Goal: Task Accomplishment & Management: Use online tool/utility

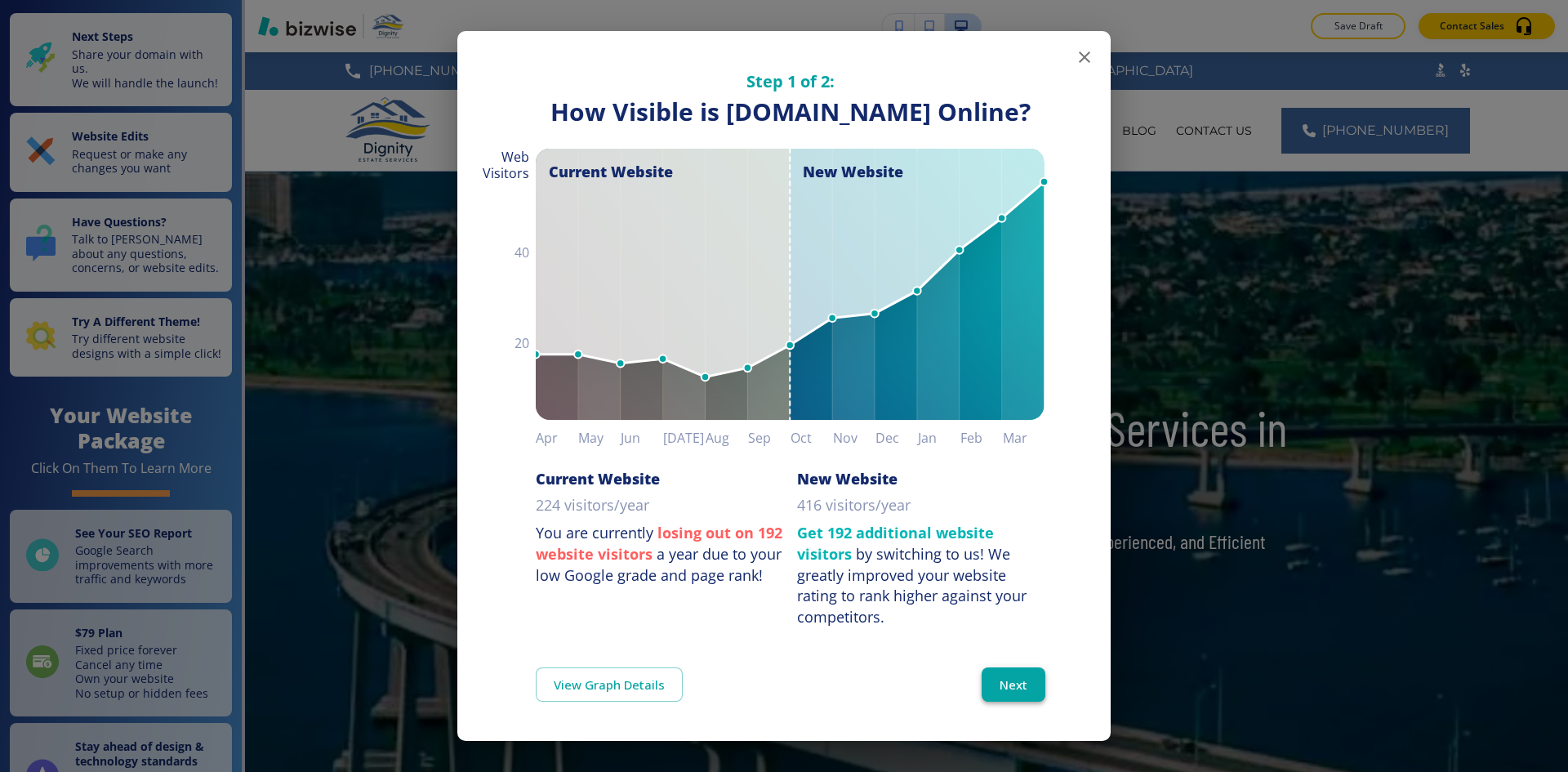
click at [1013, 702] on button "Next" at bounding box center [1013, 684] width 63 height 34
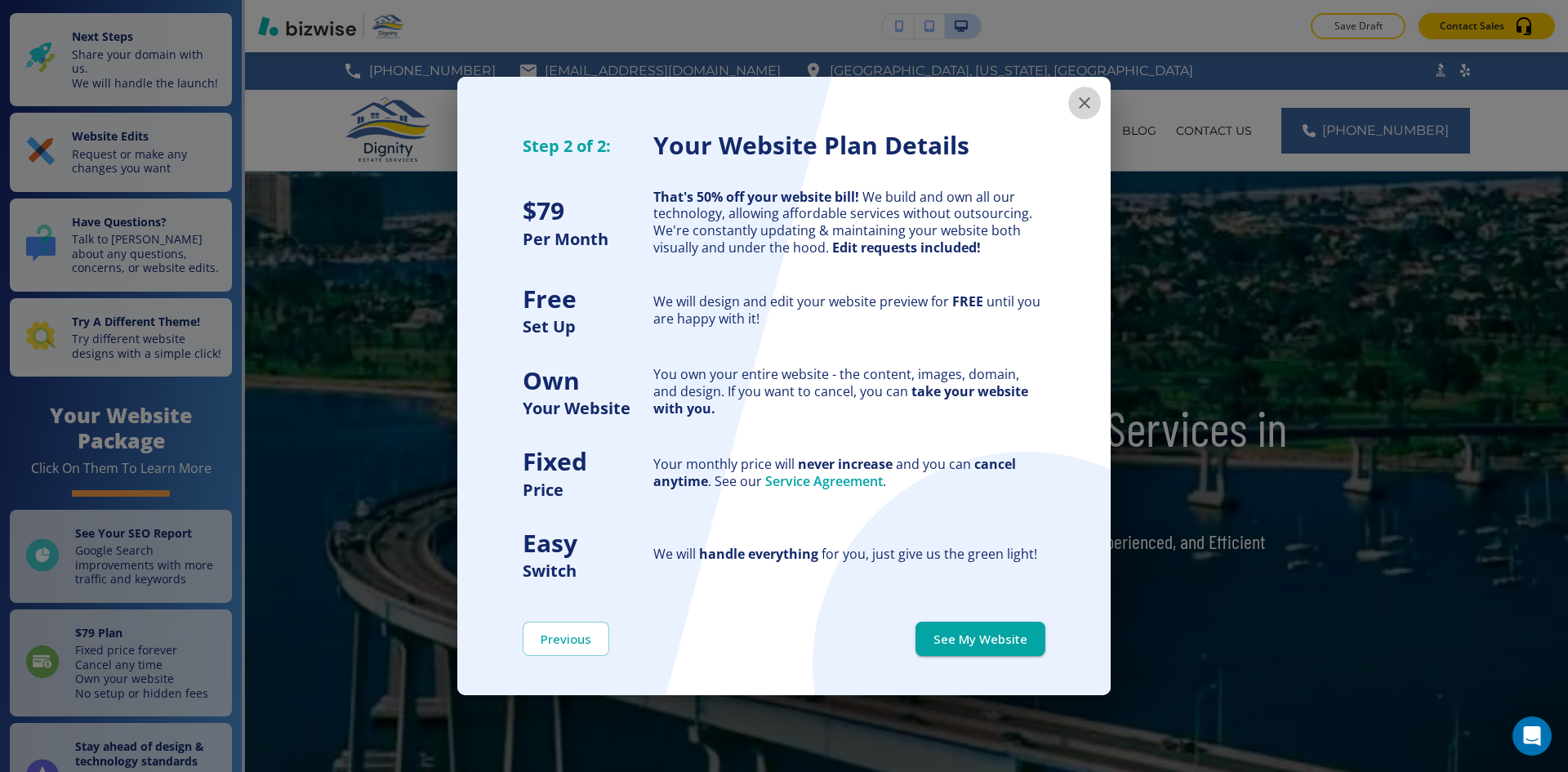
click at [1087, 103] on icon "button" at bounding box center [1084, 102] width 20 height 20
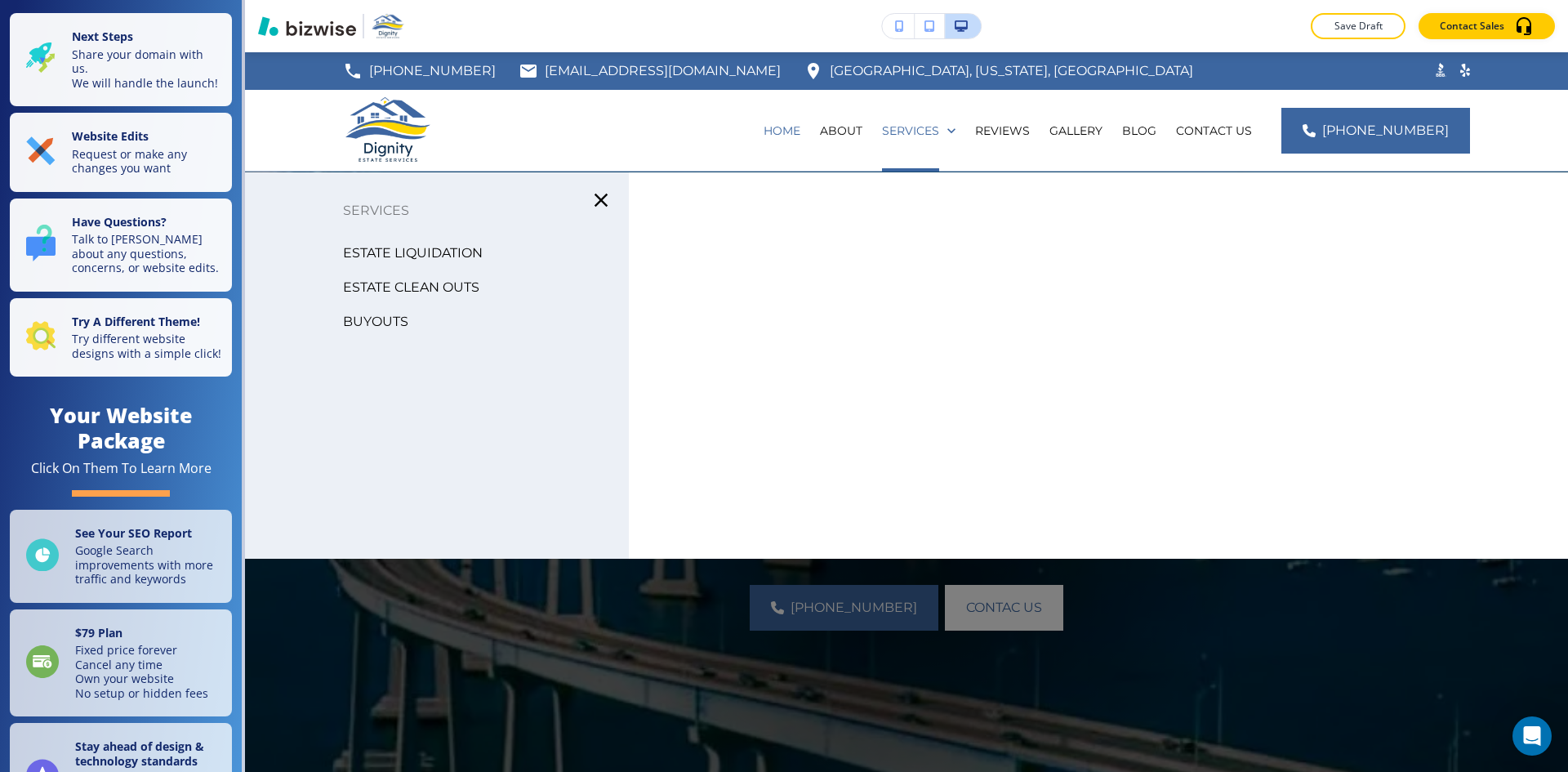
click at [596, 203] on icon "button" at bounding box center [600, 199] width 13 height 13
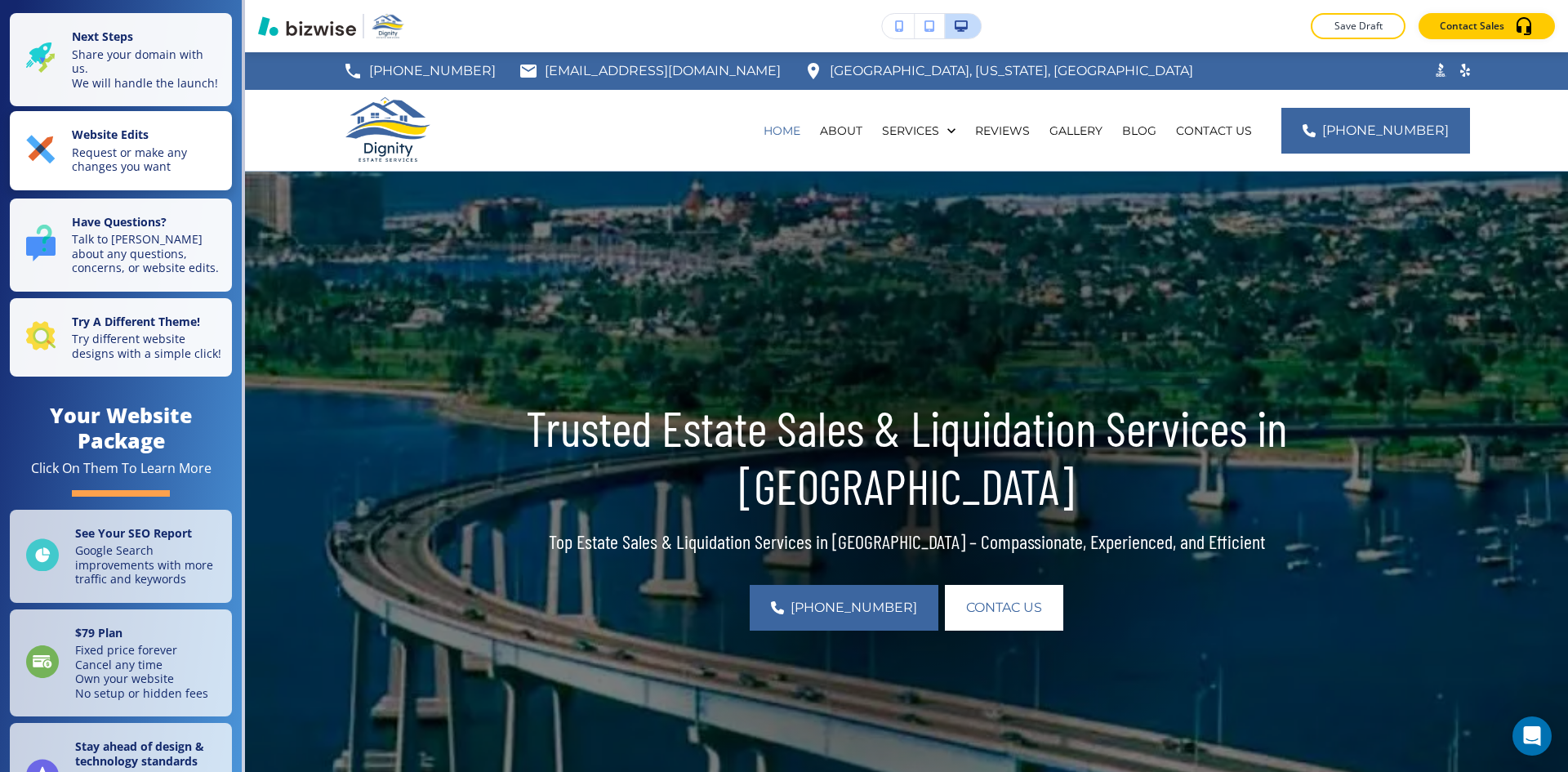
click at [167, 174] on p "Request or make any changes you want" at bounding box center [147, 159] width 150 height 28
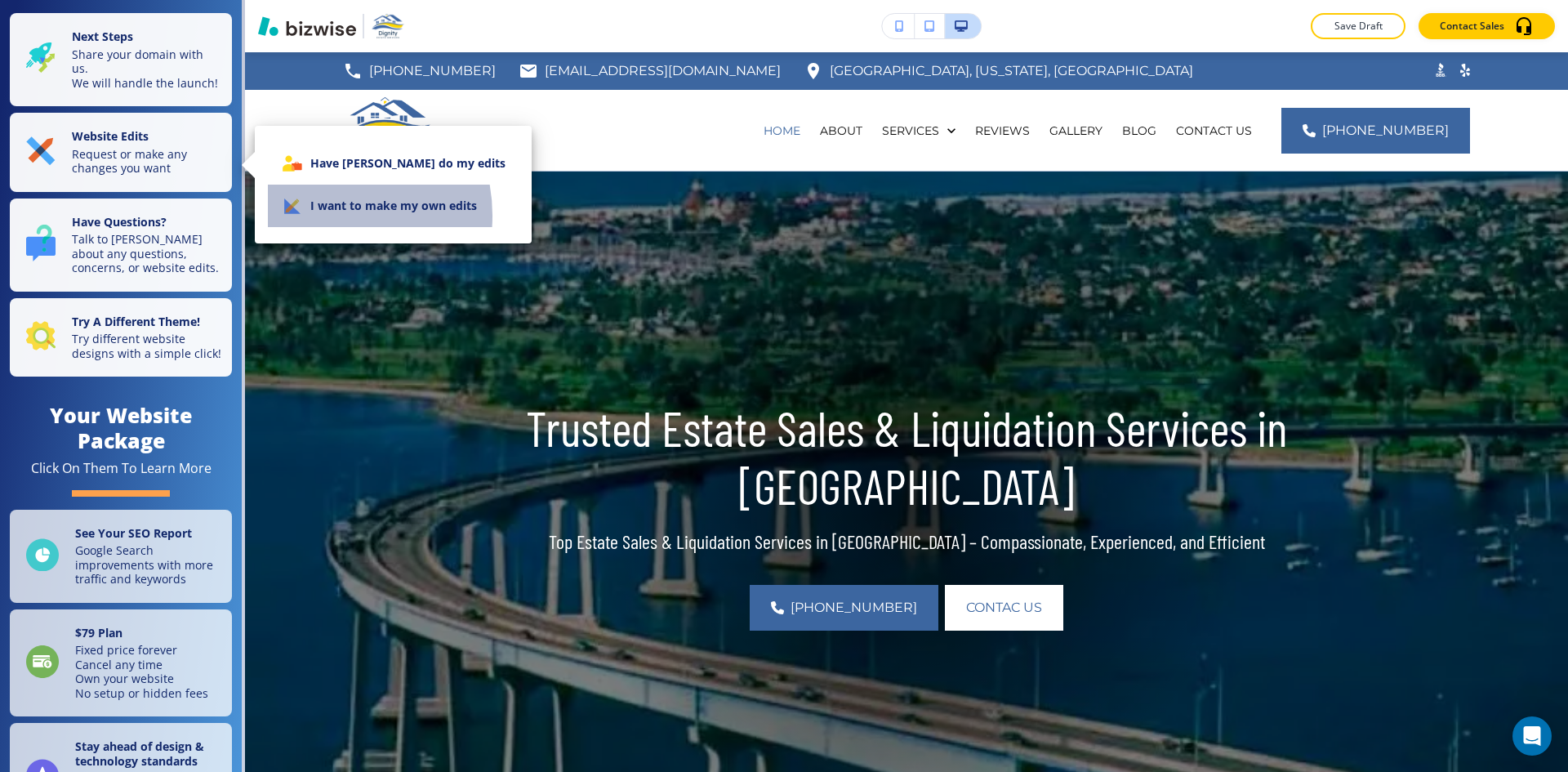
click at [318, 216] on li "I want to make my own edits" at bounding box center [393, 206] width 251 height 43
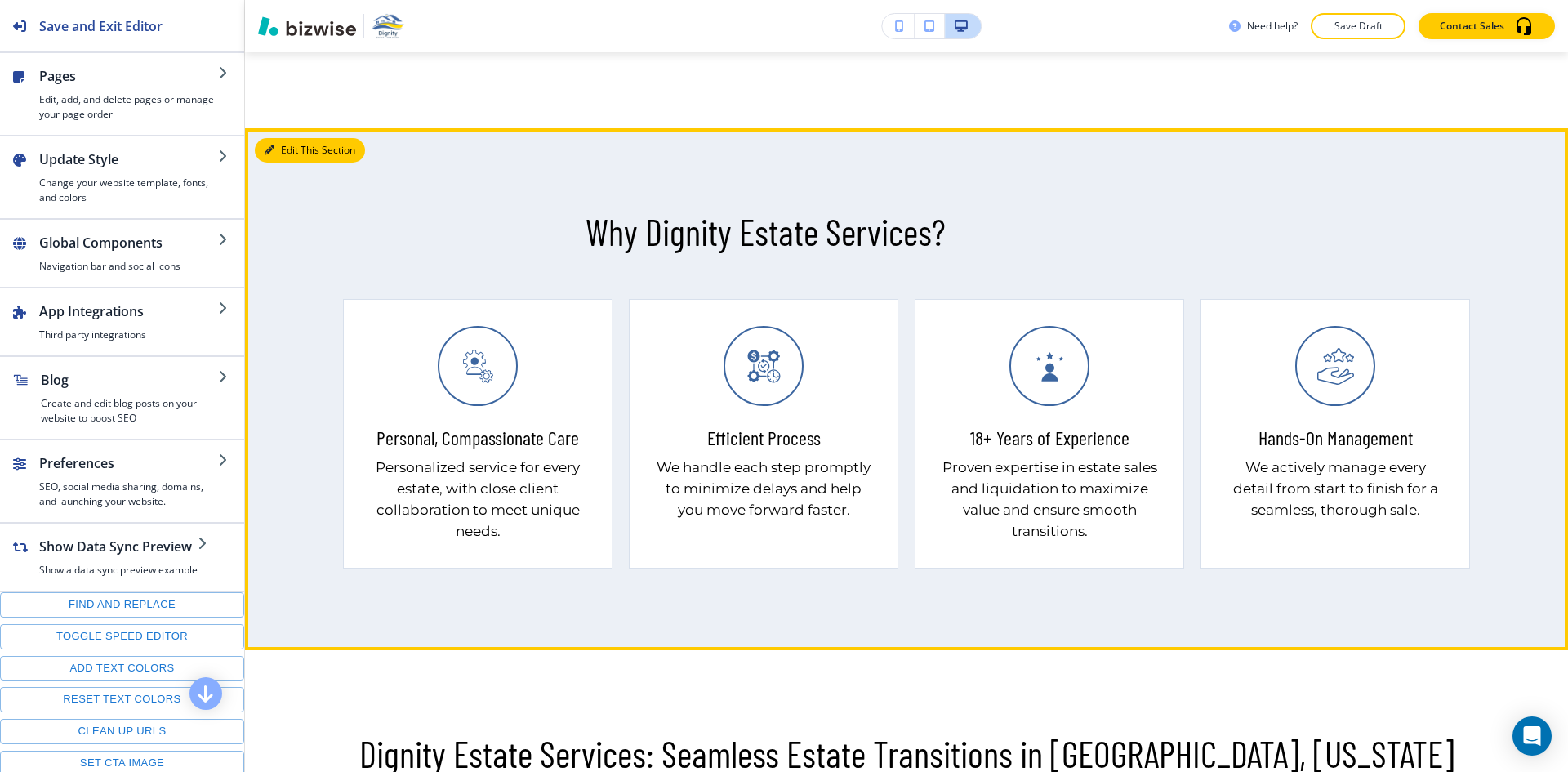
click at [291, 147] on button "Edit This Section" at bounding box center [309, 149] width 110 height 24
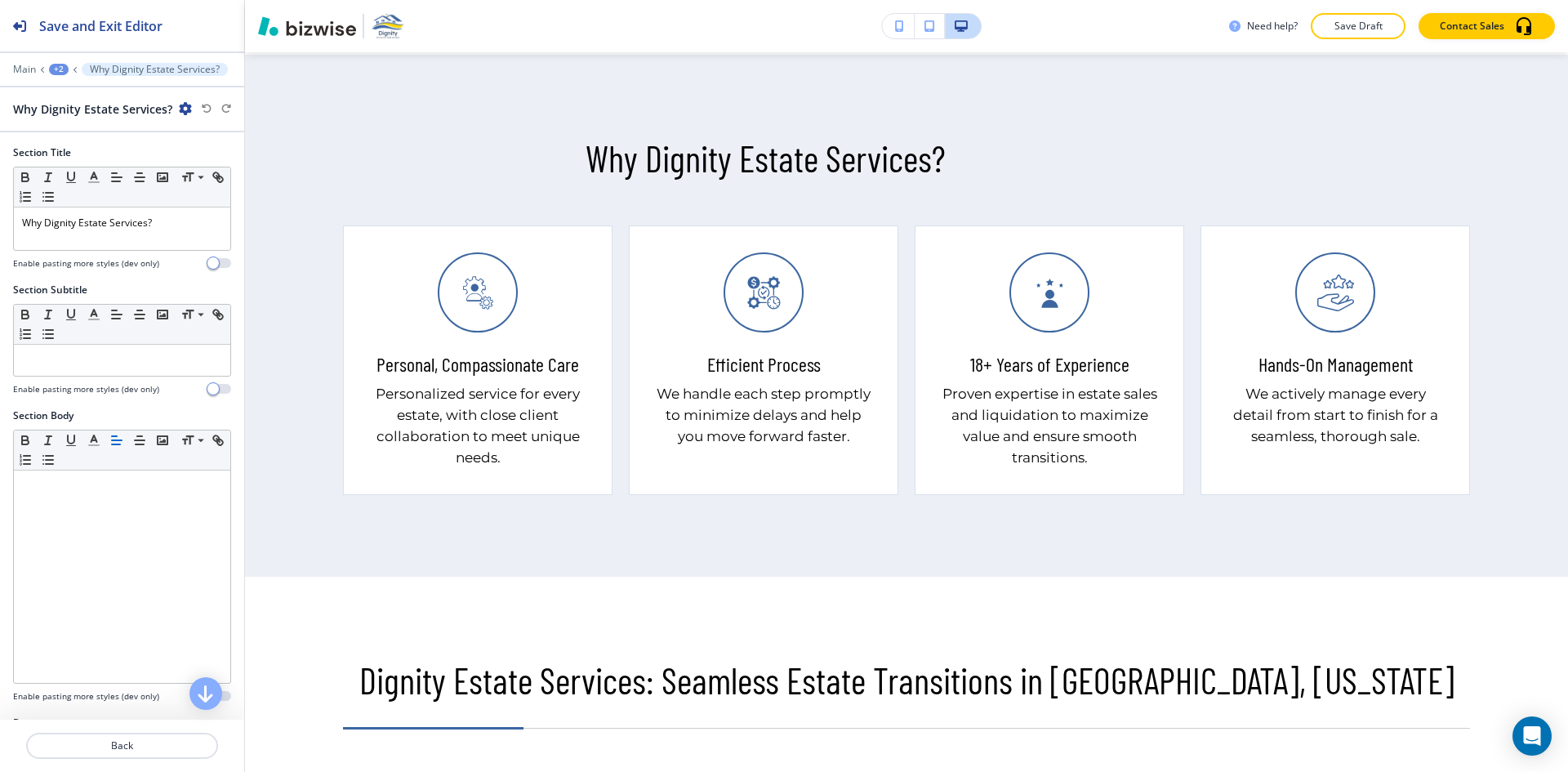
scroll to position [1220, 0]
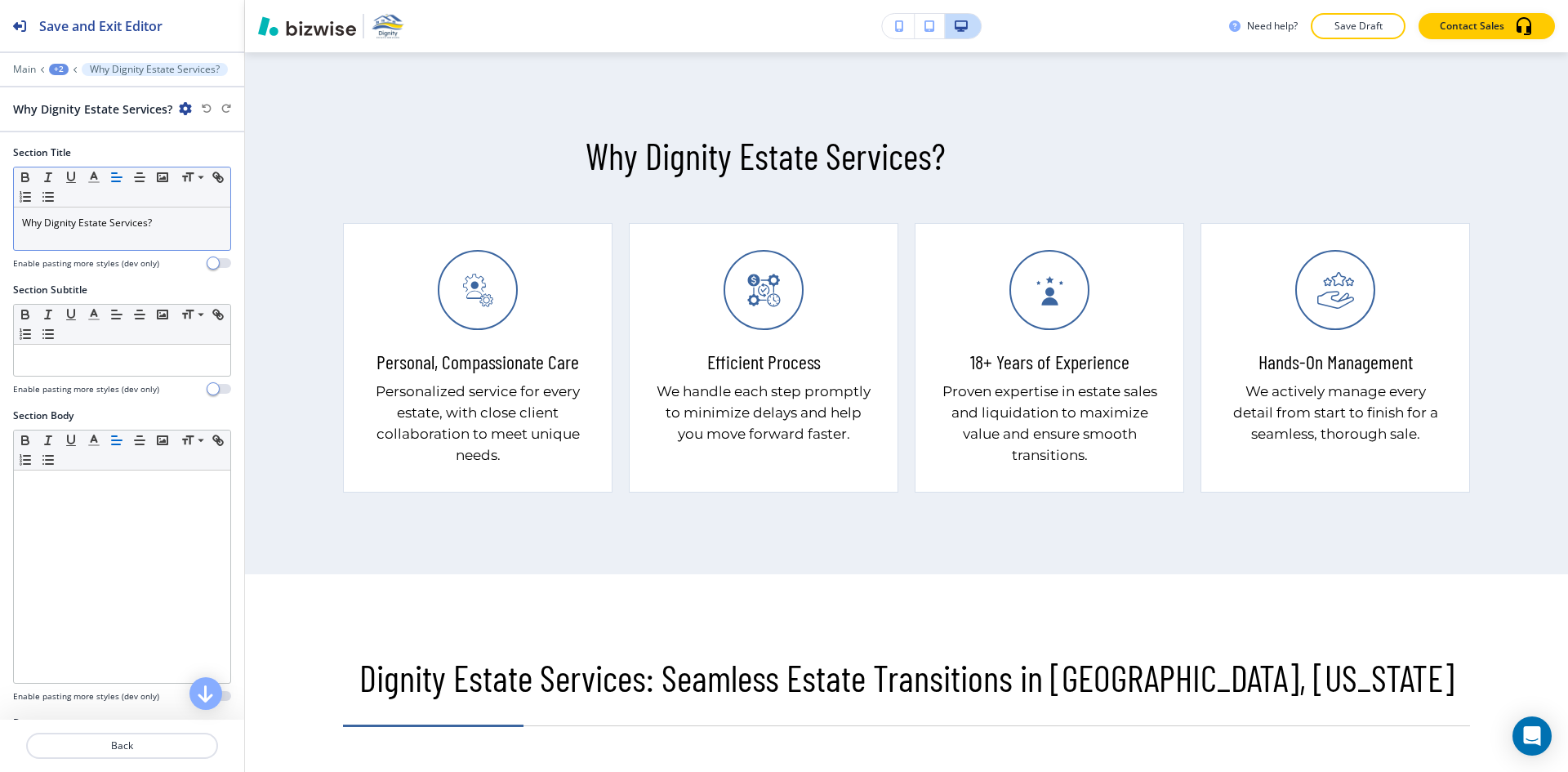
click at [111, 170] on icon "button" at bounding box center [116, 177] width 15 height 15
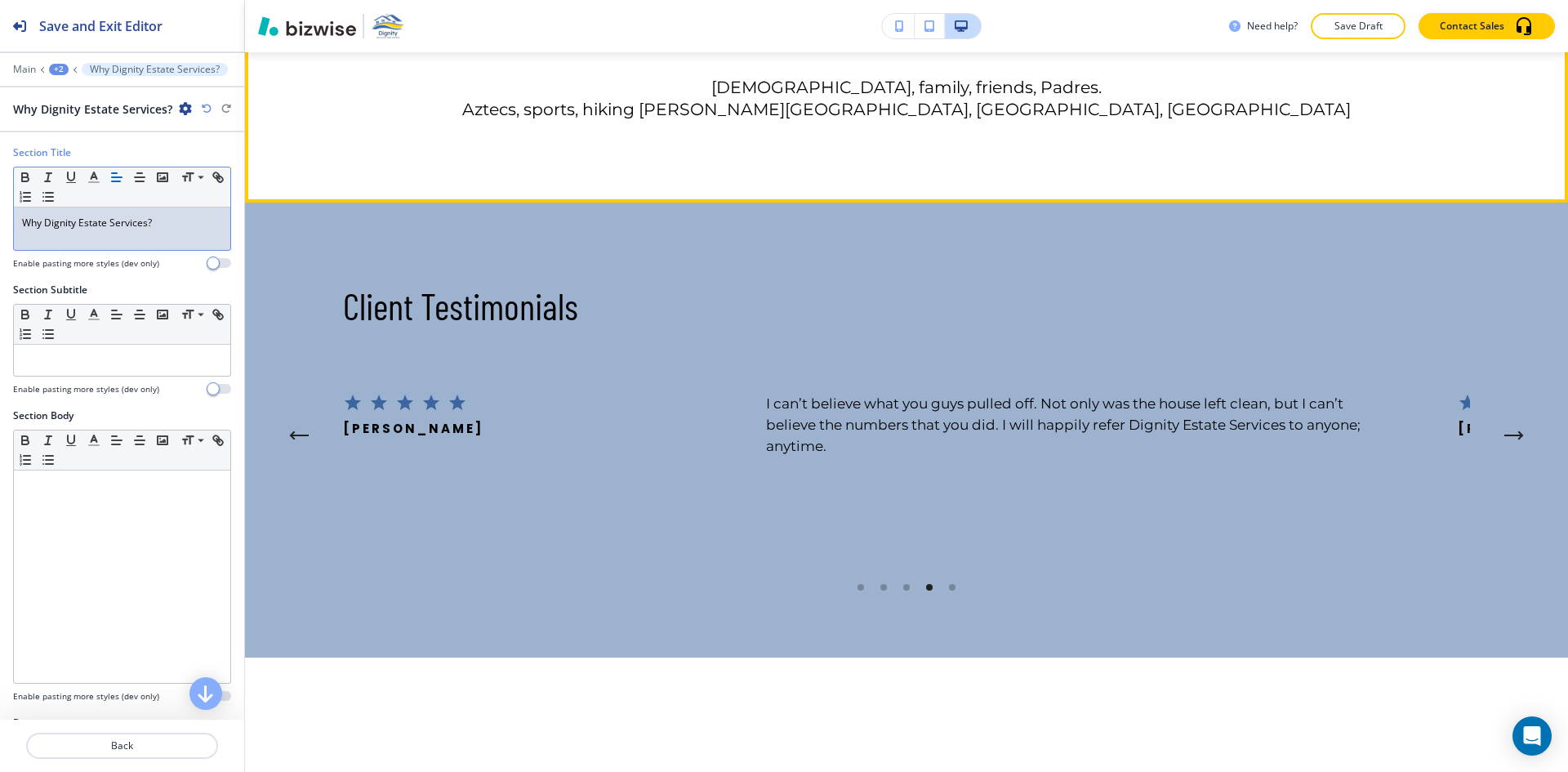
scroll to position [4324, 0]
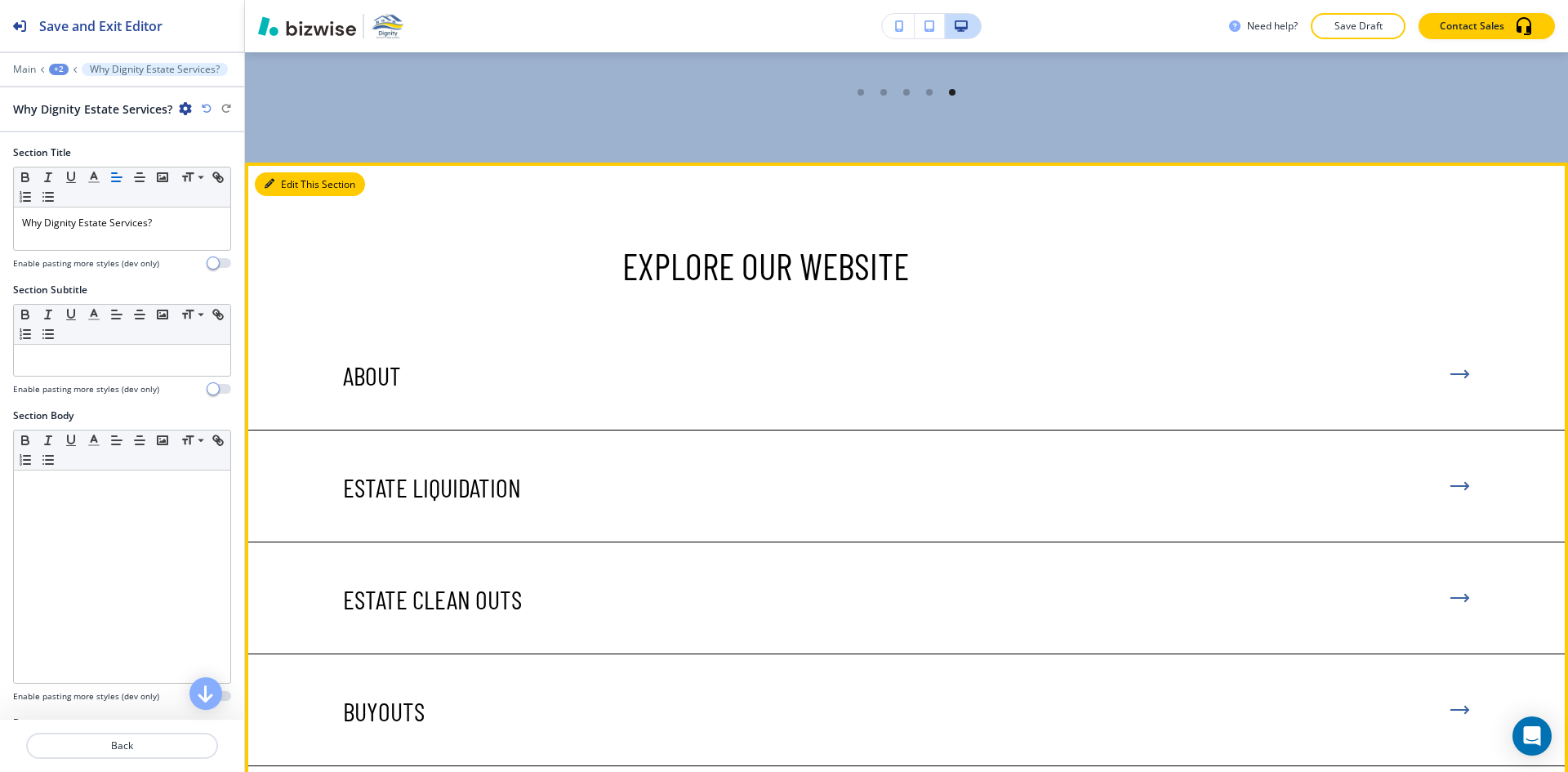
click at [270, 179] on icon "button" at bounding box center [269, 183] width 10 height 10
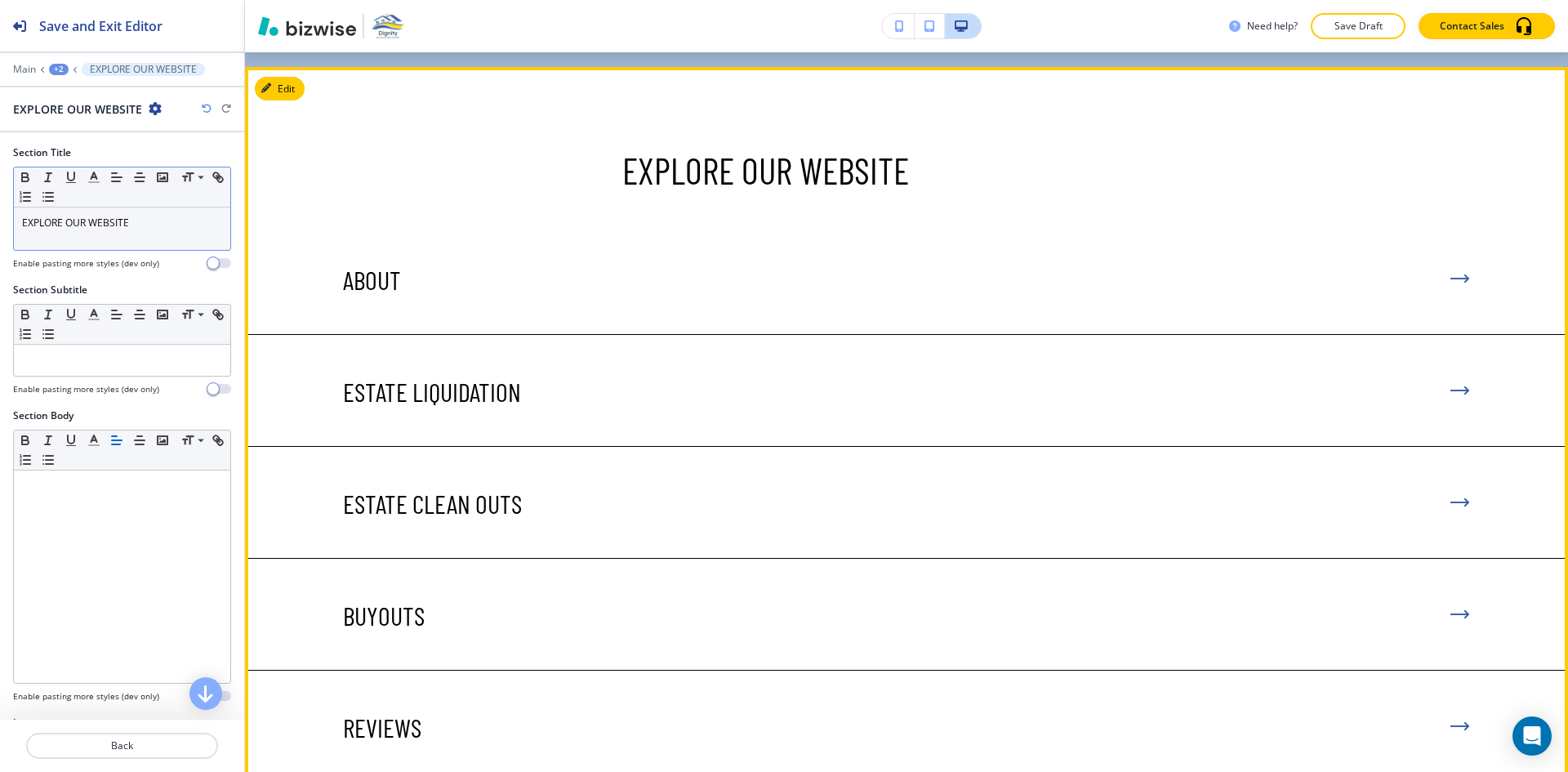
scroll to position [4834, 0]
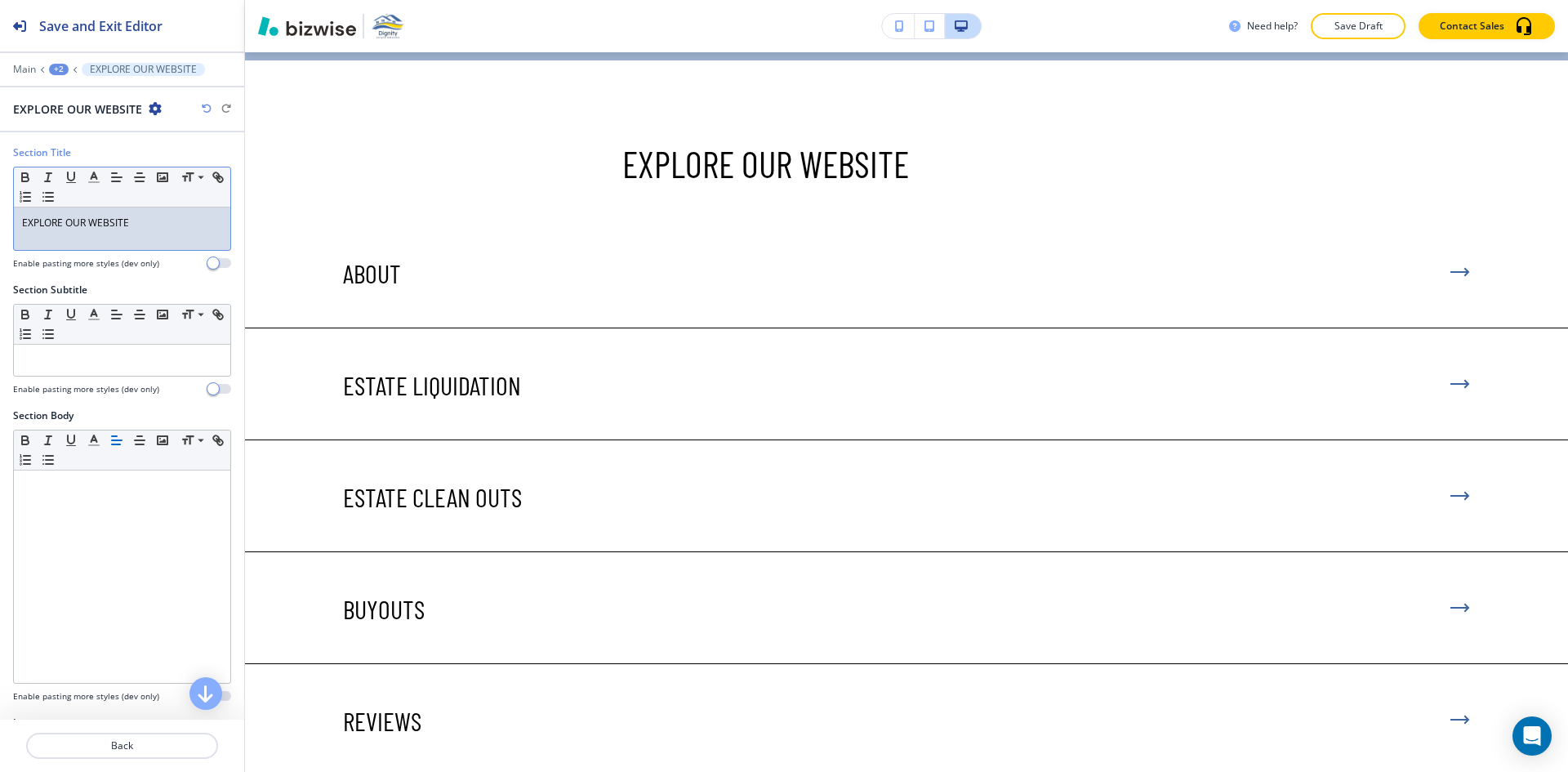
click at [153, 223] on p "EXPLORE OUR WEBSITE" at bounding box center [122, 223] width 200 height 15
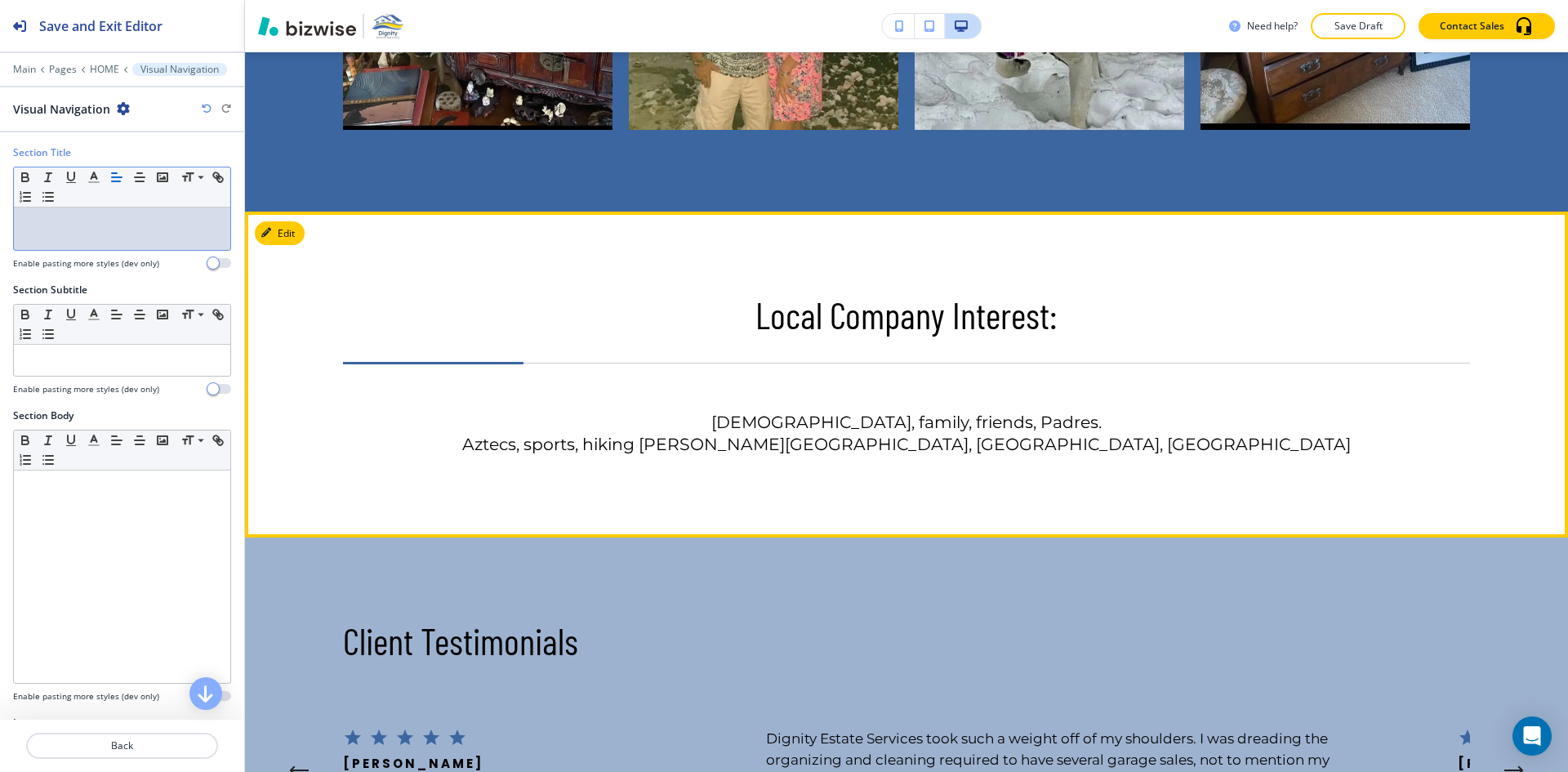
scroll to position [3935, 0]
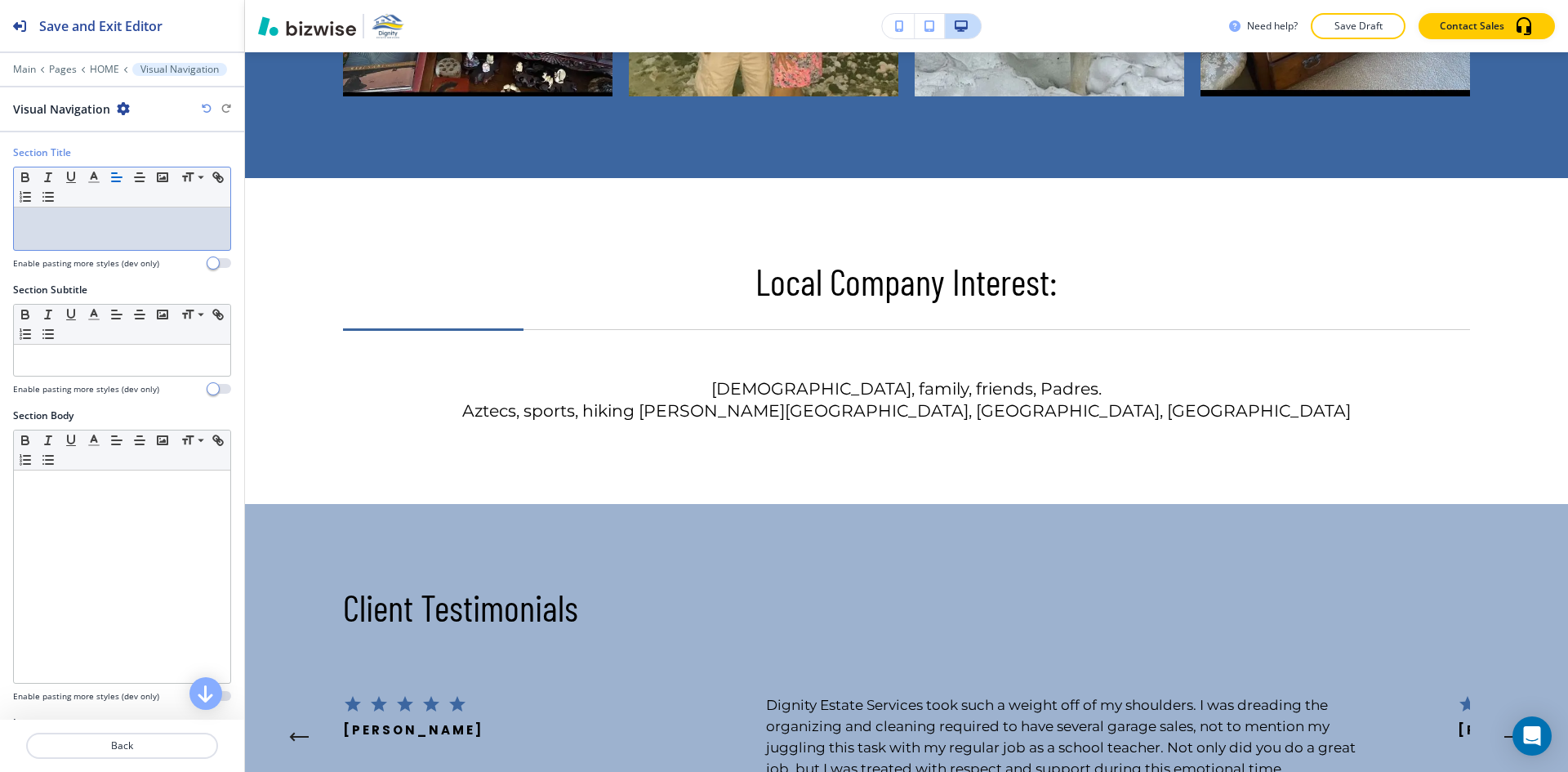
click at [102, 75] on div "Main Pages HOME Visual Navigation" at bounding box center [121, 68] width 218 height 13
click at [104, 71] on p "HOME" at bounding box center [104, 69] width 29 height 12
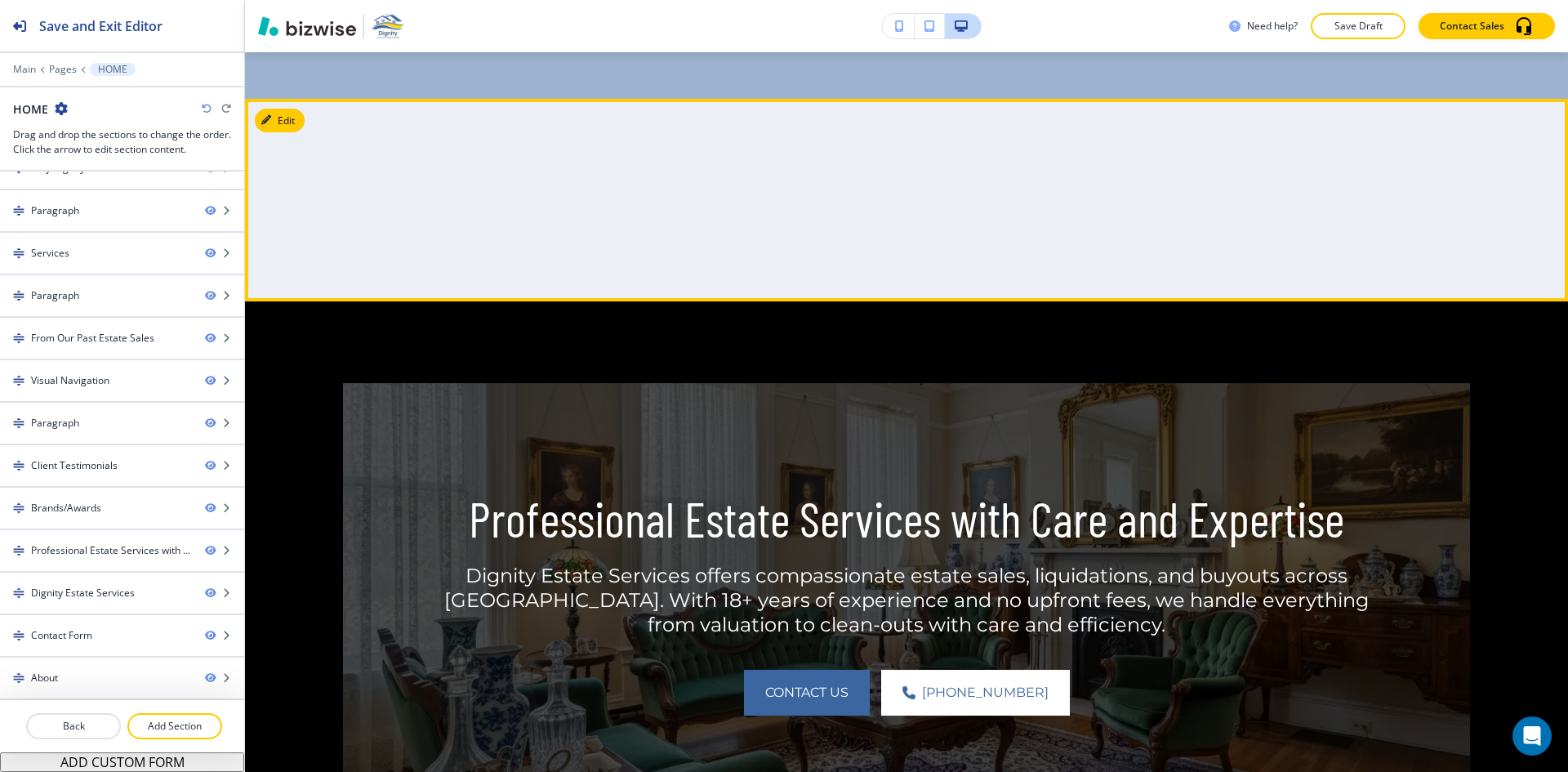
scroll to position [5605, 0]
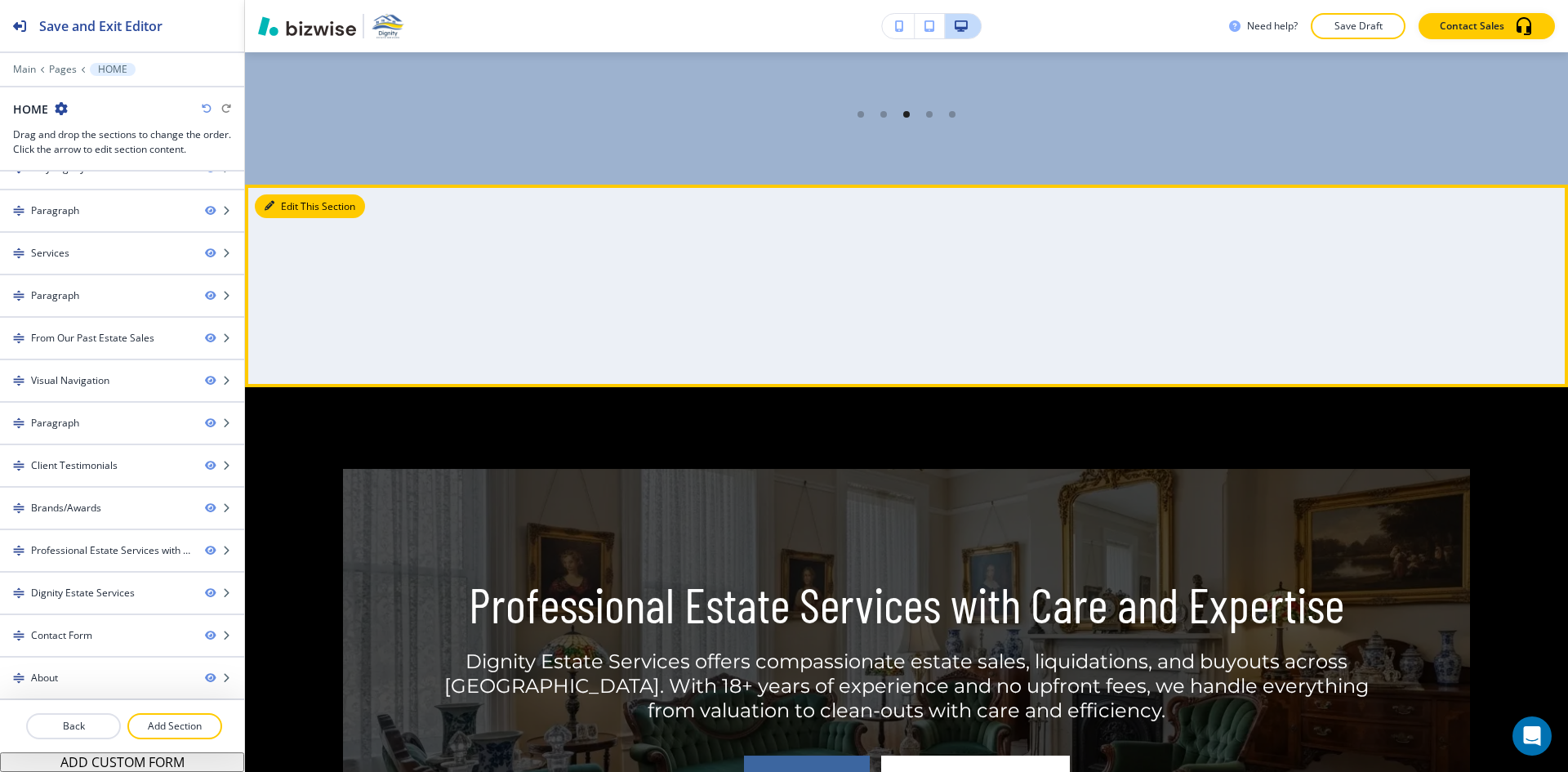
click at [287, 194] on button "Edit This Section" at bounding box center [309, 206] width 110 height 24
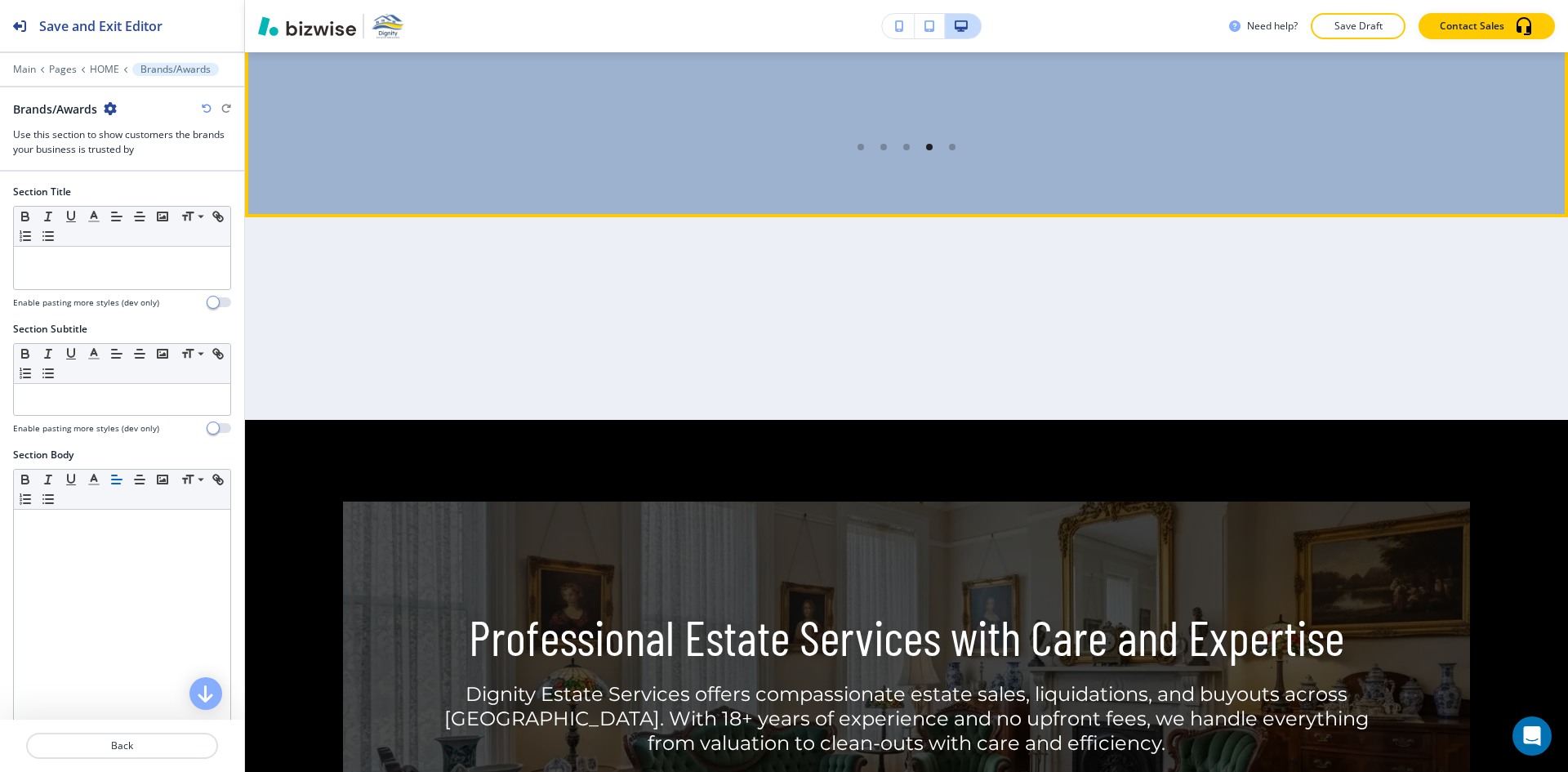
scroll to position [5566, 0]
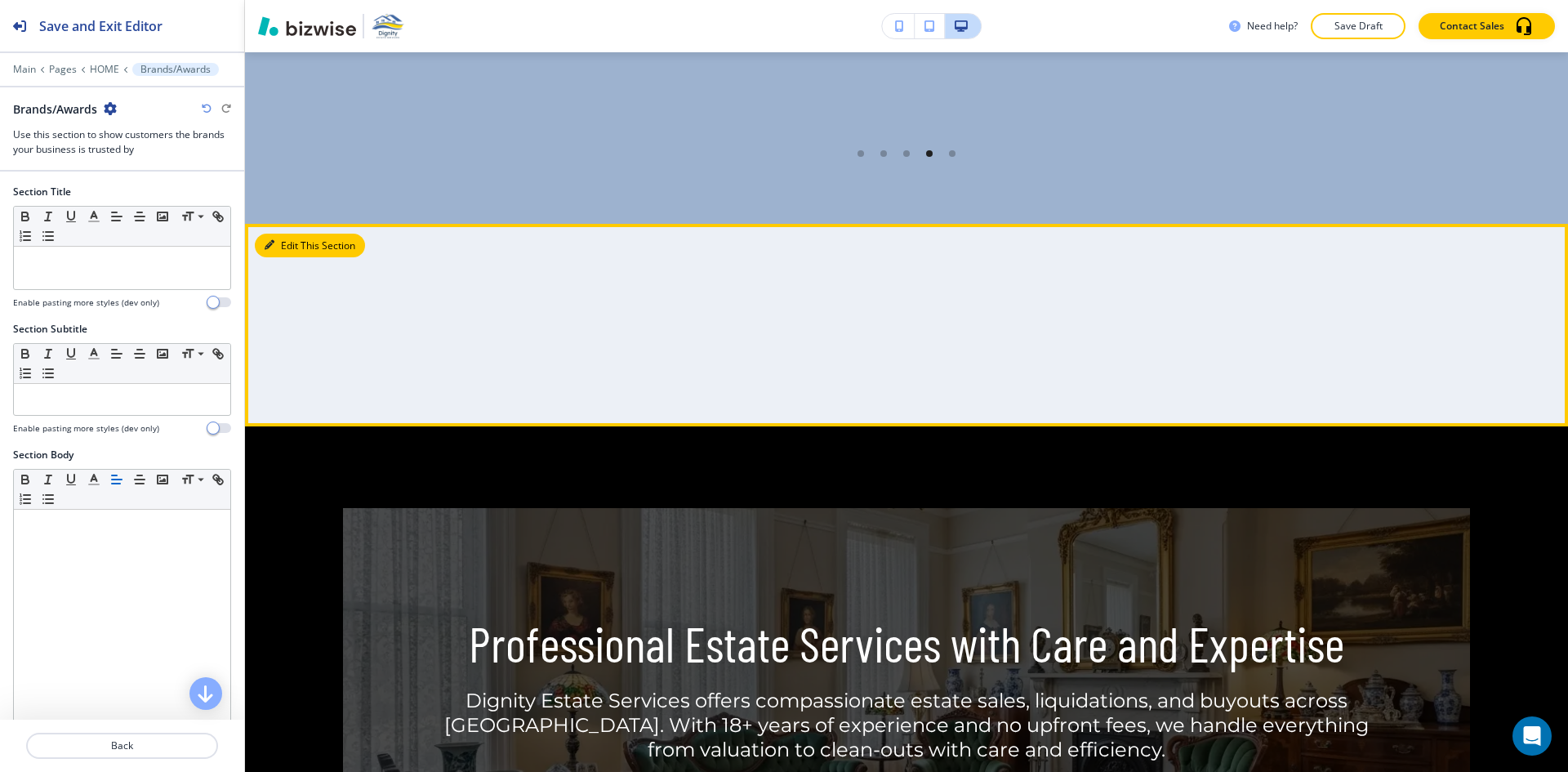
click at [293, 238] on button "Edit This Section" at bounding box center [309, 245] width 110 height 24
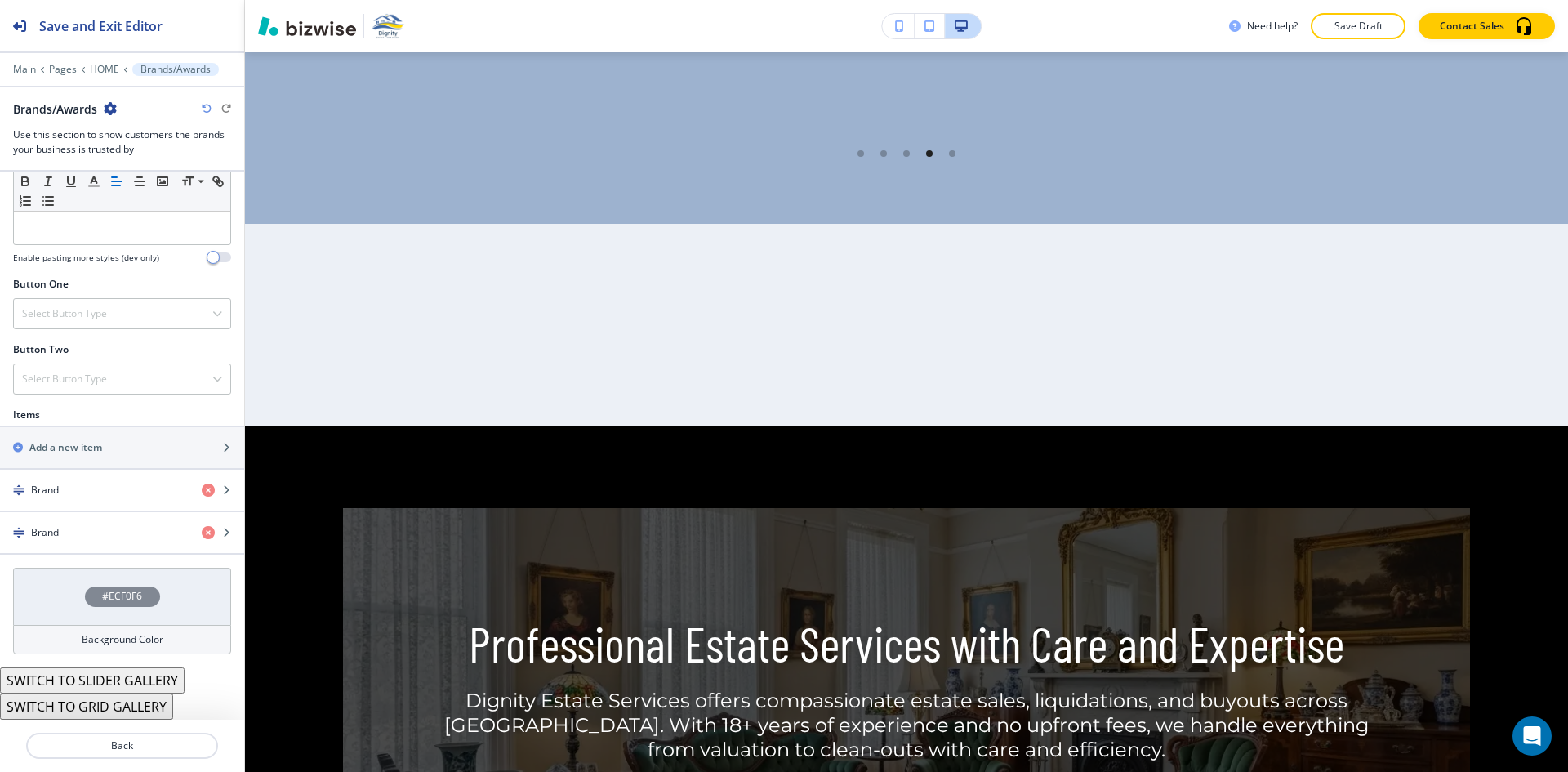
click at [112, 633] on h4 "Background Color" at bounding box center [123, 639] width 82 height 15
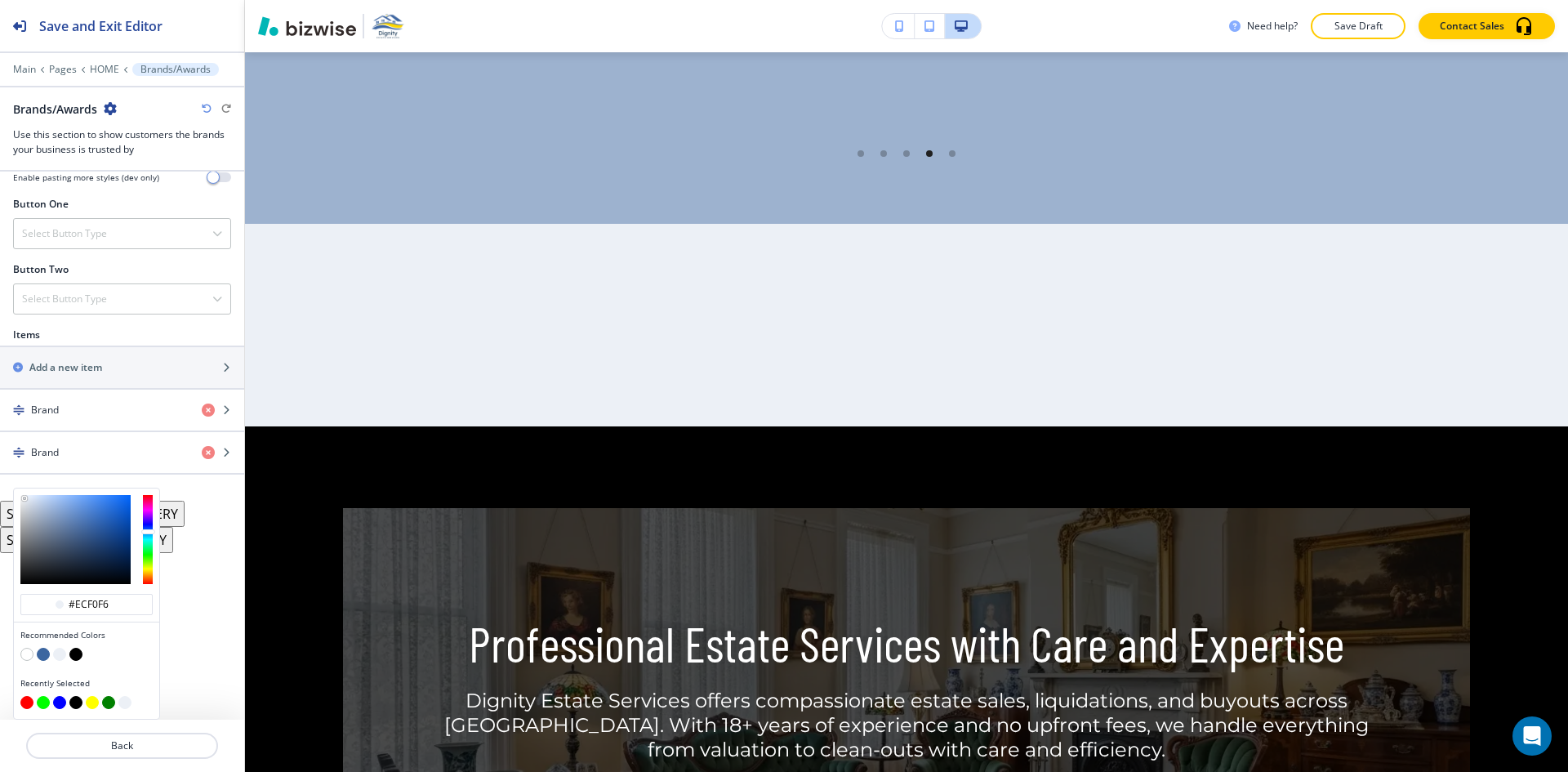
click at [27, 657] on button "button" at bounding box center [26, 654] width 13 height 13
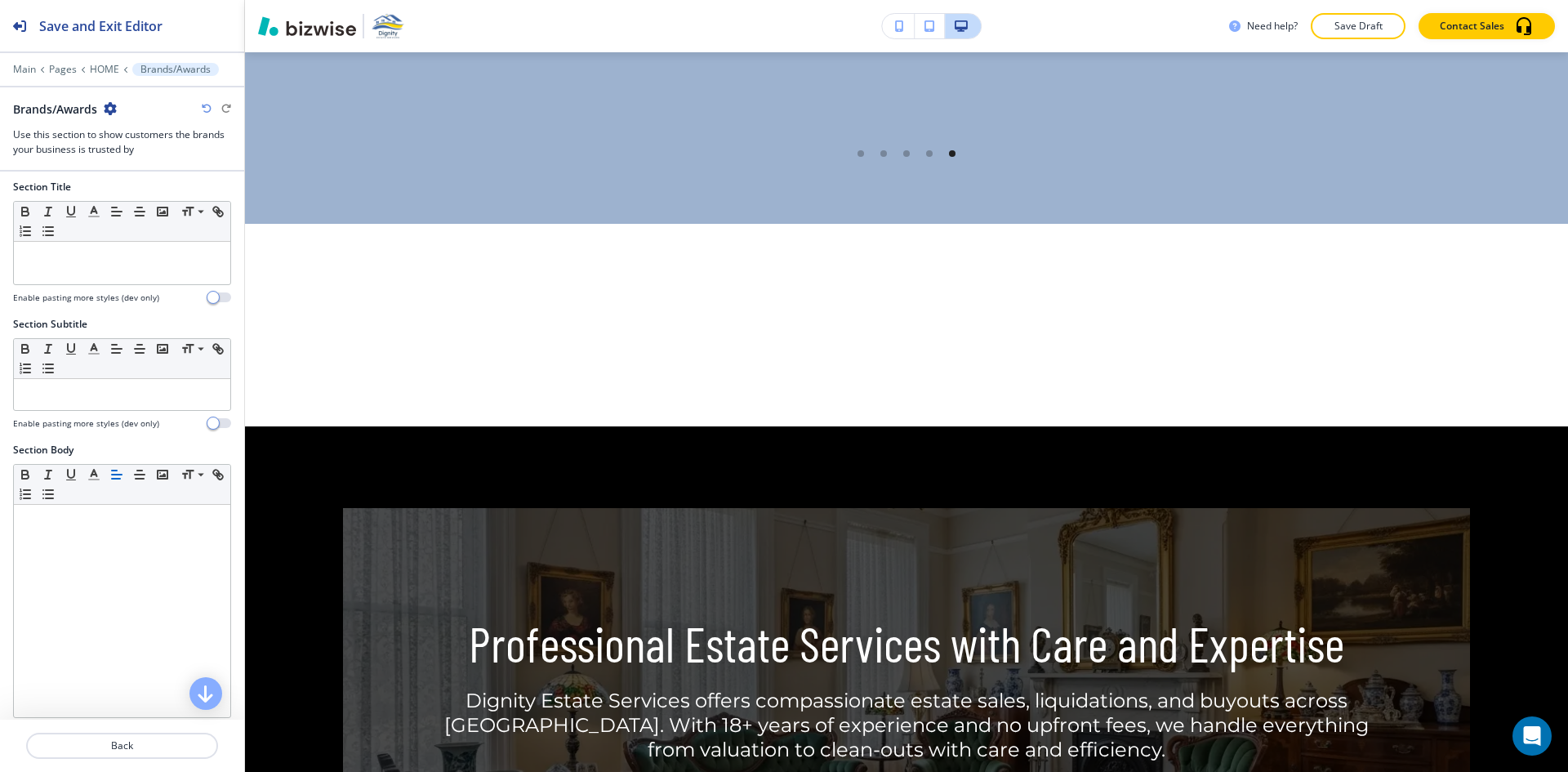
scroll to position [0, 0]
click at [153, 262] on p at bounding box center [122, 262] width 200 height 15
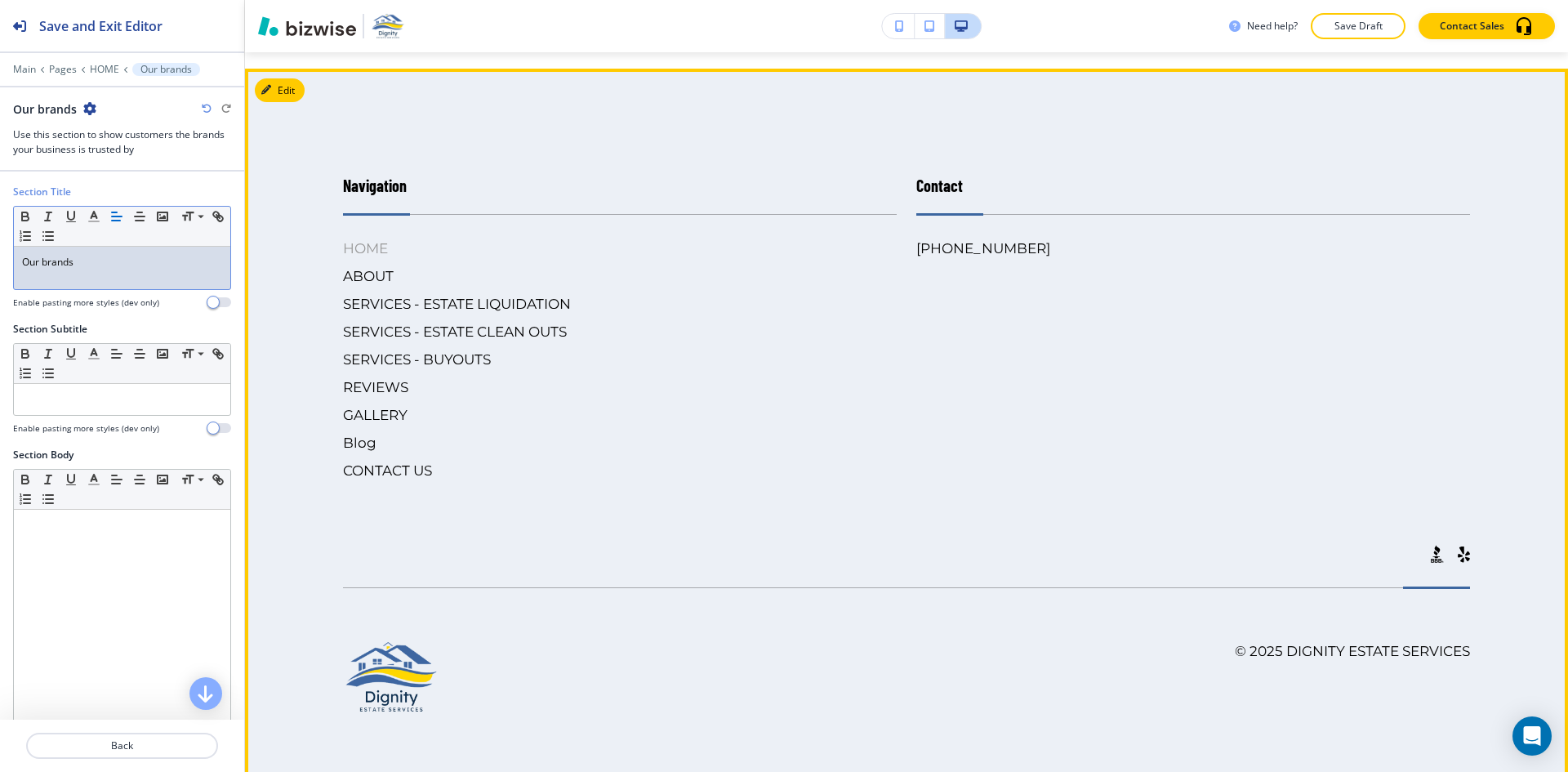
scroll to position [8251, 0]
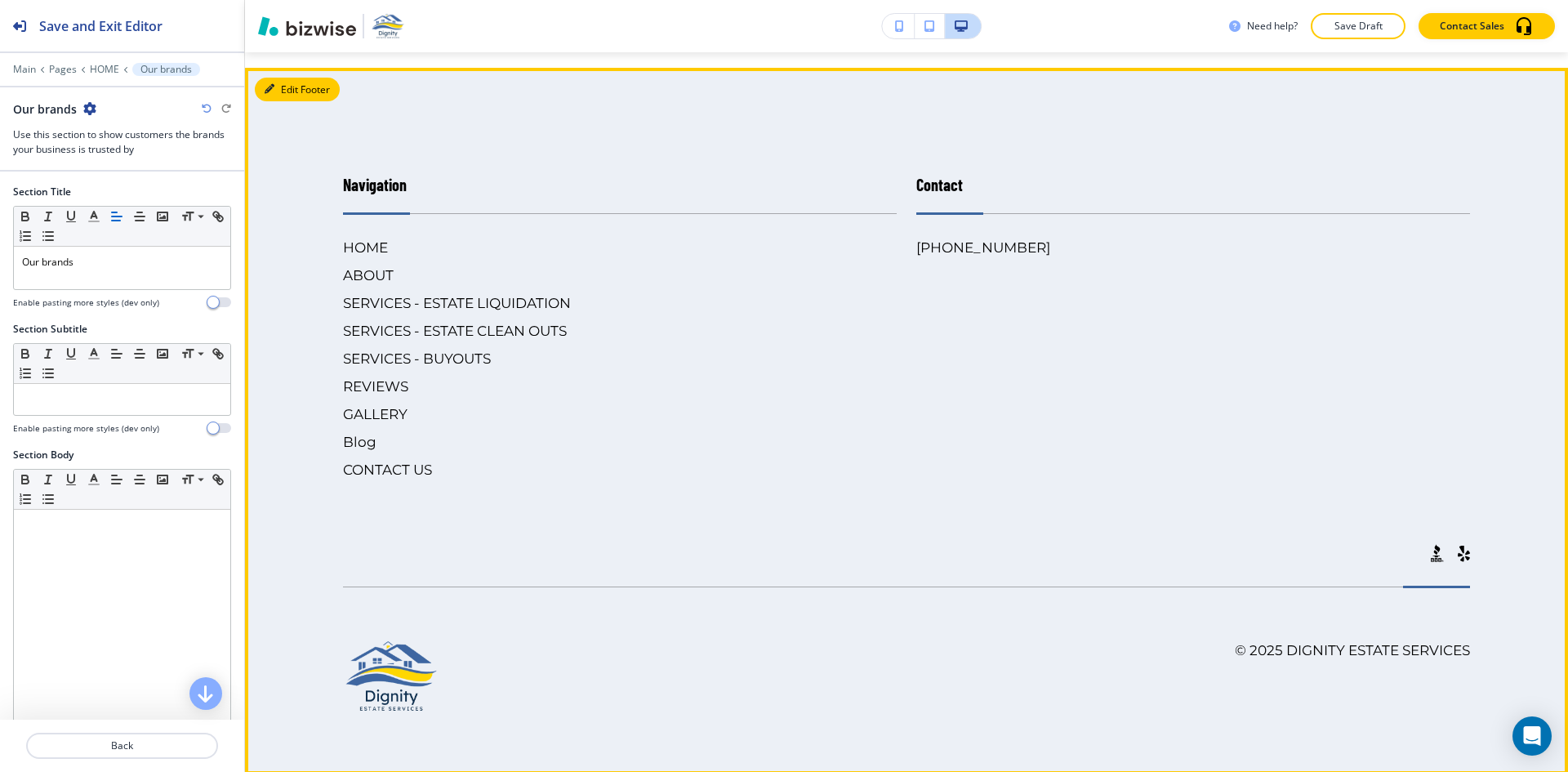
click at [291, 102] on button "Edit Footer" at bounding box center [297, 90] width 85 height 24
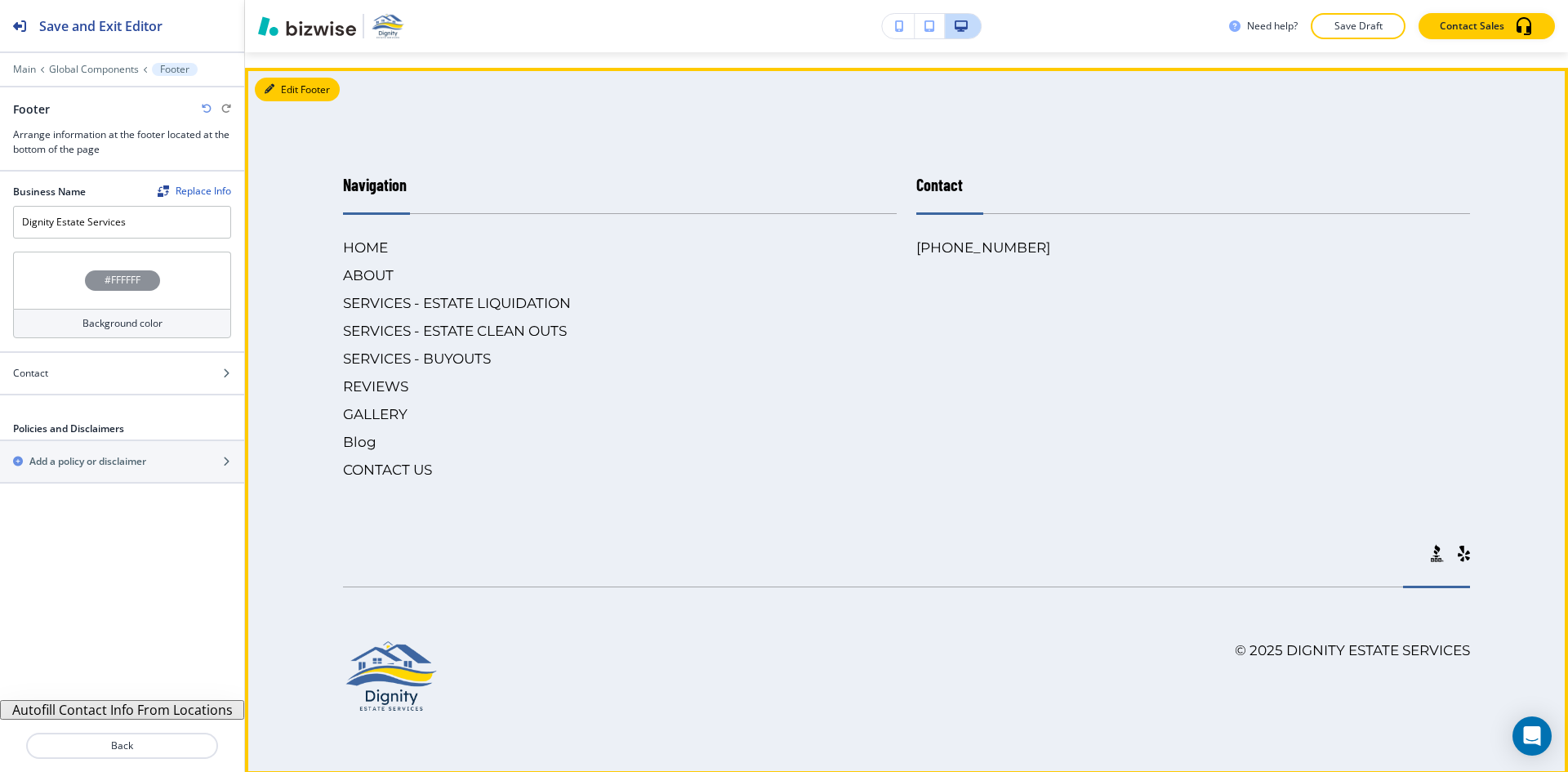
scroll to position [8414, 0]
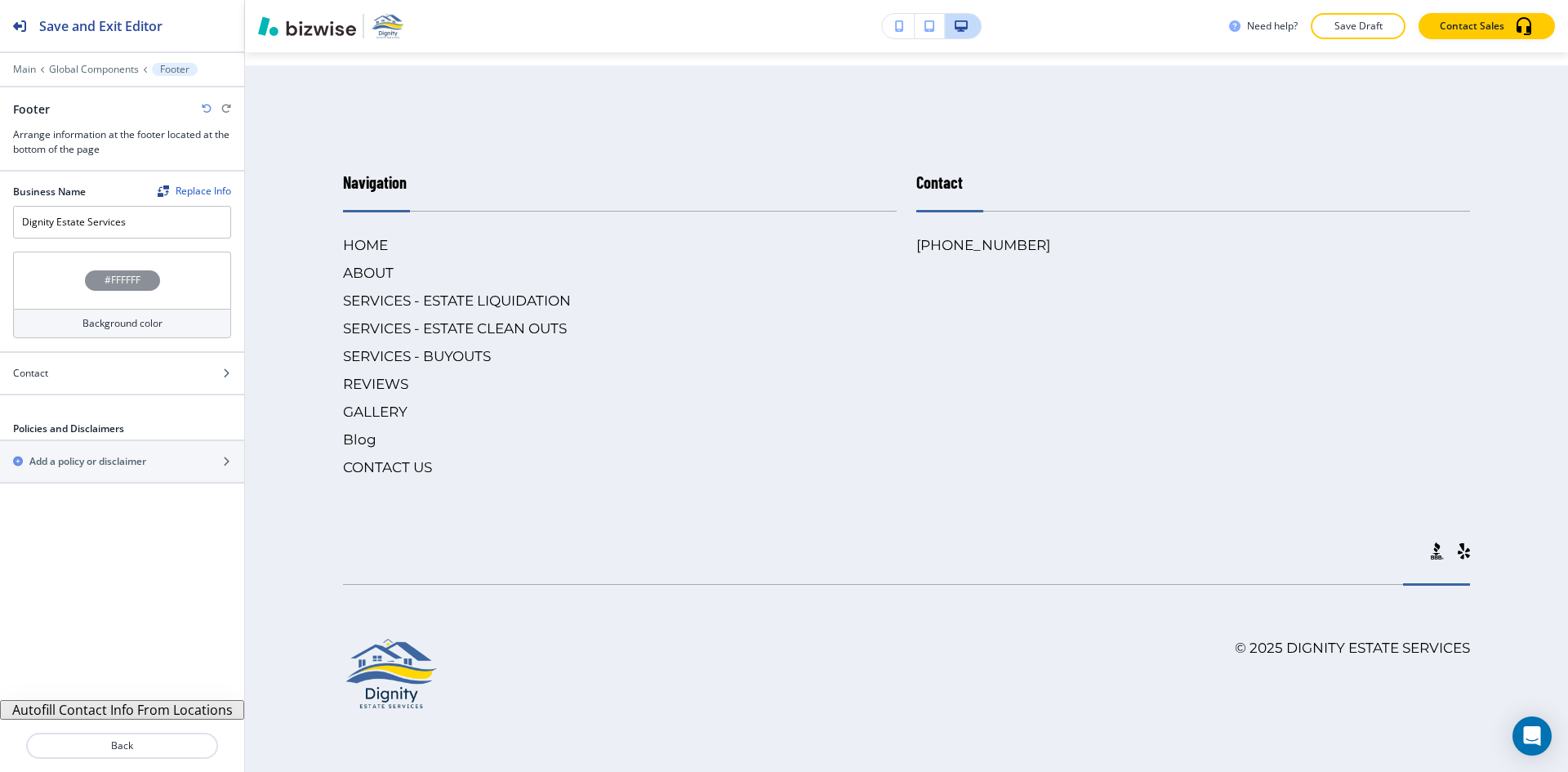
click at [132, 710] on button "Autofill Contact Info From Locations" at bounding box center [122, 710] width 244 height 20
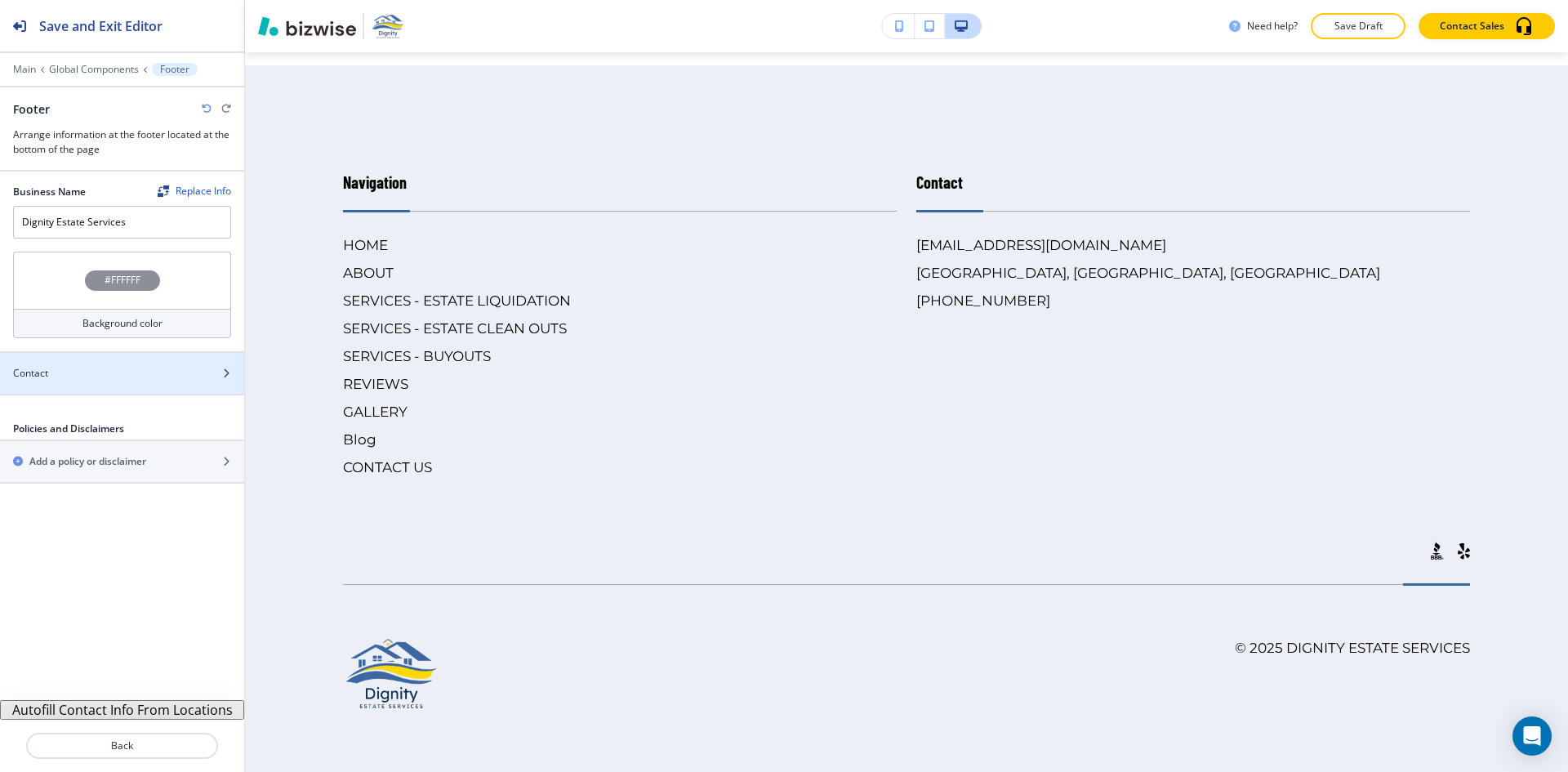
click at [134, 384] on div at bounding box center [122, 386] width 244 height 13
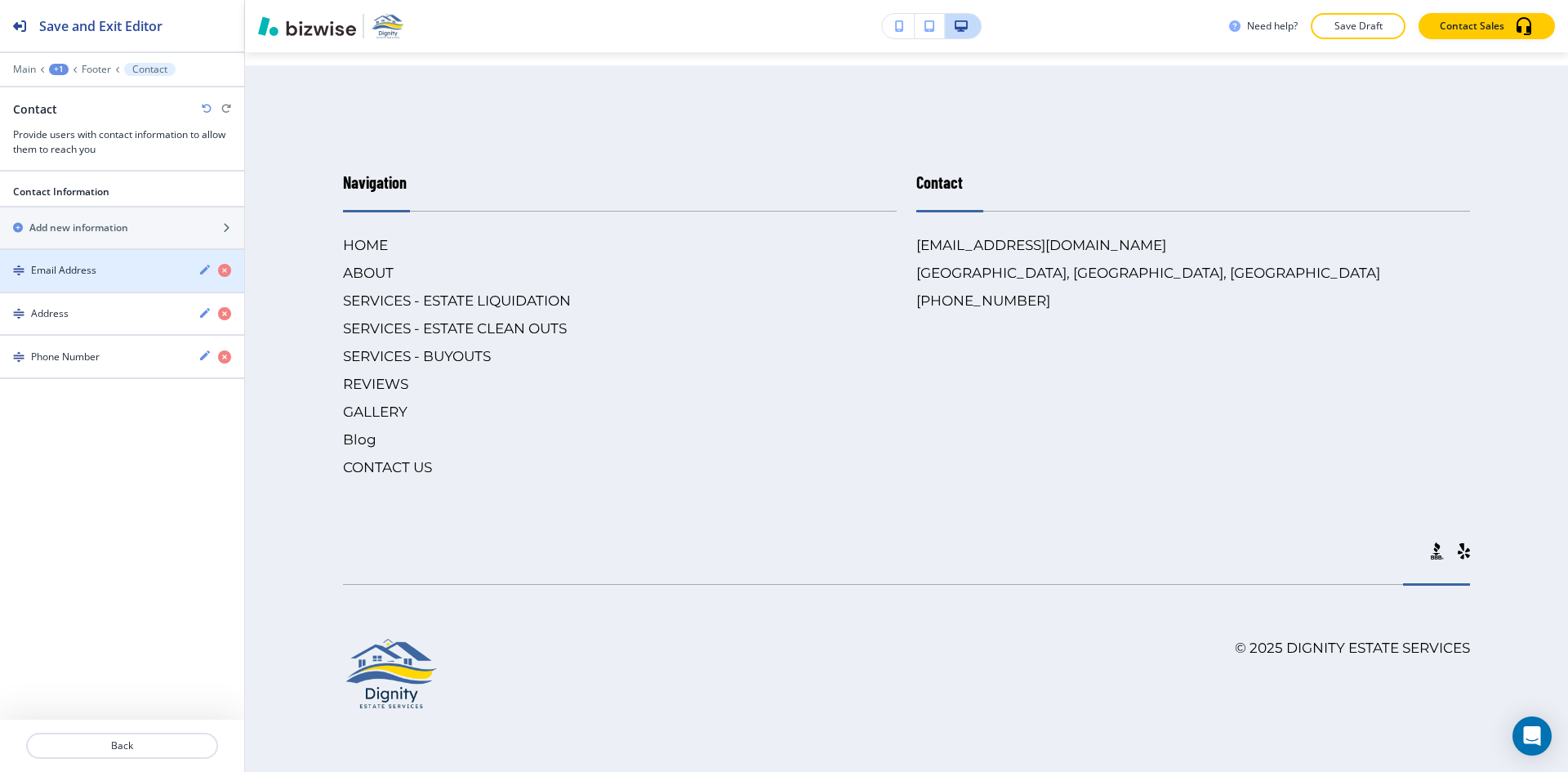
click at [154, 278] on div "button" at bounding box center [122, 284] width 244 height 13
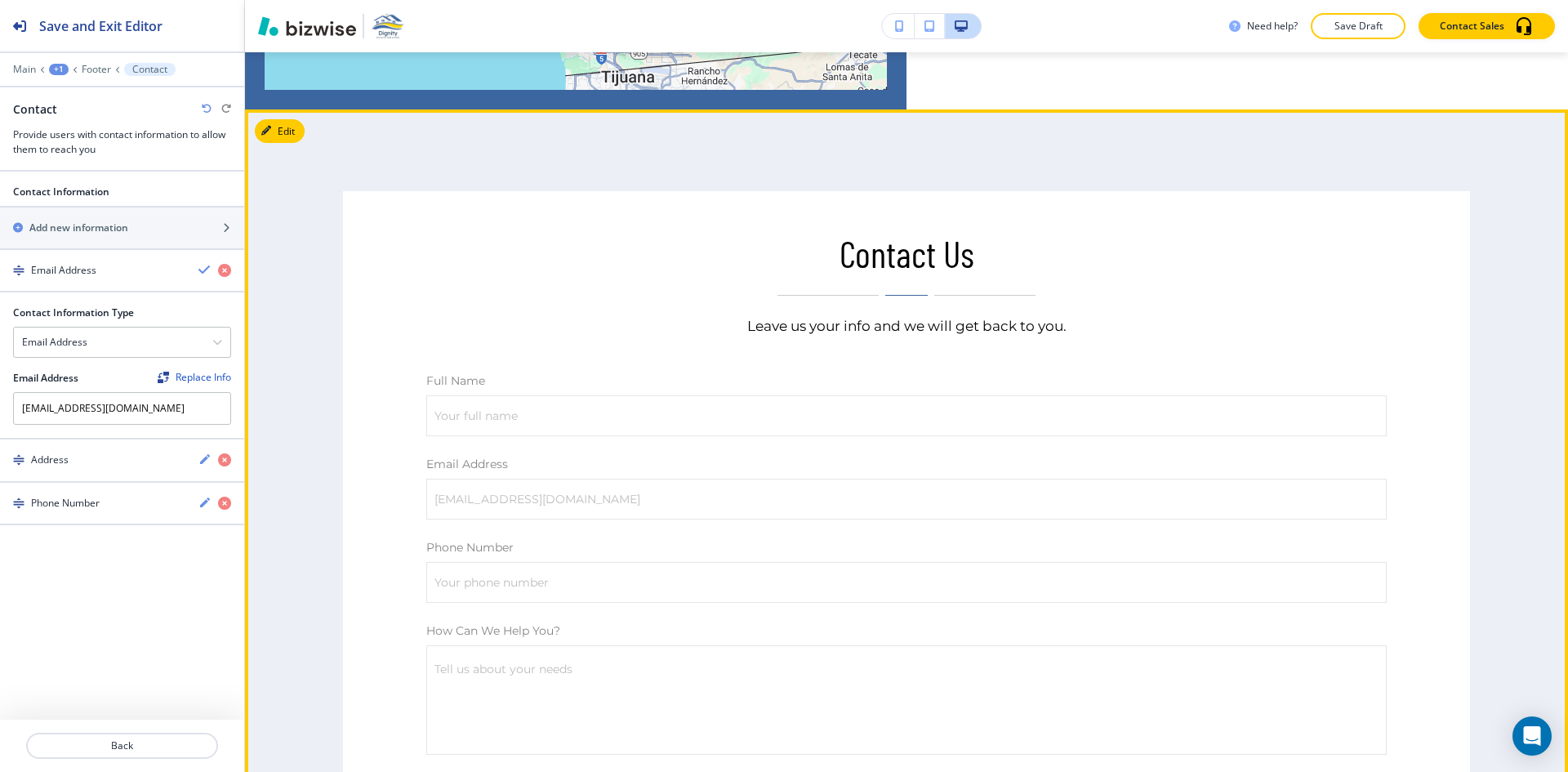
scroll to position [7352, 0]
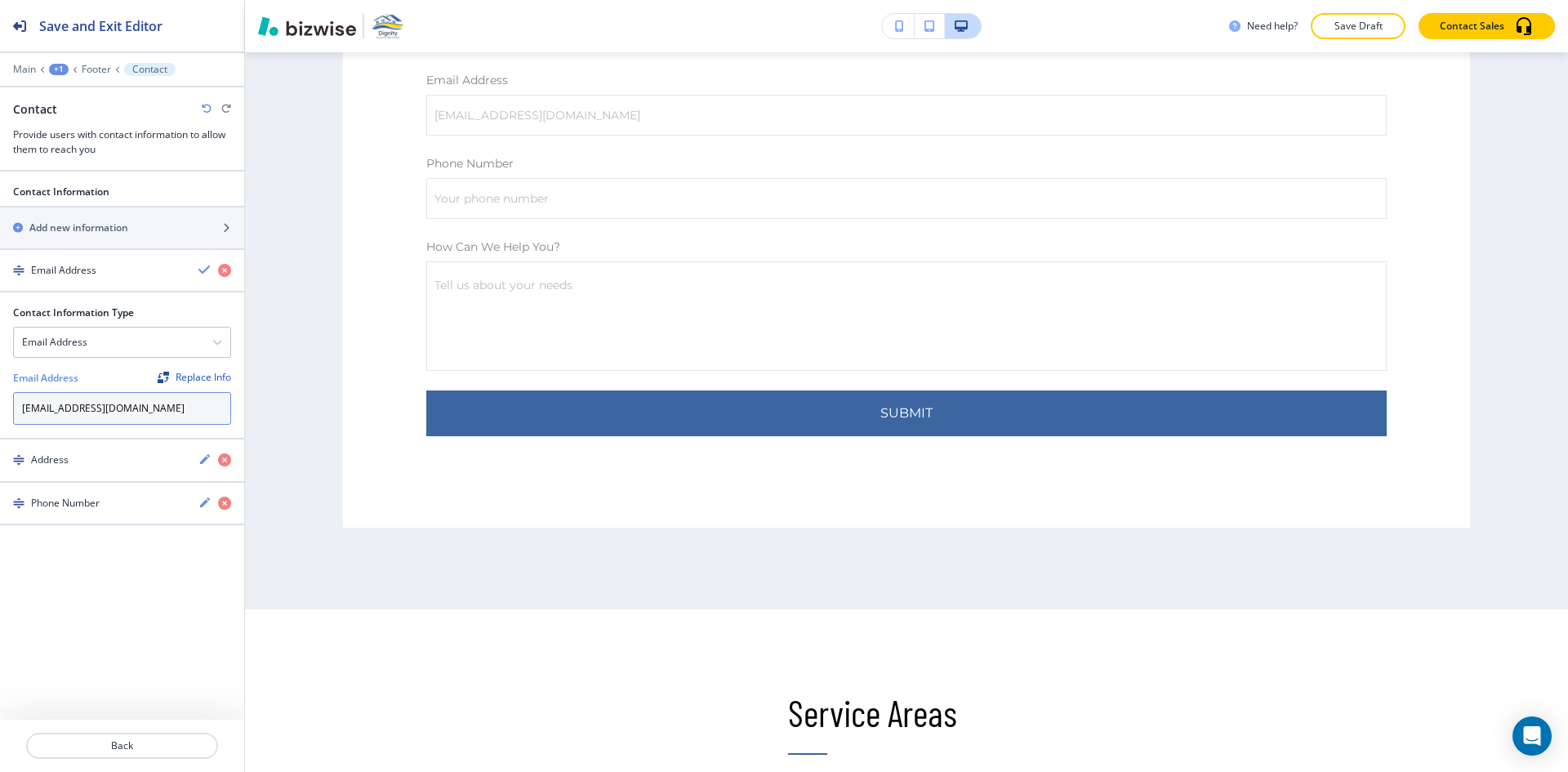
click at [189, 412] on input "[EMAIL_ADDRESS][DOMAIN_NAME]" at bounding box center [121, 408] width 218 height 32
click at [189, 411] on input "[EMAIL_ADDRESS][DOMAIN_NAME]" at bounding box center [121, 408] width 218 height 32
paste input "[EMAIL_ADDRESS]"
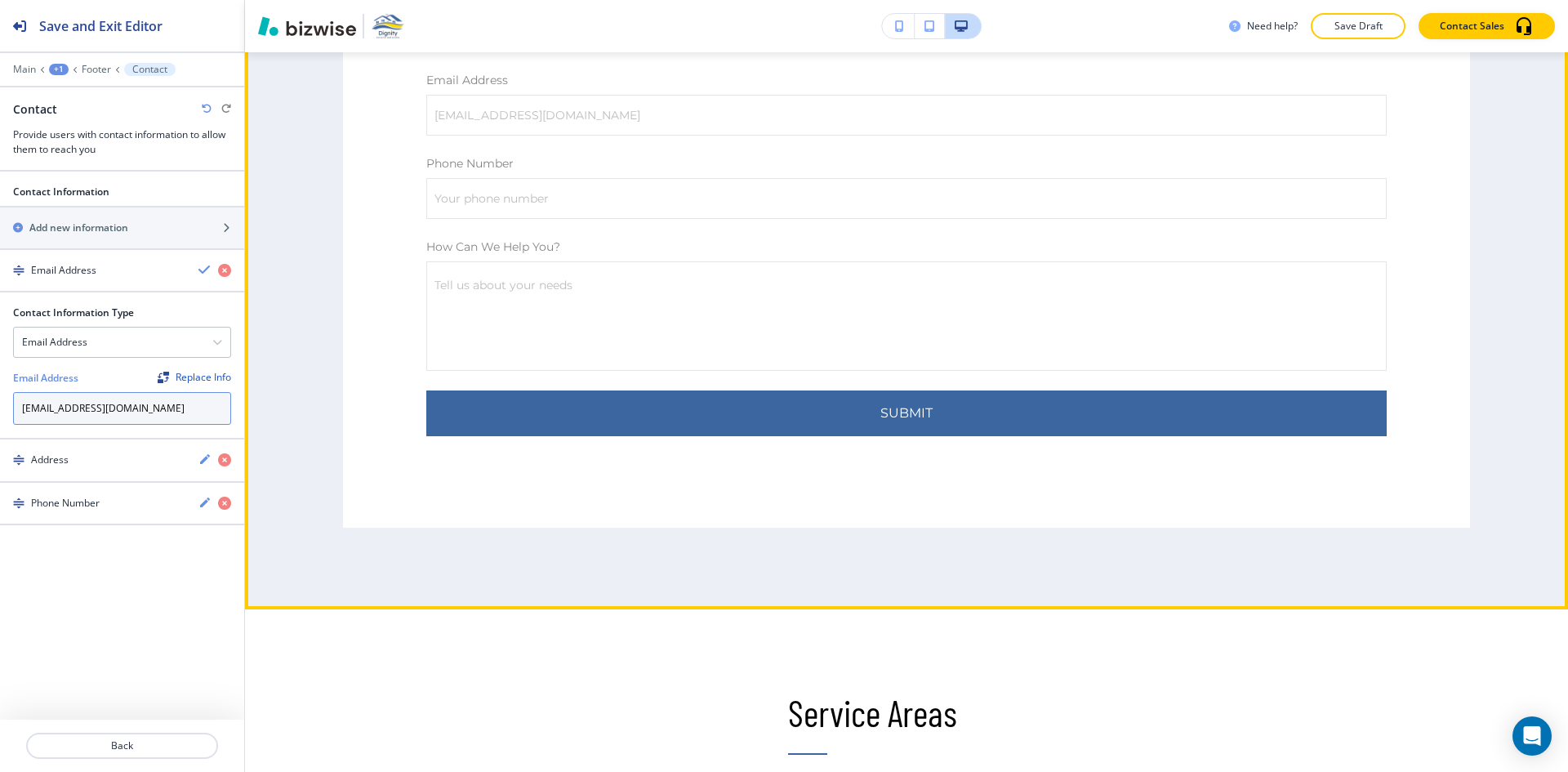
type input "[EMAIL_ADDRESS][DOMAIN_NAME]"
click at [268, 529] on div "Contact Us Leave us your info and we will get back to you. Full Name Your full …" at bounding box center [906, 168] width 1323 height 884
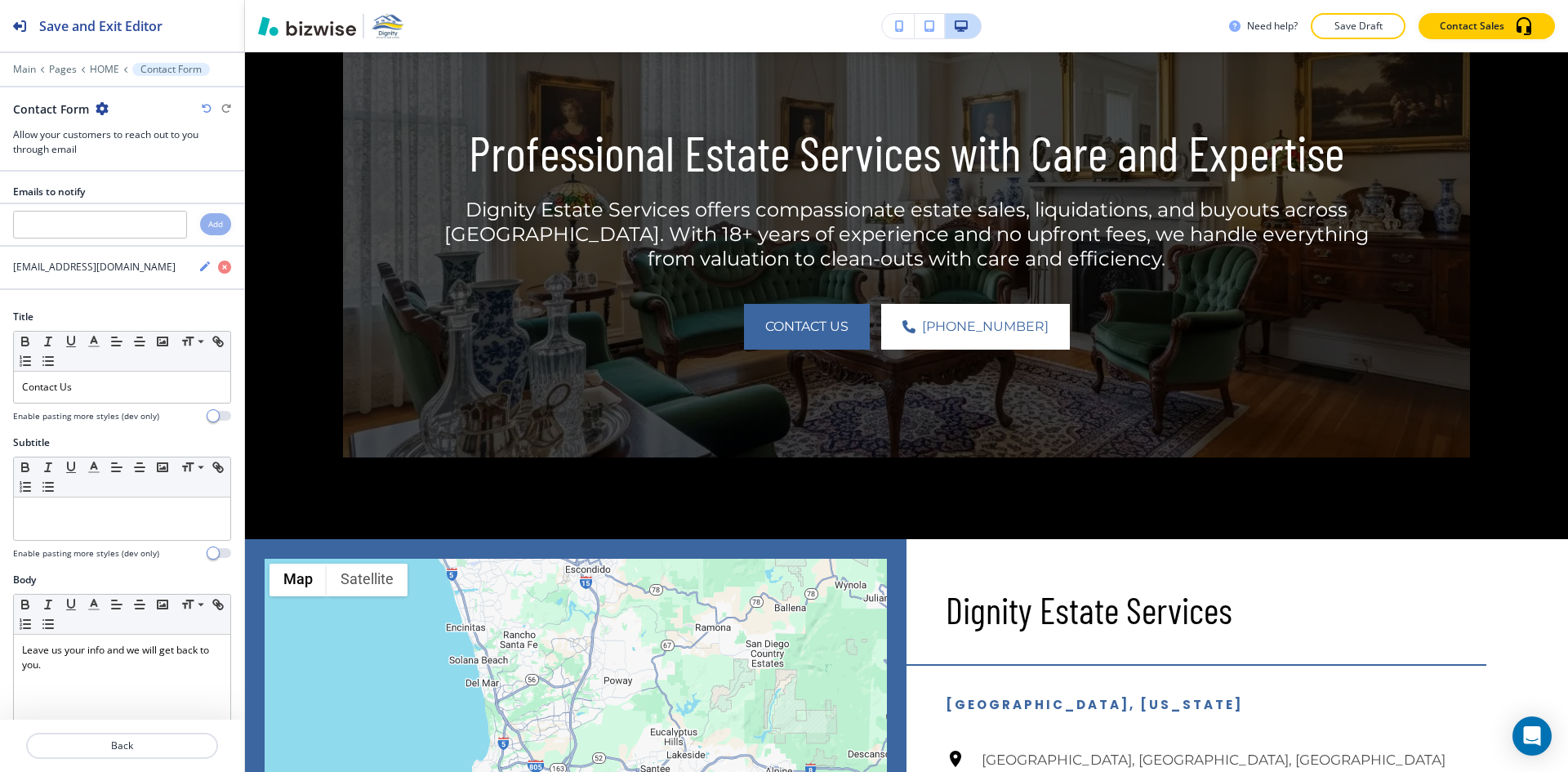
scroll to position [6355, 0]
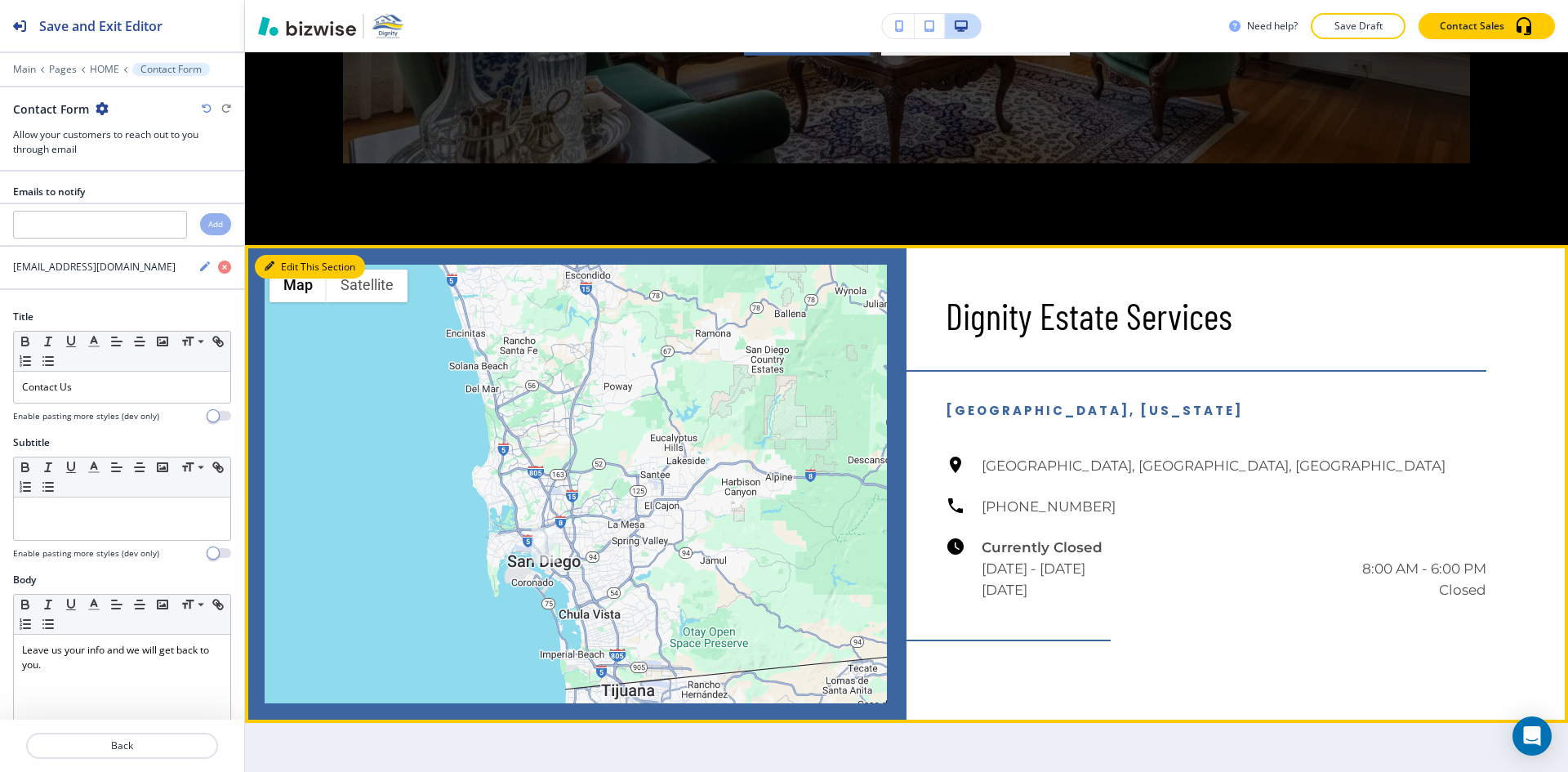
click at [287, 279] on button "Edit This Section" at bounding box center [309, 266] width 110 height 24
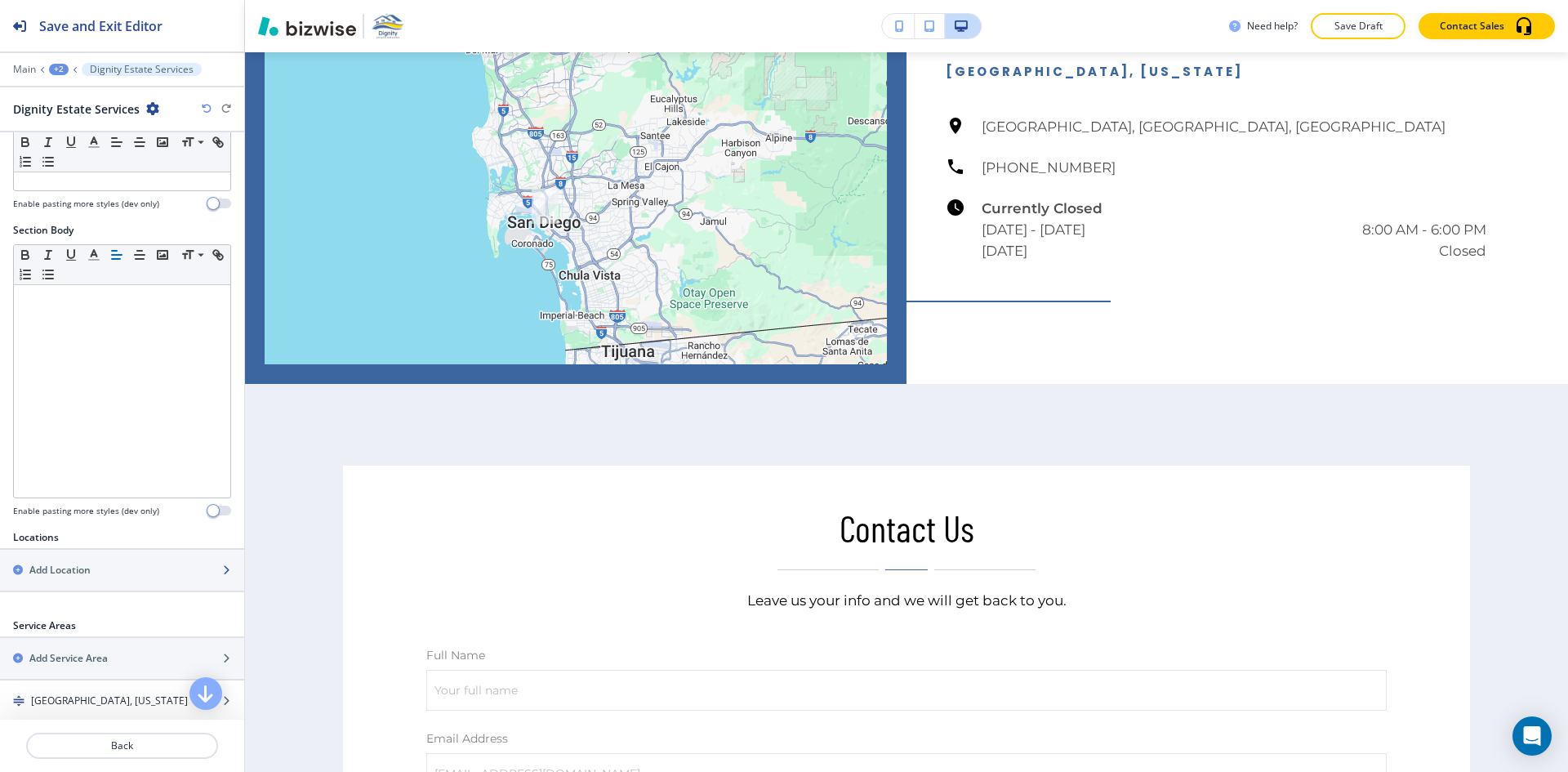
scroll to position [314, 0]
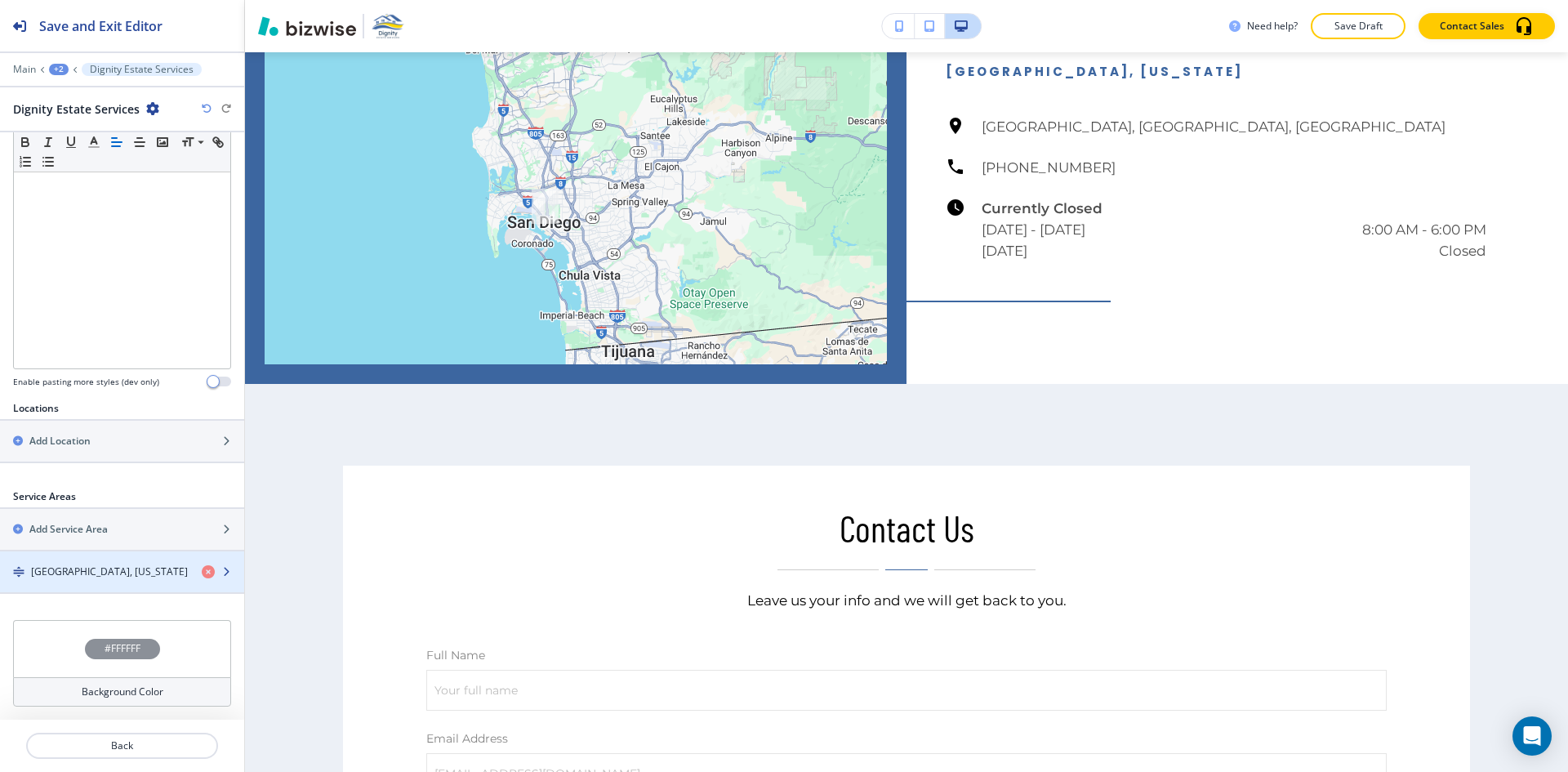
click at [134, 566] on div "[GEOGRAPHIC_DATA], [US_STATE]" at bounding box center [94, 571] width 188 height 15
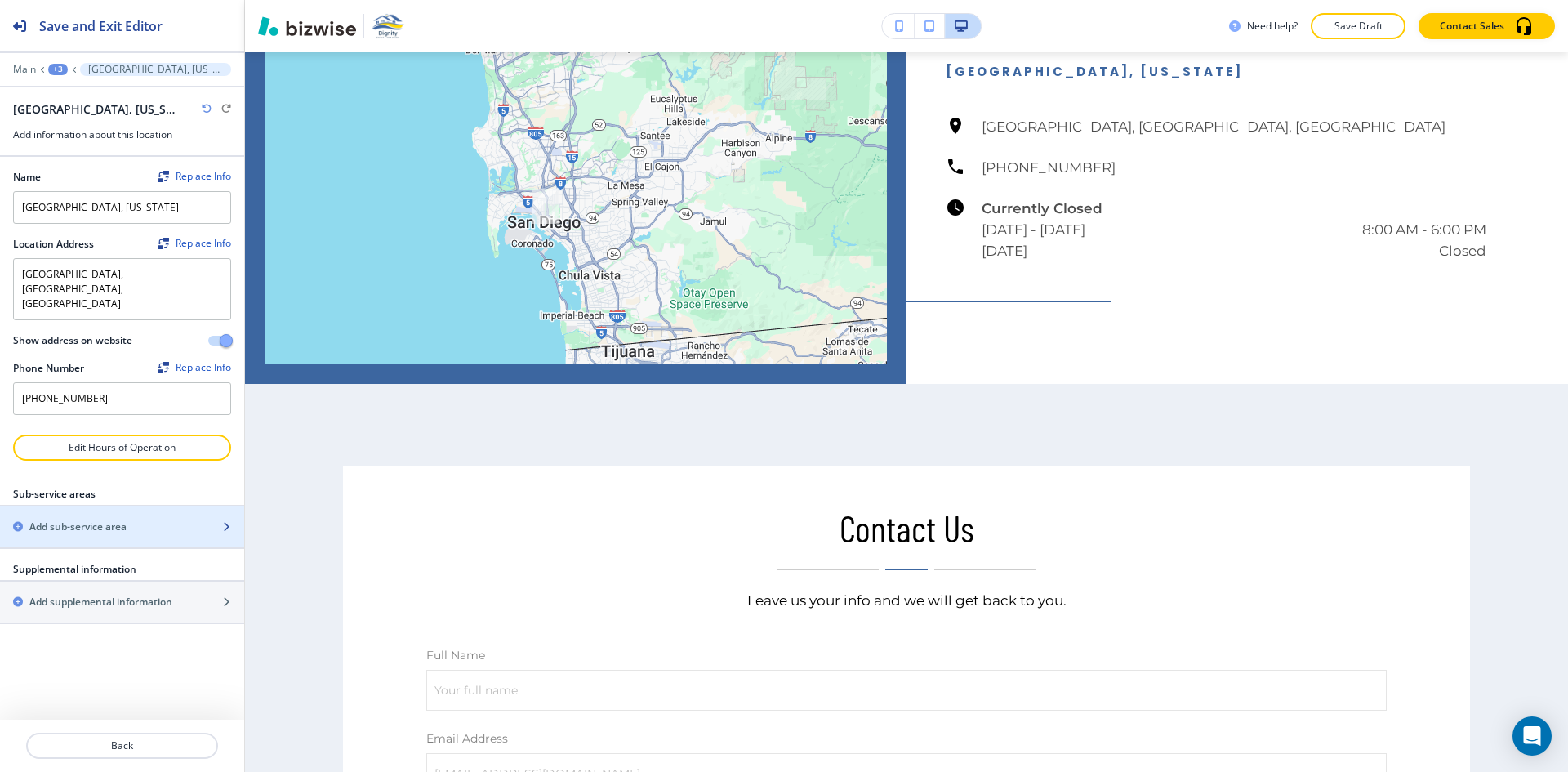
click at [129, 519] on div "Add sub-service area" at bounding box center [103, 526] width 208 height 15
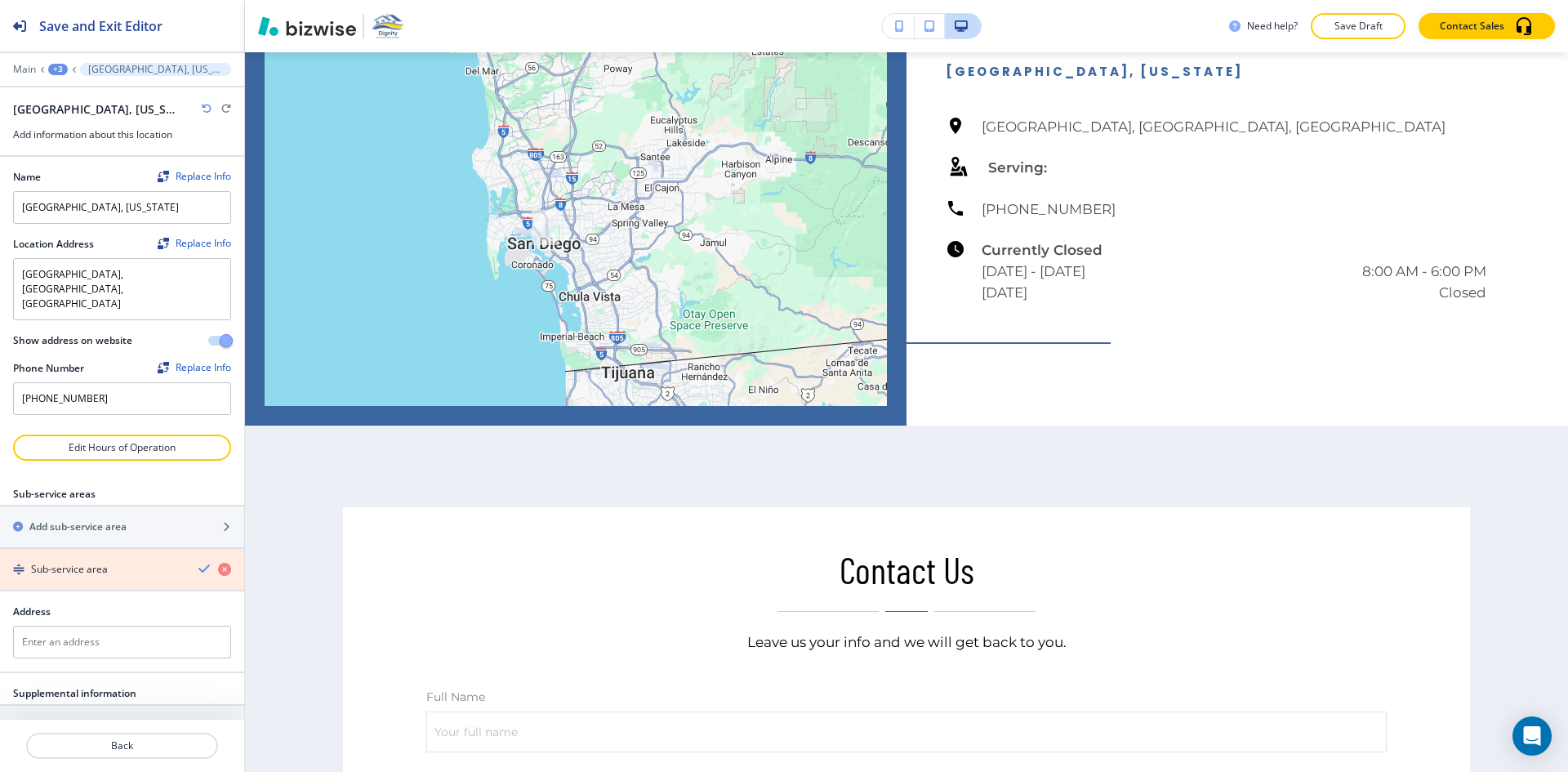
click at [218, 563] on icon "button" at bounding box center [223, 569] width 13 height 13
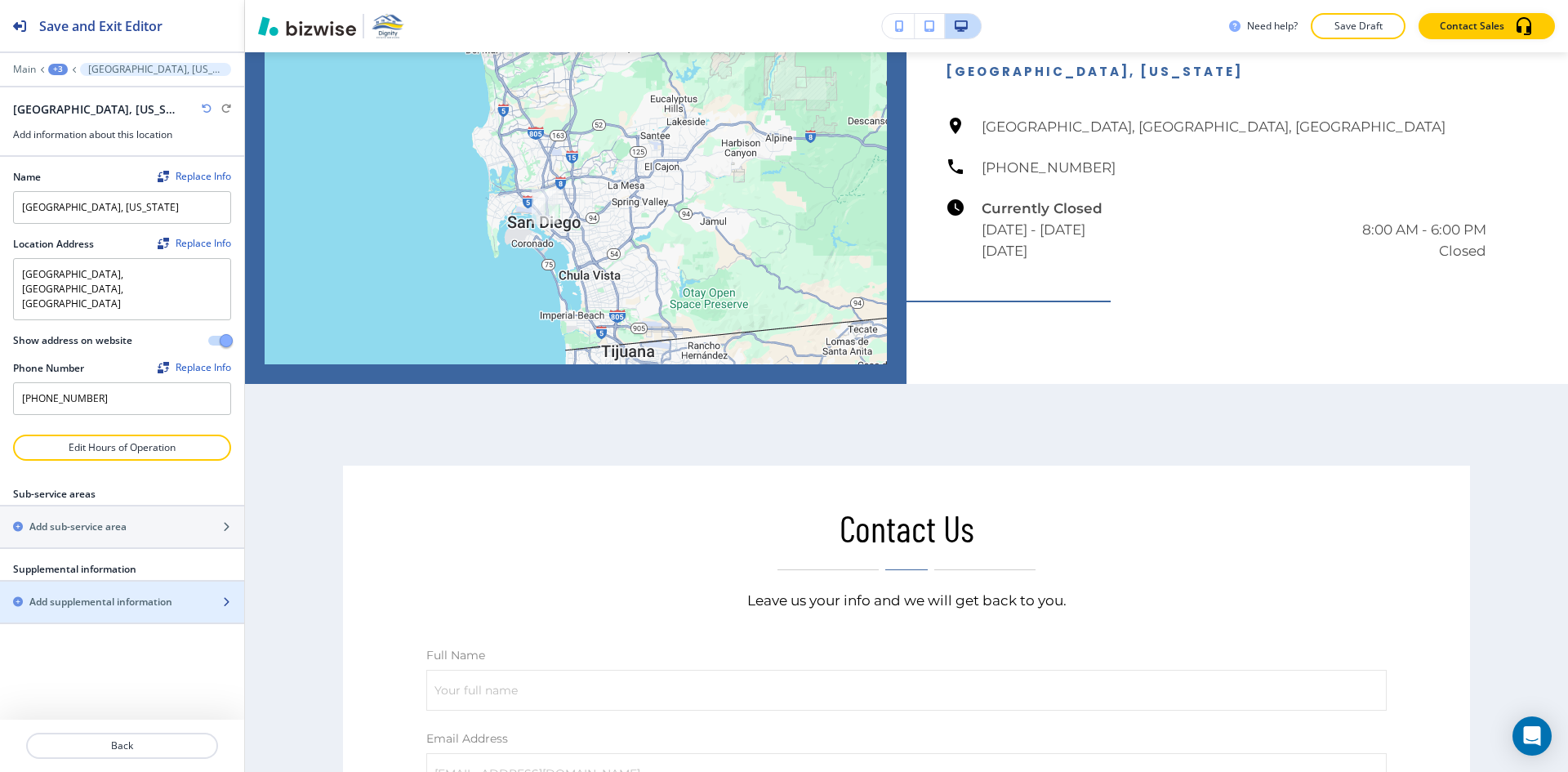
click at [148, 582] on div "Add supplemental information" at bounding box center [122, 602] width 244 height 41
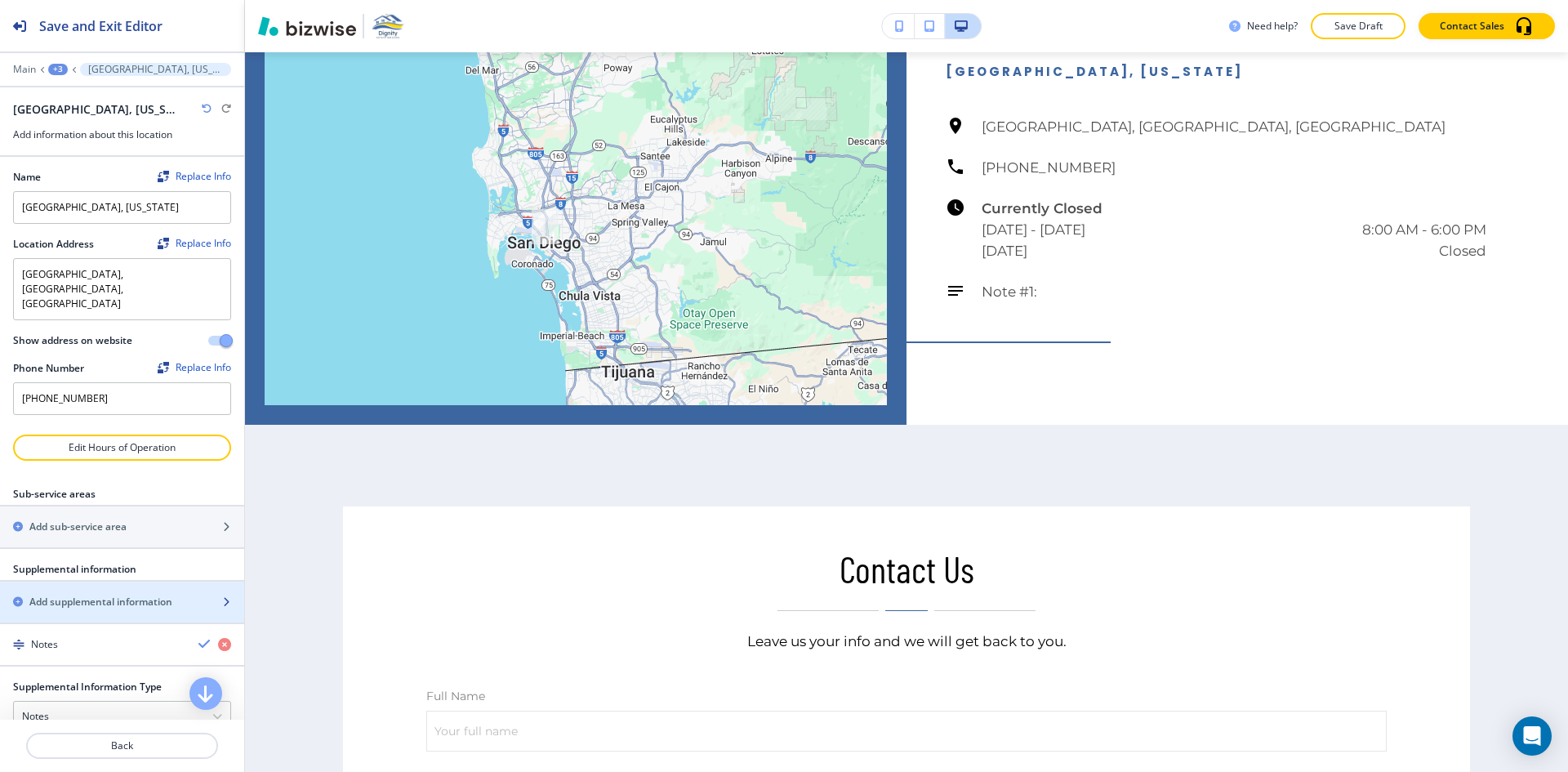
scroll to position [147, 0]
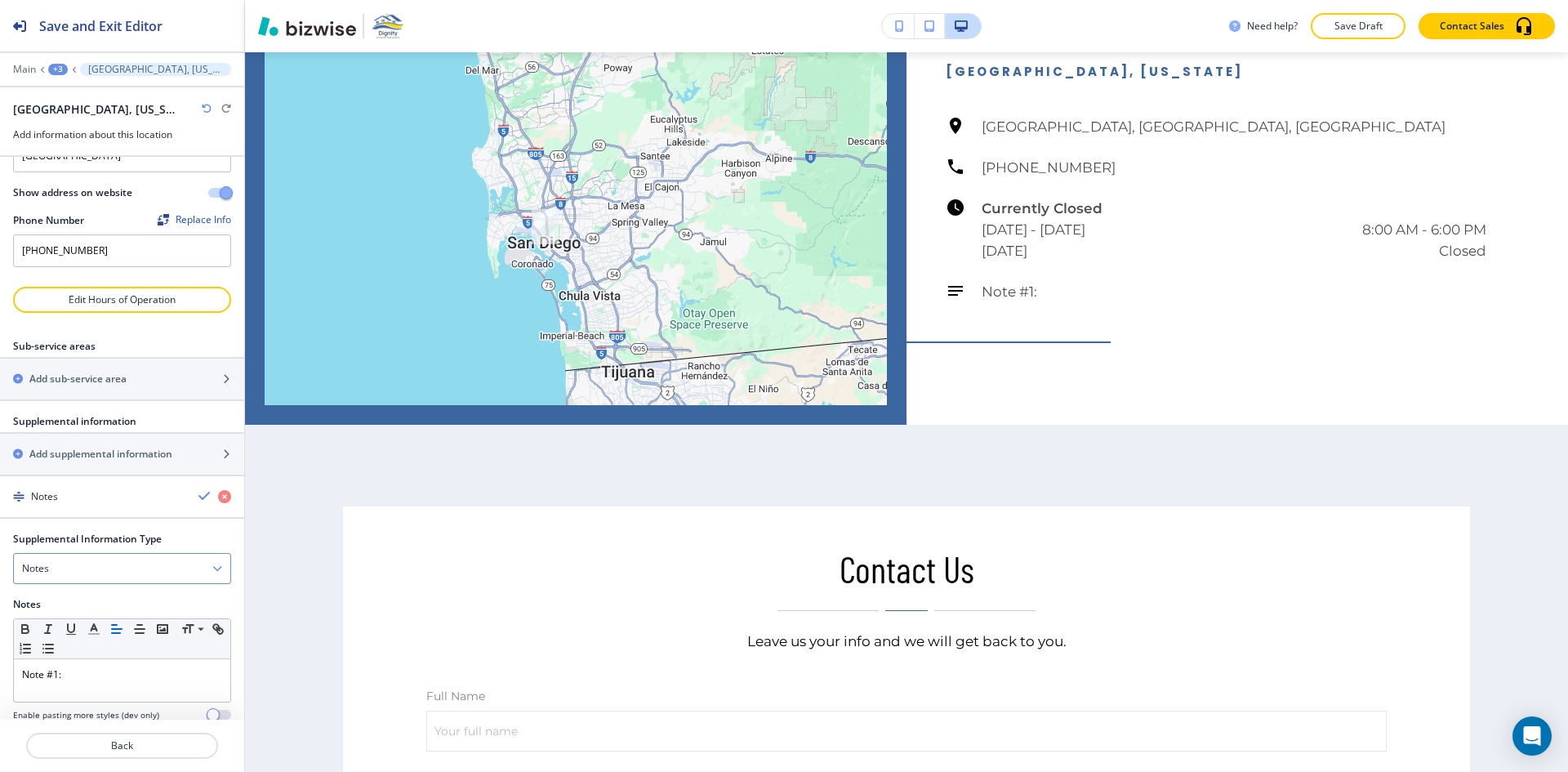
click at [135, 553] on div "Notes" at bounding box center [122, 568] width 217 height 29
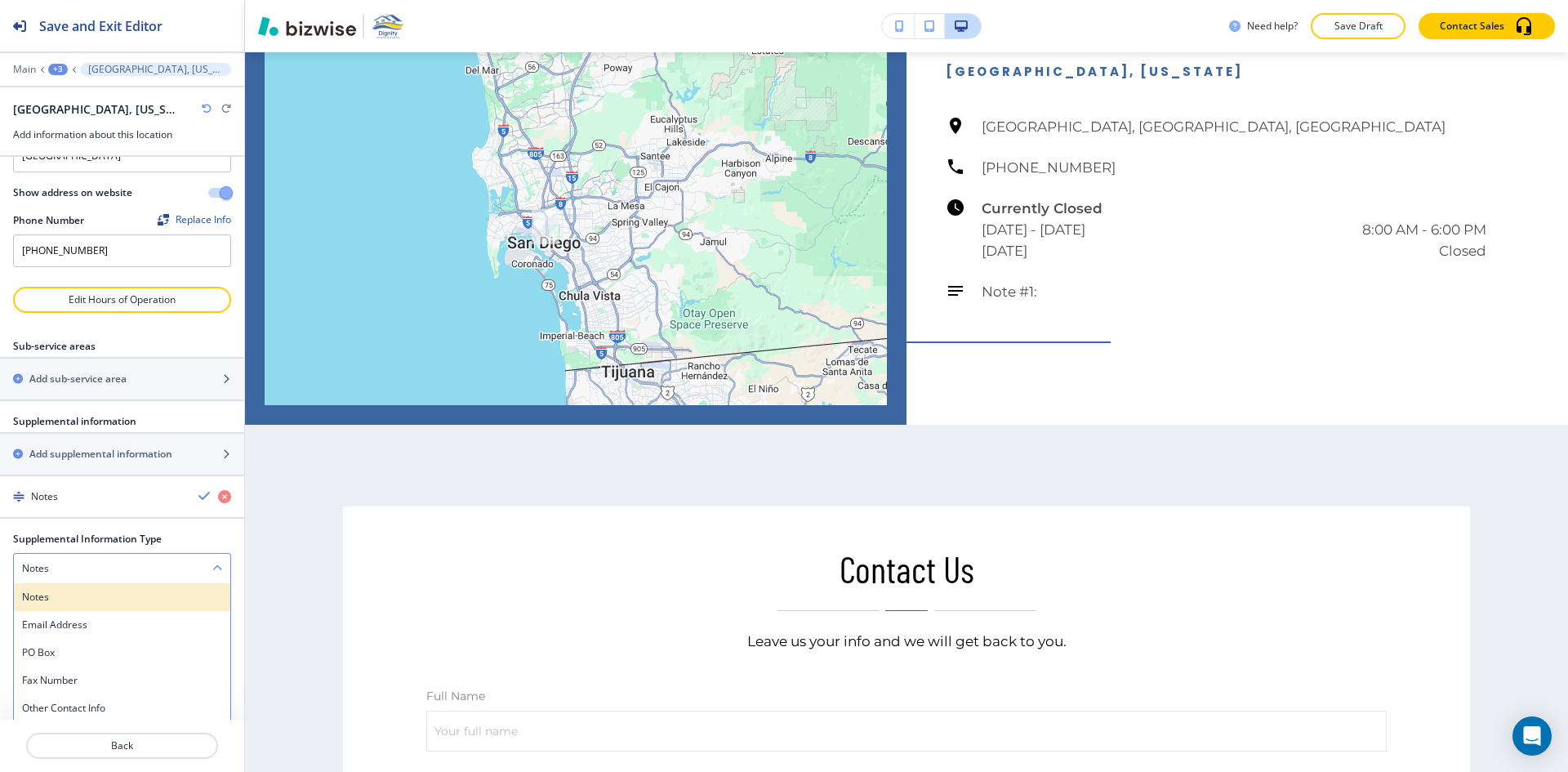
scroll to position [149, 0]
click at [133, 609] on div "Email Address" at bounding box center [122, 623] width 217 height 27
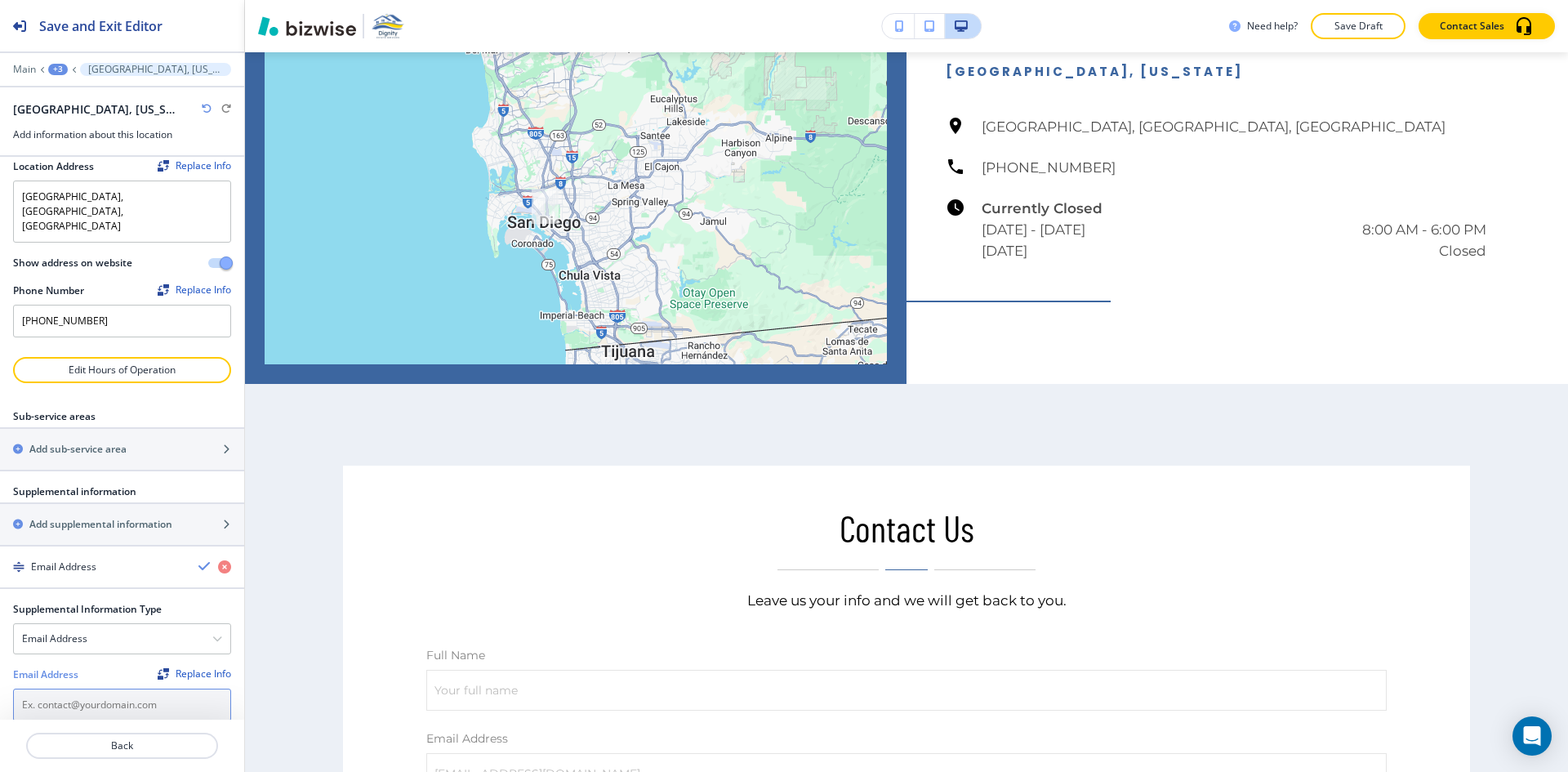
click at [95, 689] on input "text" at bounding box center [121, 705] width 218 height 32
paste input "[EMAIL_ADDRESS][DOMAIN_NAME]"
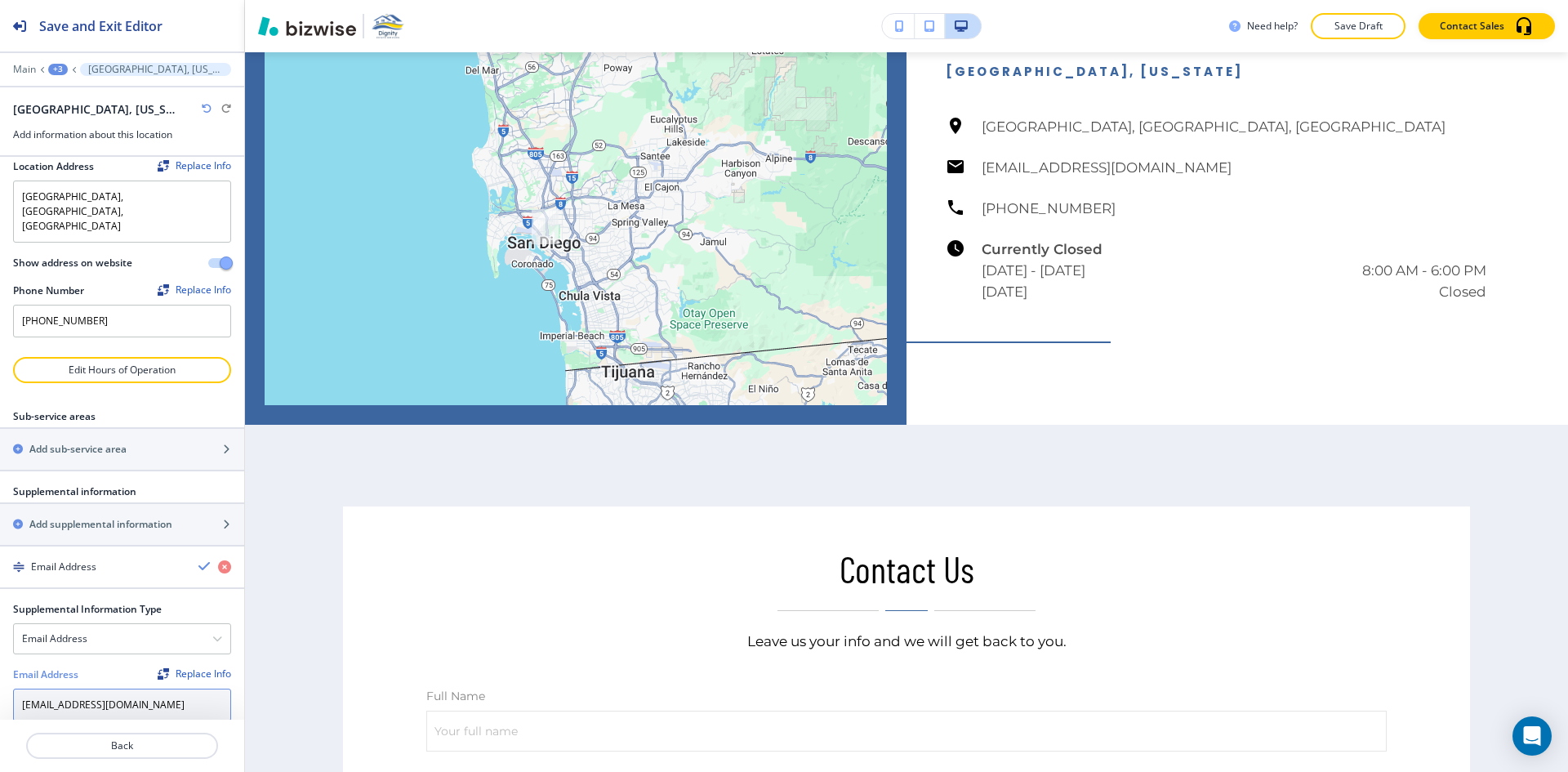
type input "[EMAIL_ADDRESS][DOMAIN_NAME]"
click at [140, 654] on div at bounding box center [121, 660] width 218 height 13
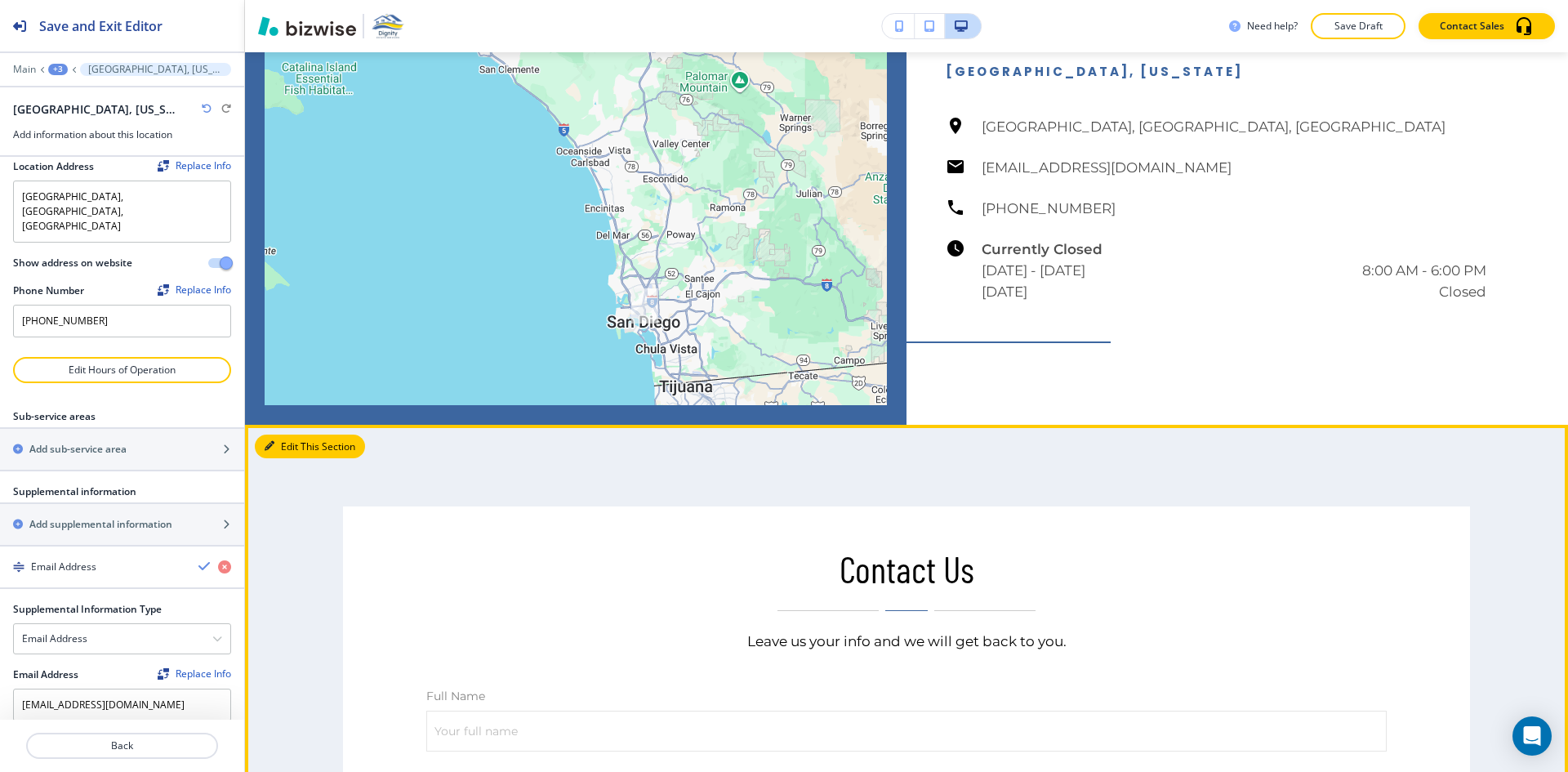
click at [292, 459] on button "Edit This Section" at bounding box center [309, 446] width 110 height 24
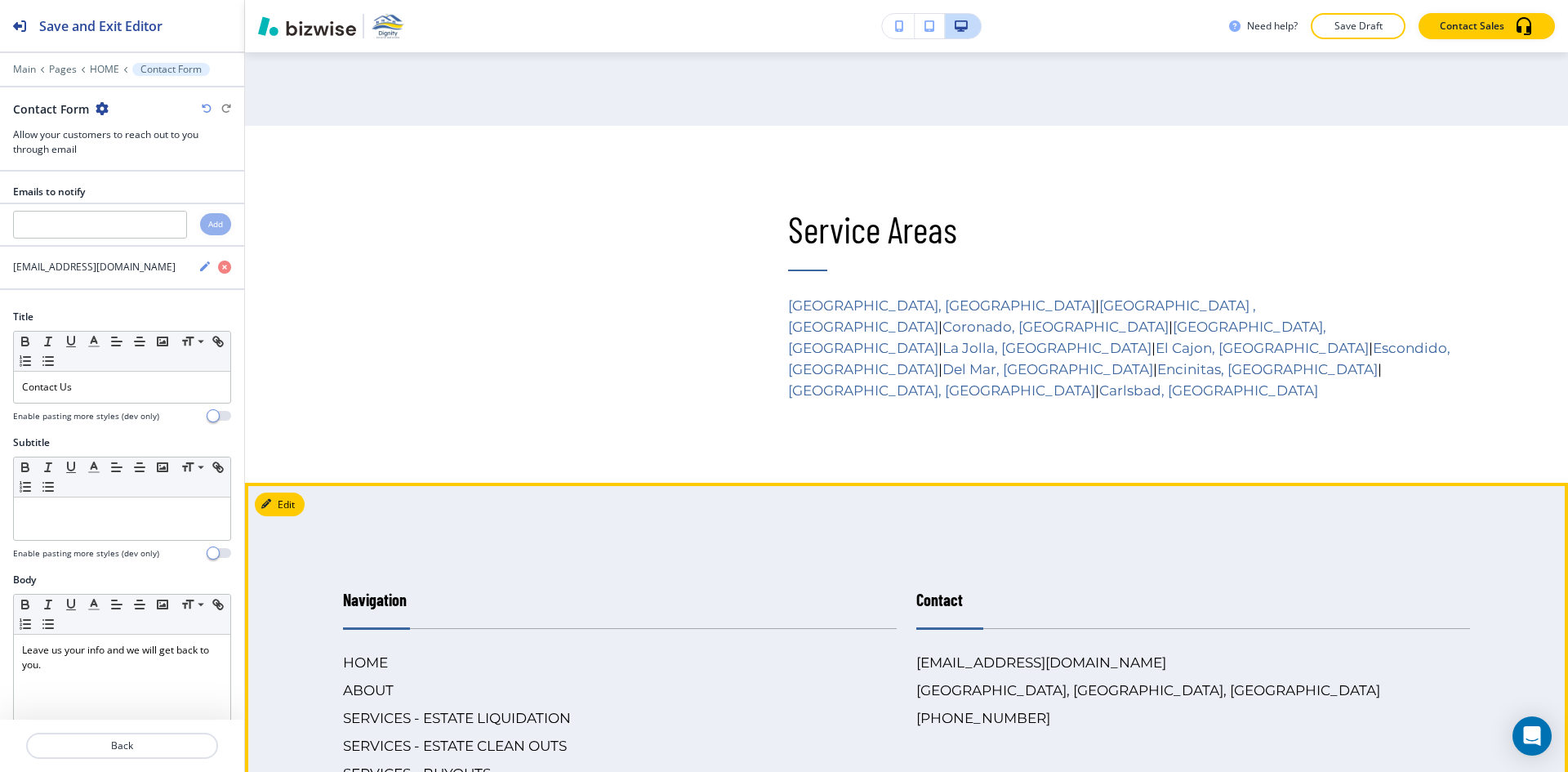
scroll to position [8192, 0]
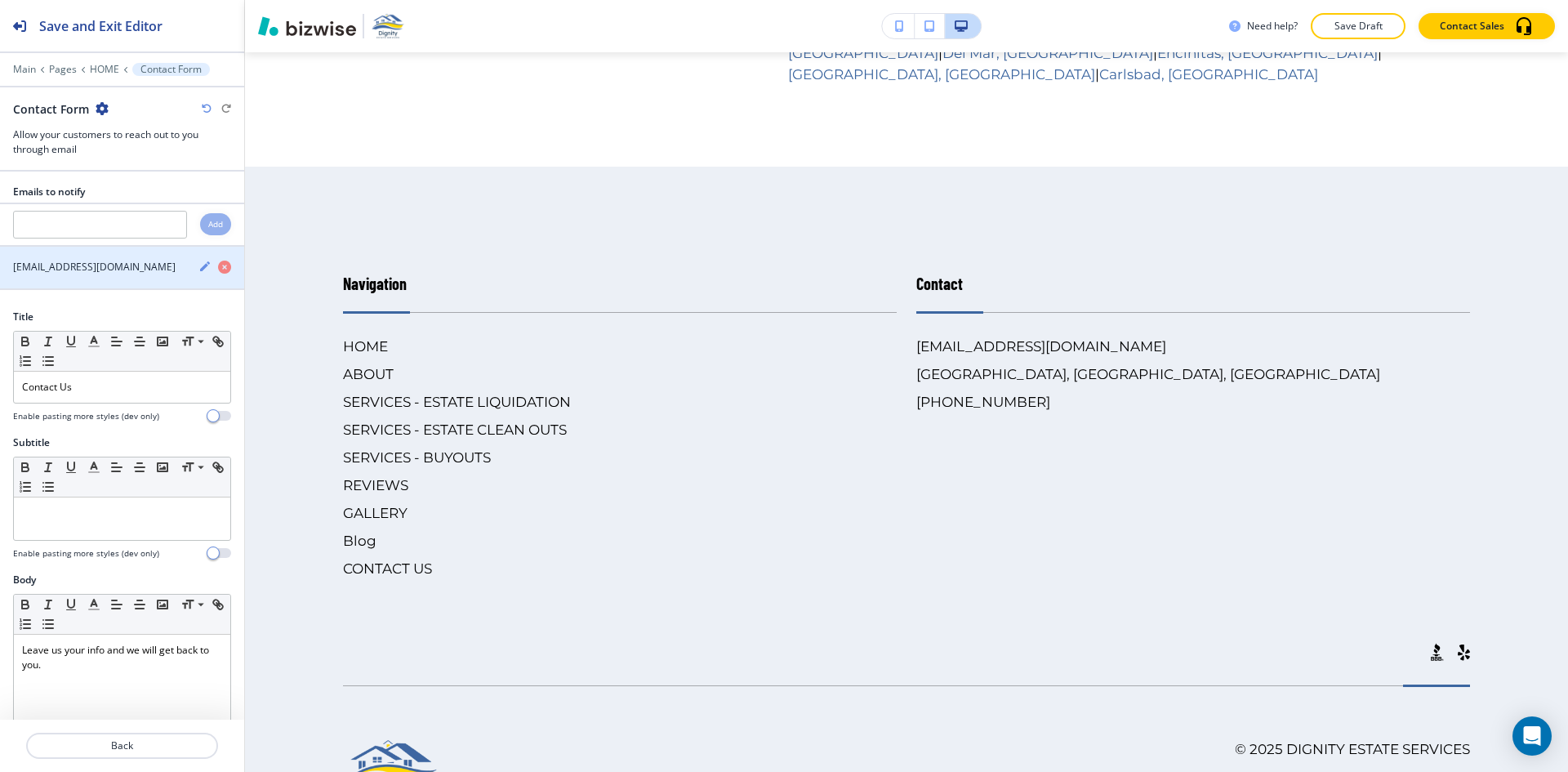
click at [115, 268] on h4 "[EMAIL_ADDRESS][DOMAIN_NAME]" at bounding box center [94, 266] width 163 height 15
click at [198, 270] on icon "button" at bounding box center [204, 265] width 13 height 13
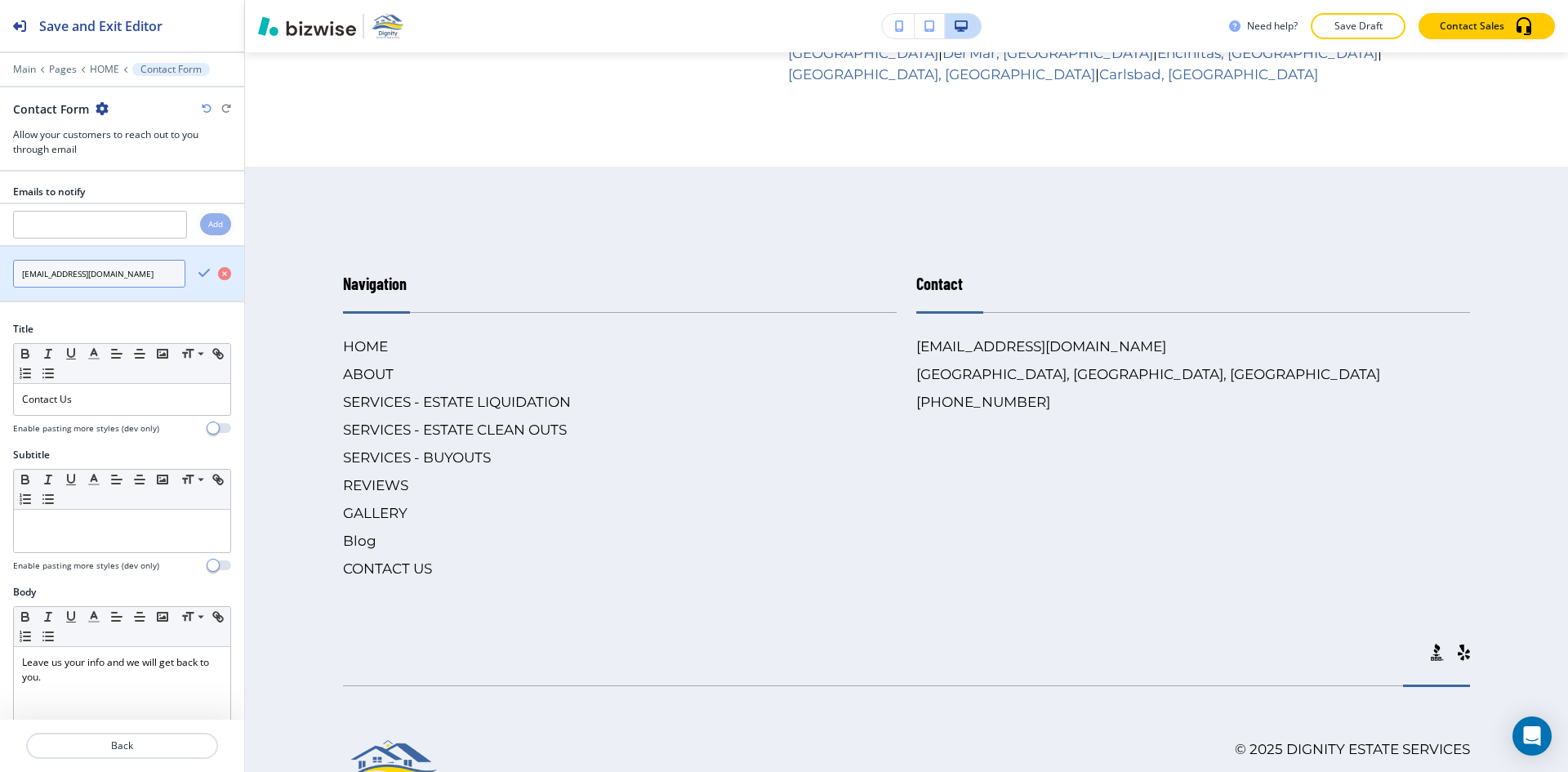
click at [149, 278] on input "[EMAIL_ADDRESS][DOMAIN_NAME]" at bounding box center [99, 273] width 173 height 27
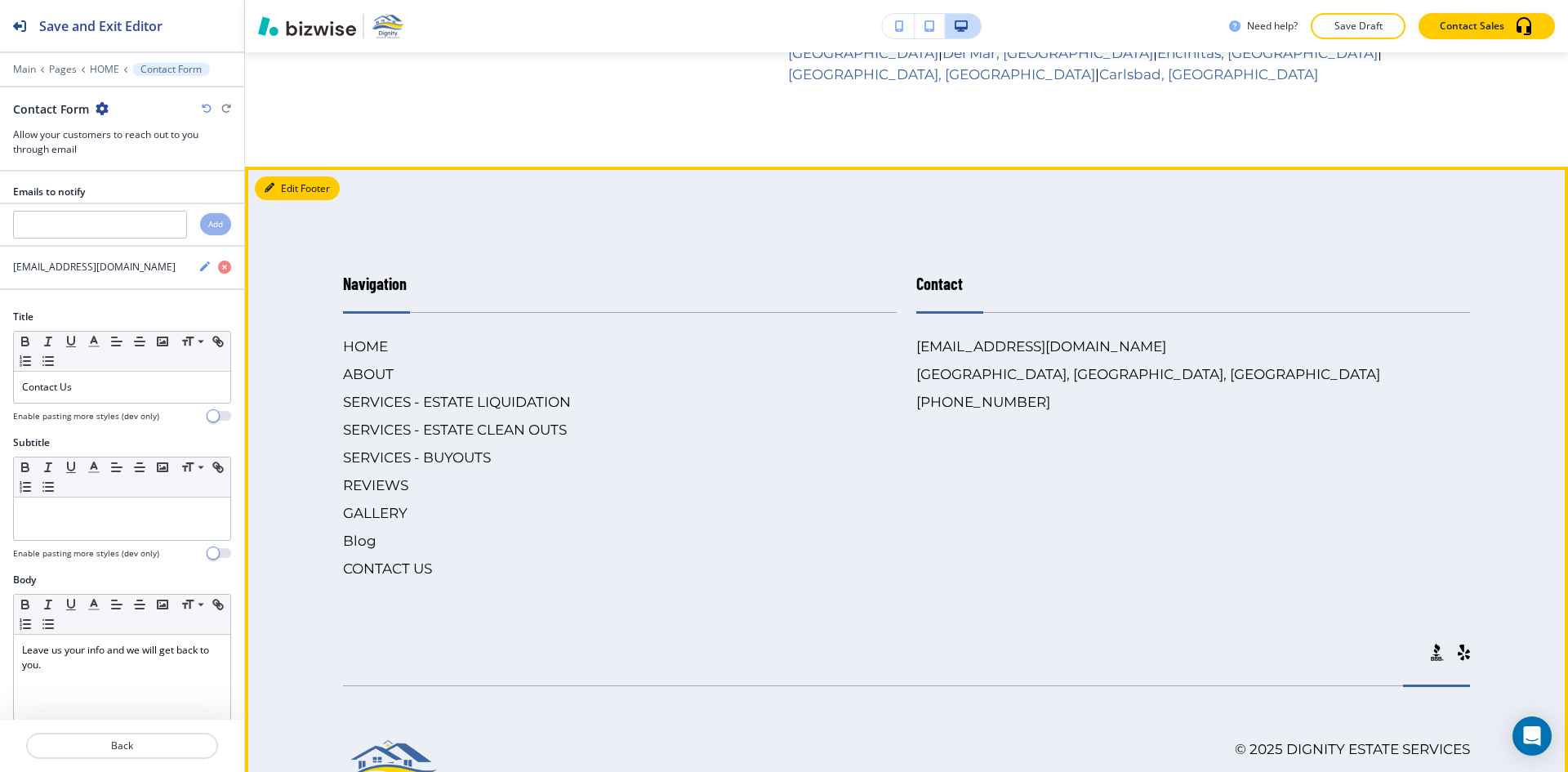
click at [288, 201] on button "Edit Footer" at bounding box center [297, 188] width 85 height 24
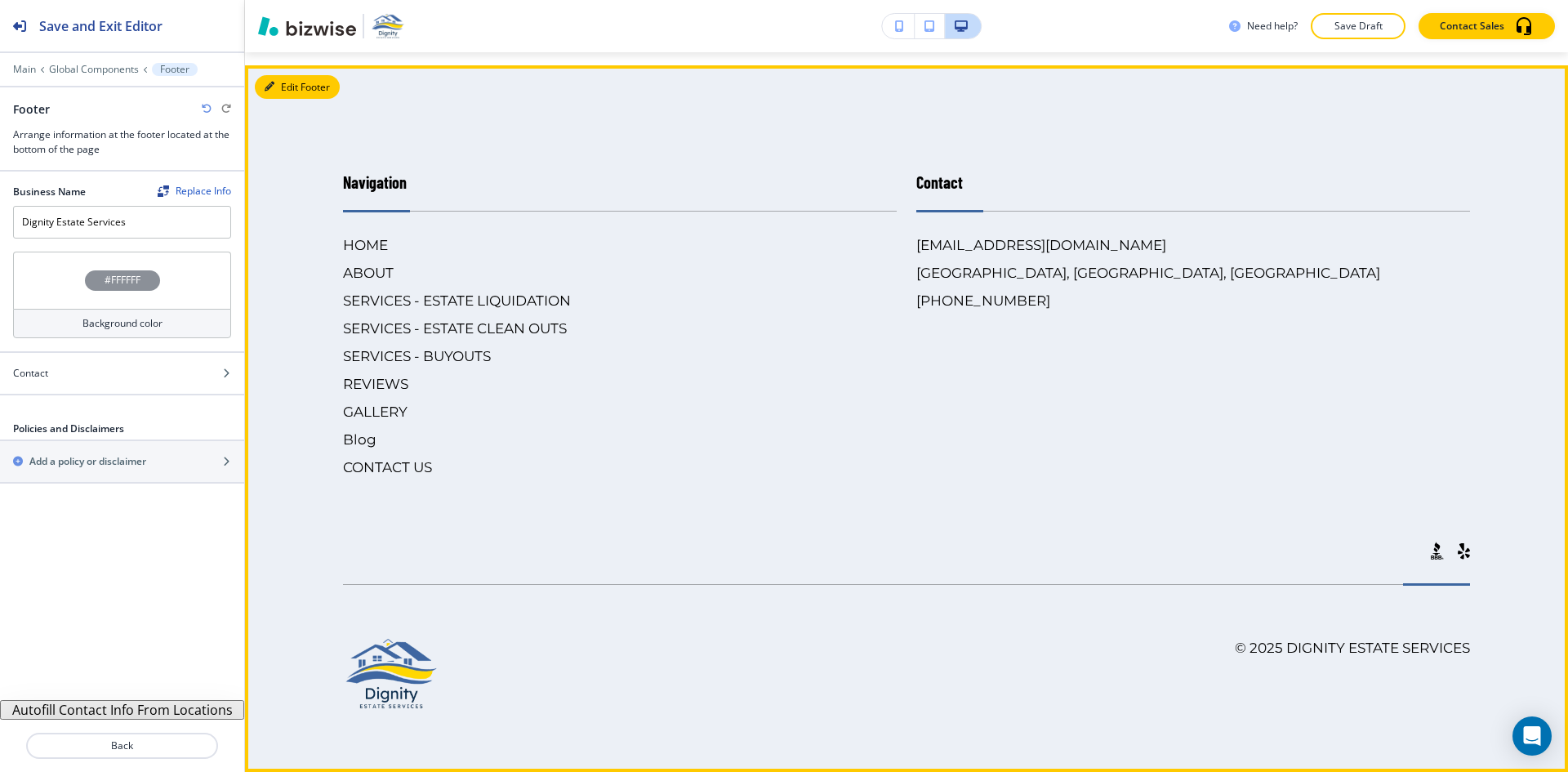
scroll to position [8455, 0]
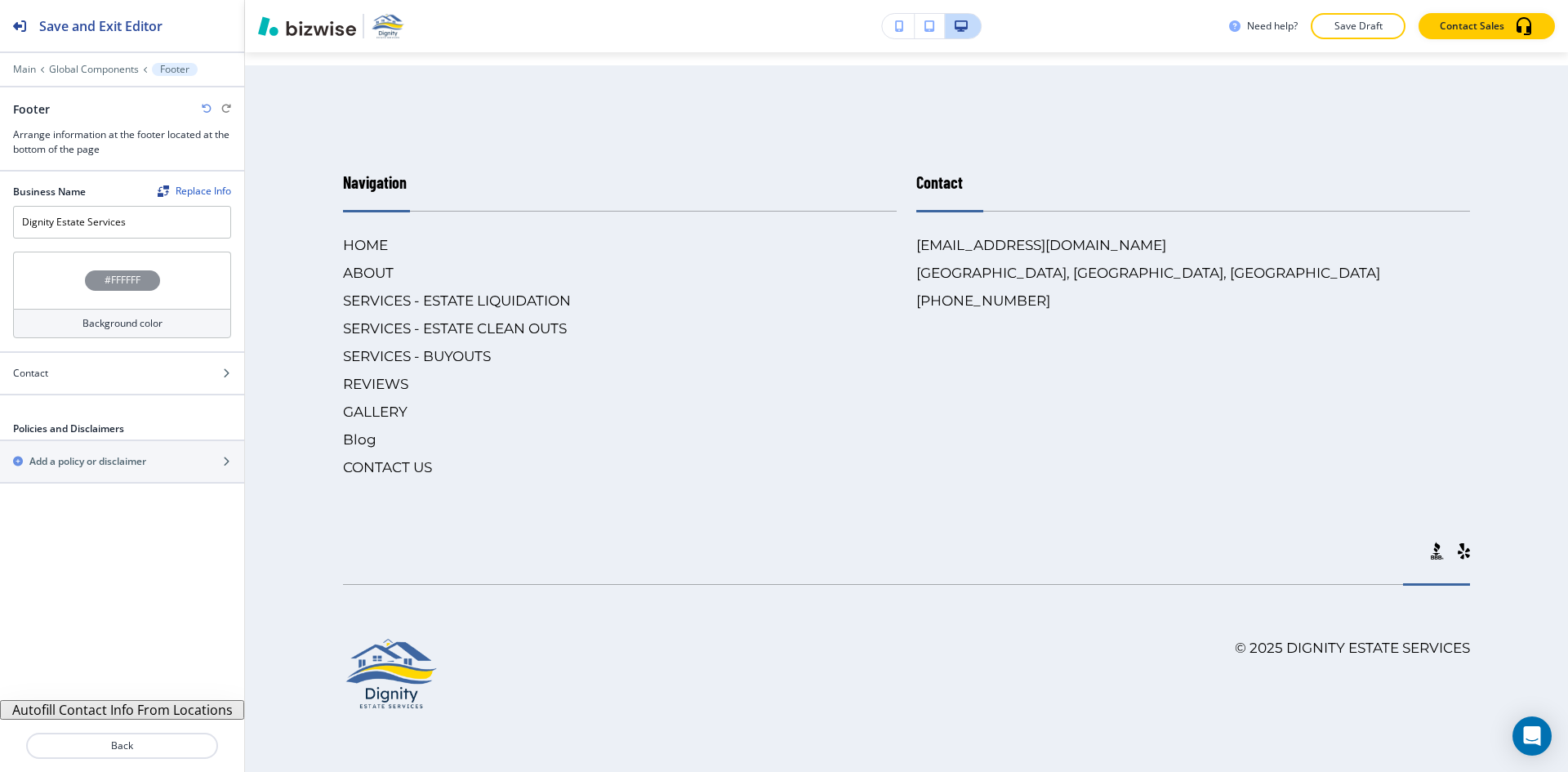
click at [142, 393] on div at bounding box center [122, 394] width 244 height 2
click at [147, 386] on div at bounding box center [122, 386] width 244 height 13
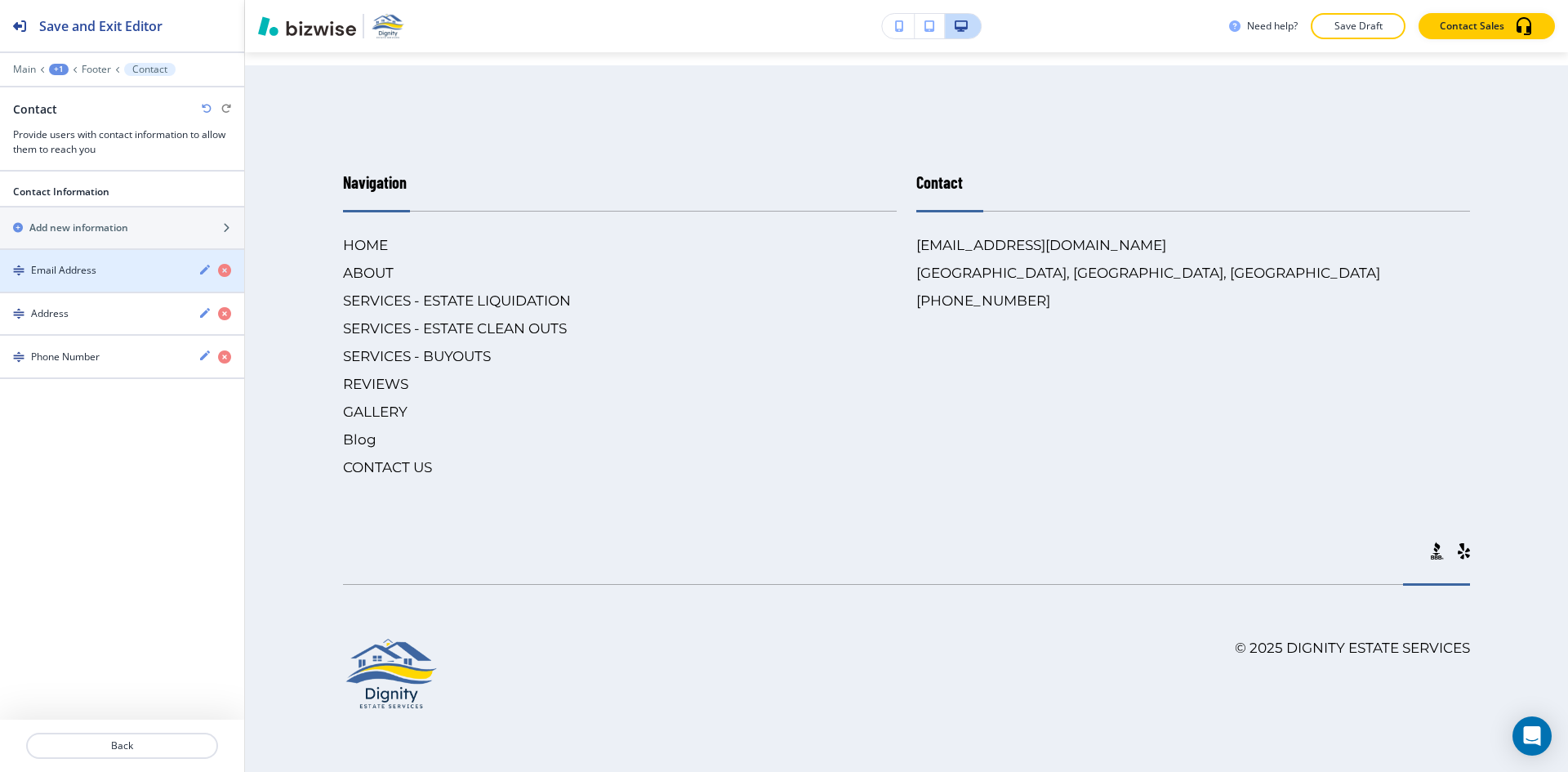
click at [160, 286] on div "button" at bounding box center [122, 284] width 244 height 13
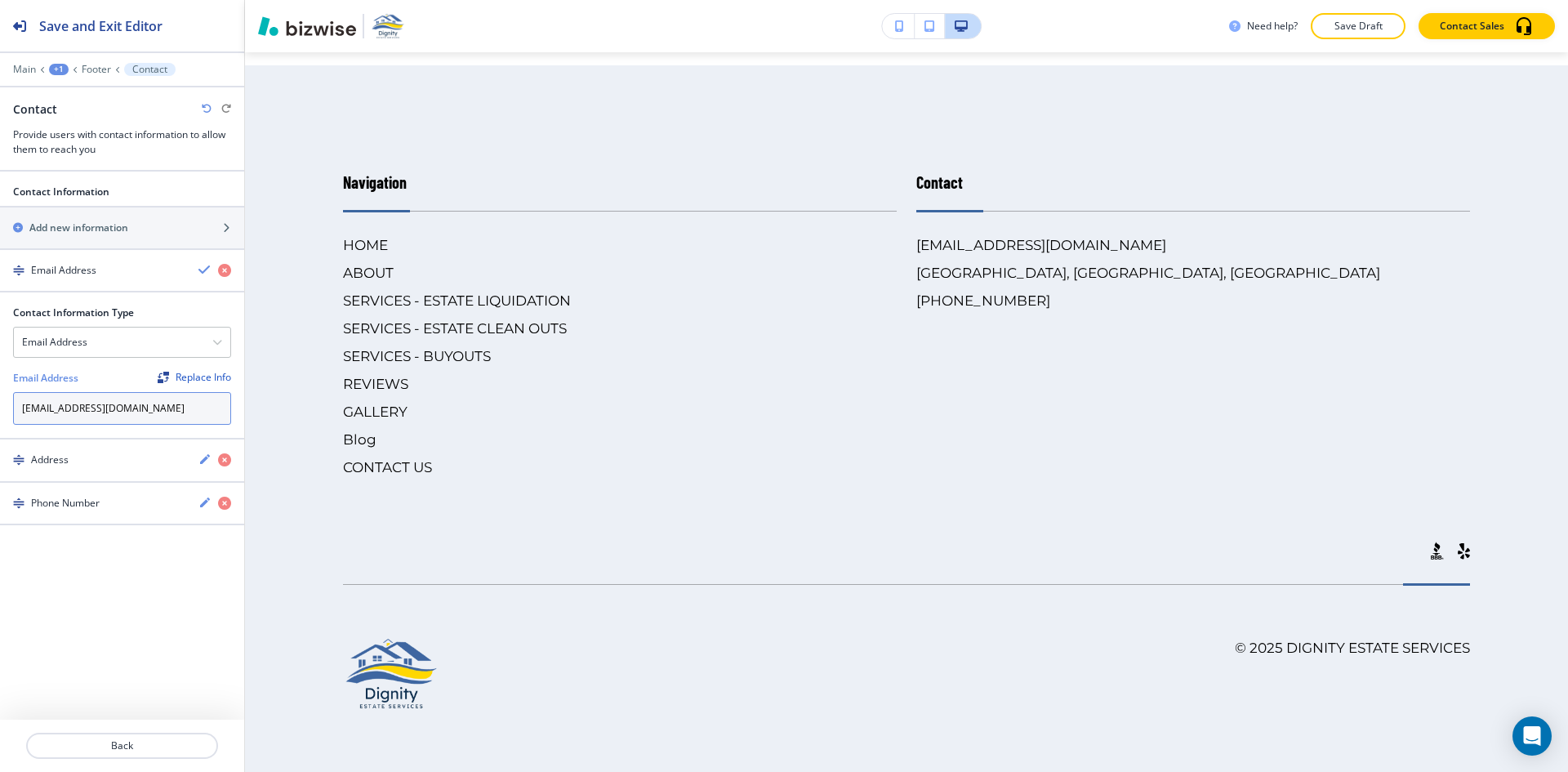
click at [141, 418] on input "[EMAIL_ADDRESS][DOMAIN_NAME]" at bounding box center [121, 408] width 218 height 32
paste input "info@dignityestateservices"
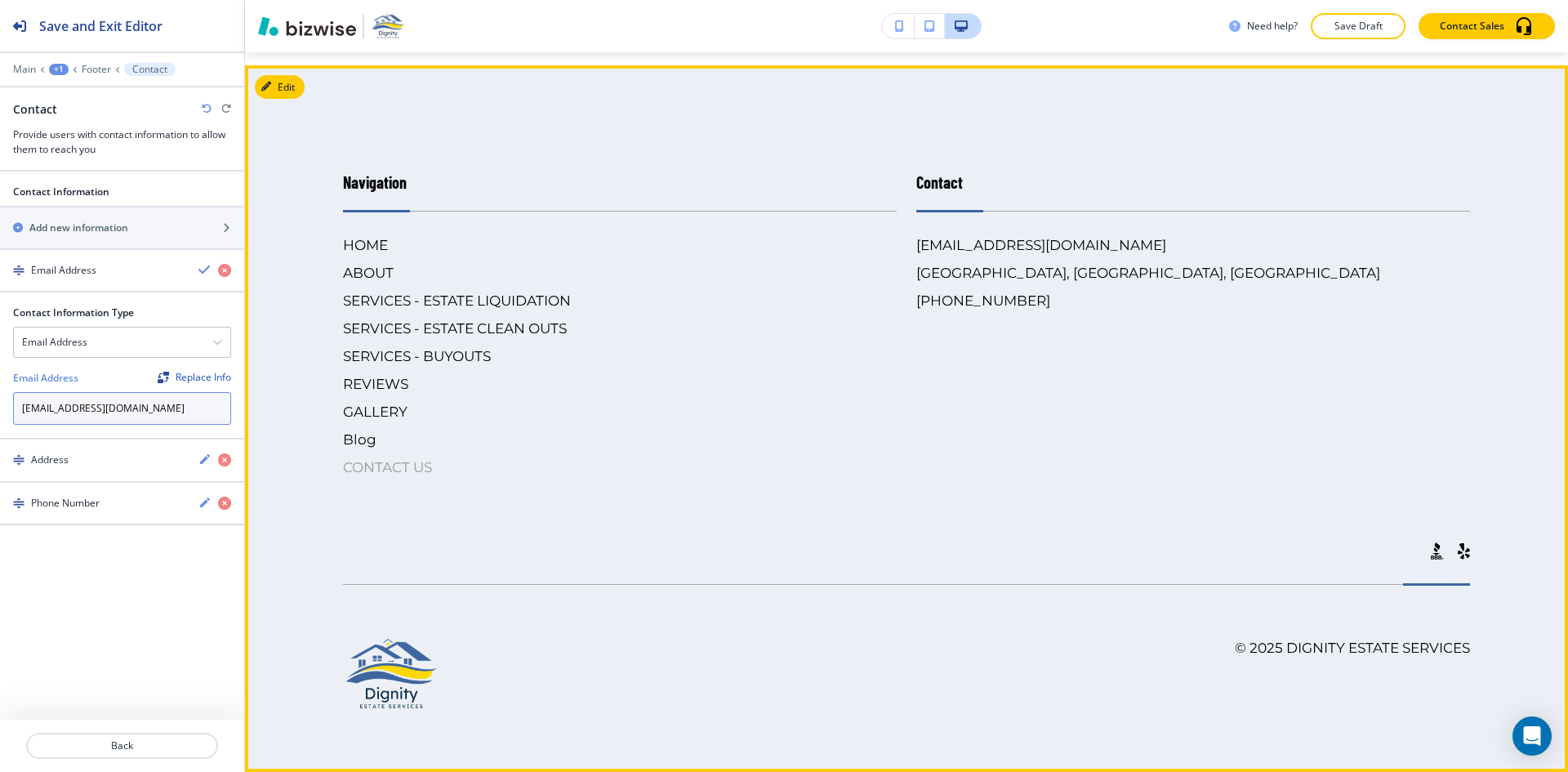
type input "[EMAIL_ADDRESS][DOMAIN_NAME]"
click at [499, 0] on body "Save and Exit Editor Main +1 Footer Contact Contact Provide users with contact …" at bounding box center [784, 0] width 1568 height 0
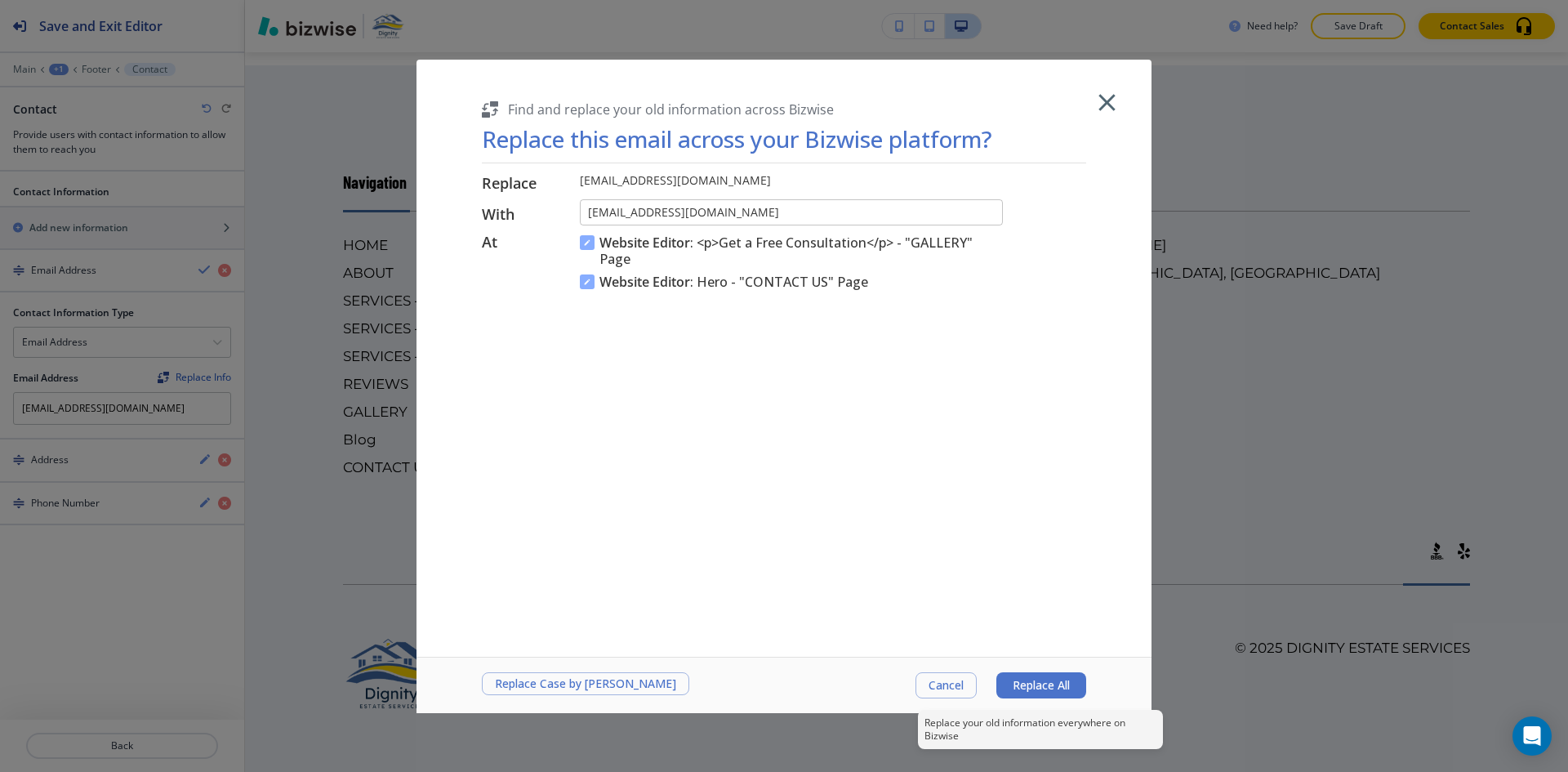
click at [1034, 689] on span "Replace All" at bounding box center [1041, 684] width 58 height 13
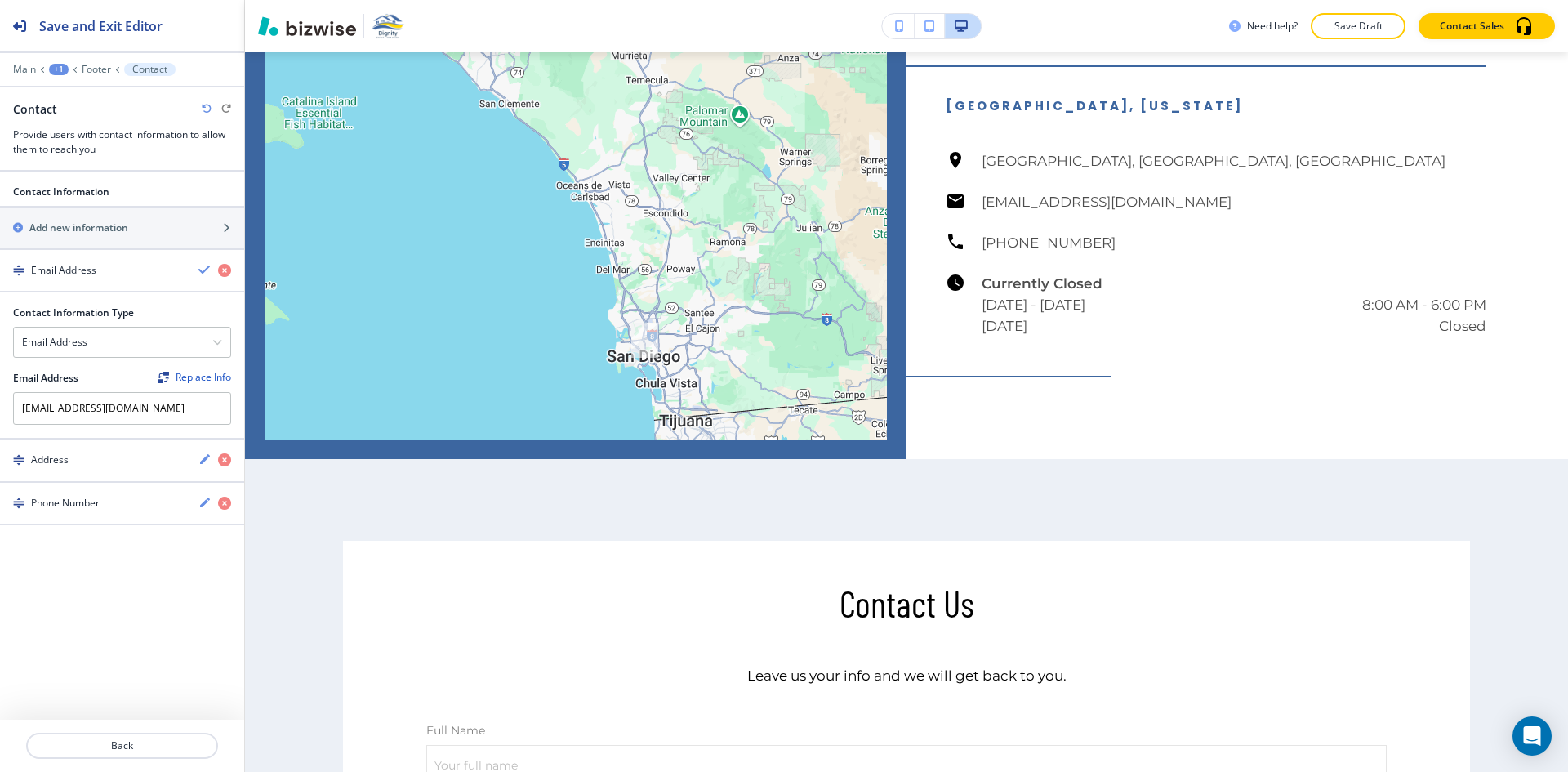
scroll to position [6658, 0]
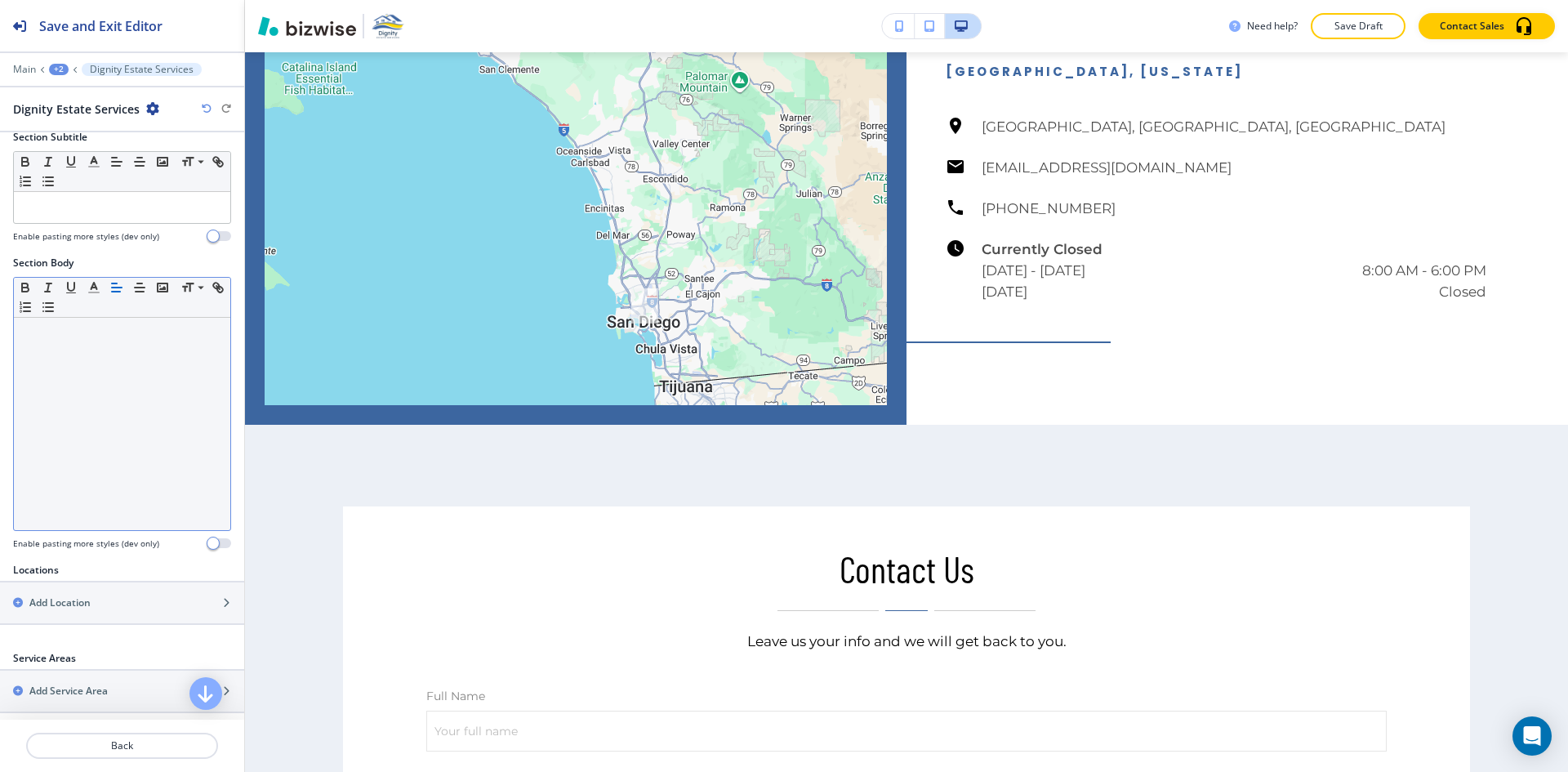
scroll to position [314, 0]
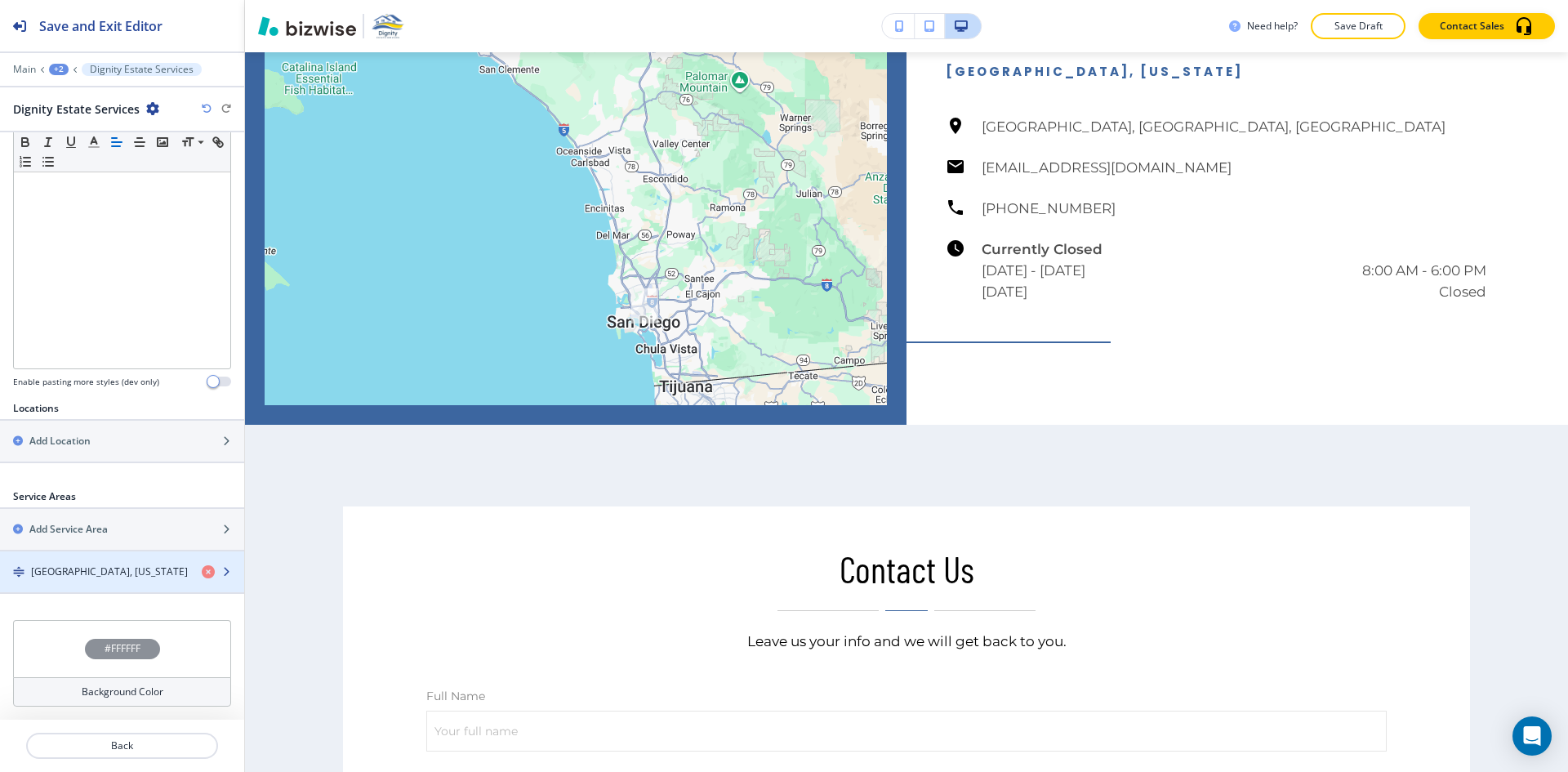
click at [91, 565] on h4 "[GEOGRAPHIC_DATA], [US_STATE]" at bounding box center [109, 571] width 157 height 15
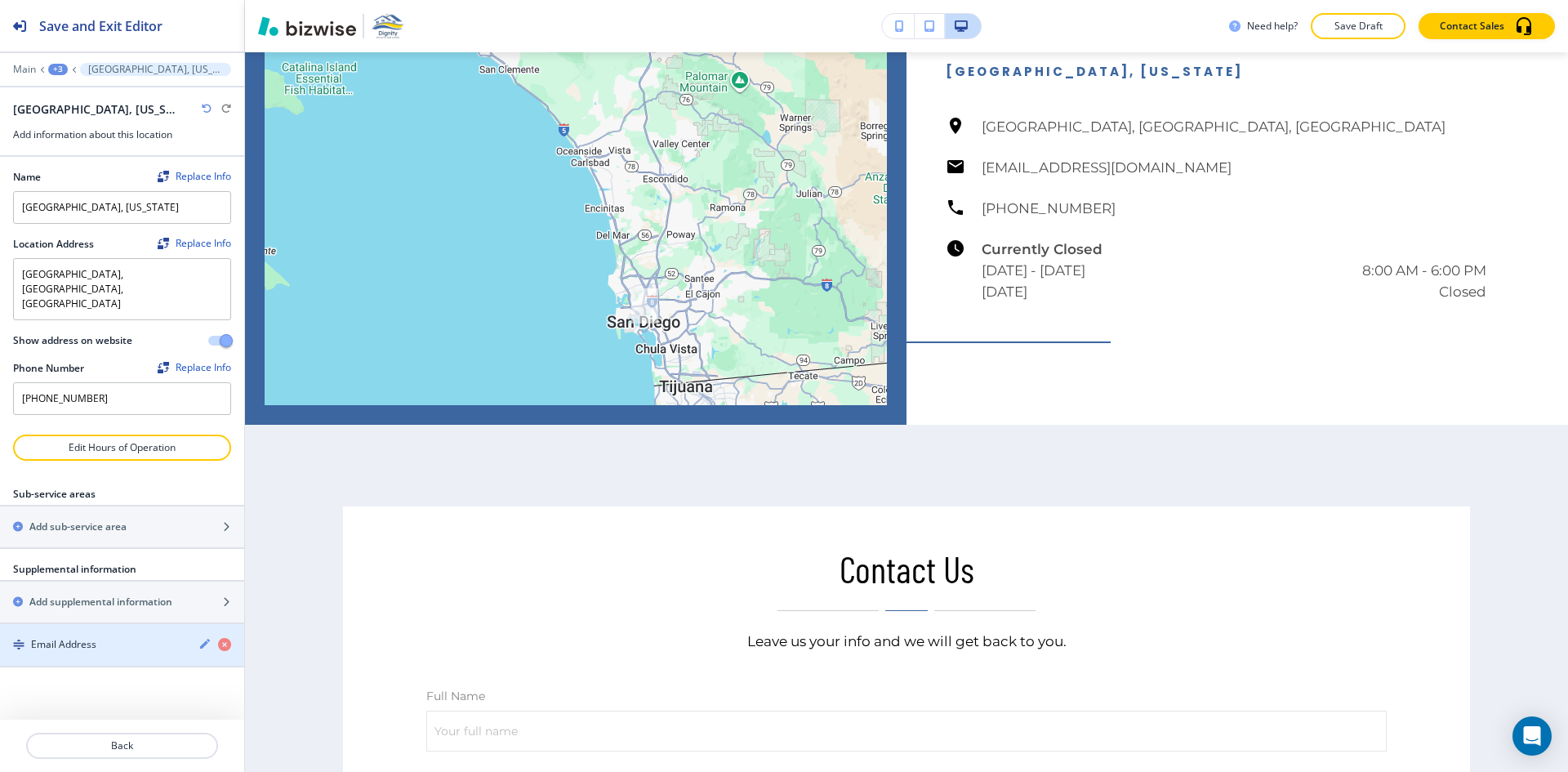
click at [101, 637] on div "Email Address" at bounding box center [93, 644] width 185 height 15
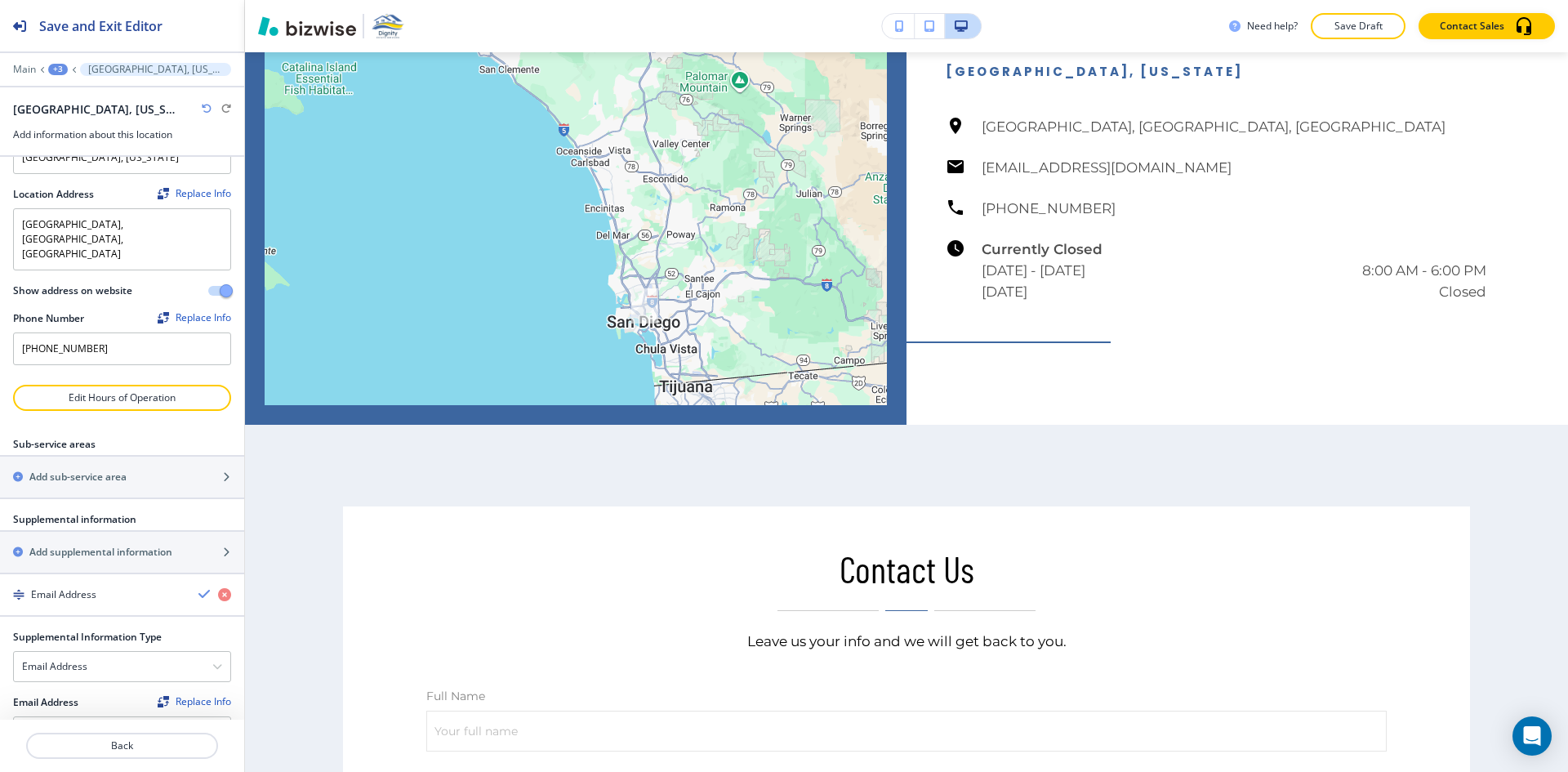
scroll to position [78, 0]
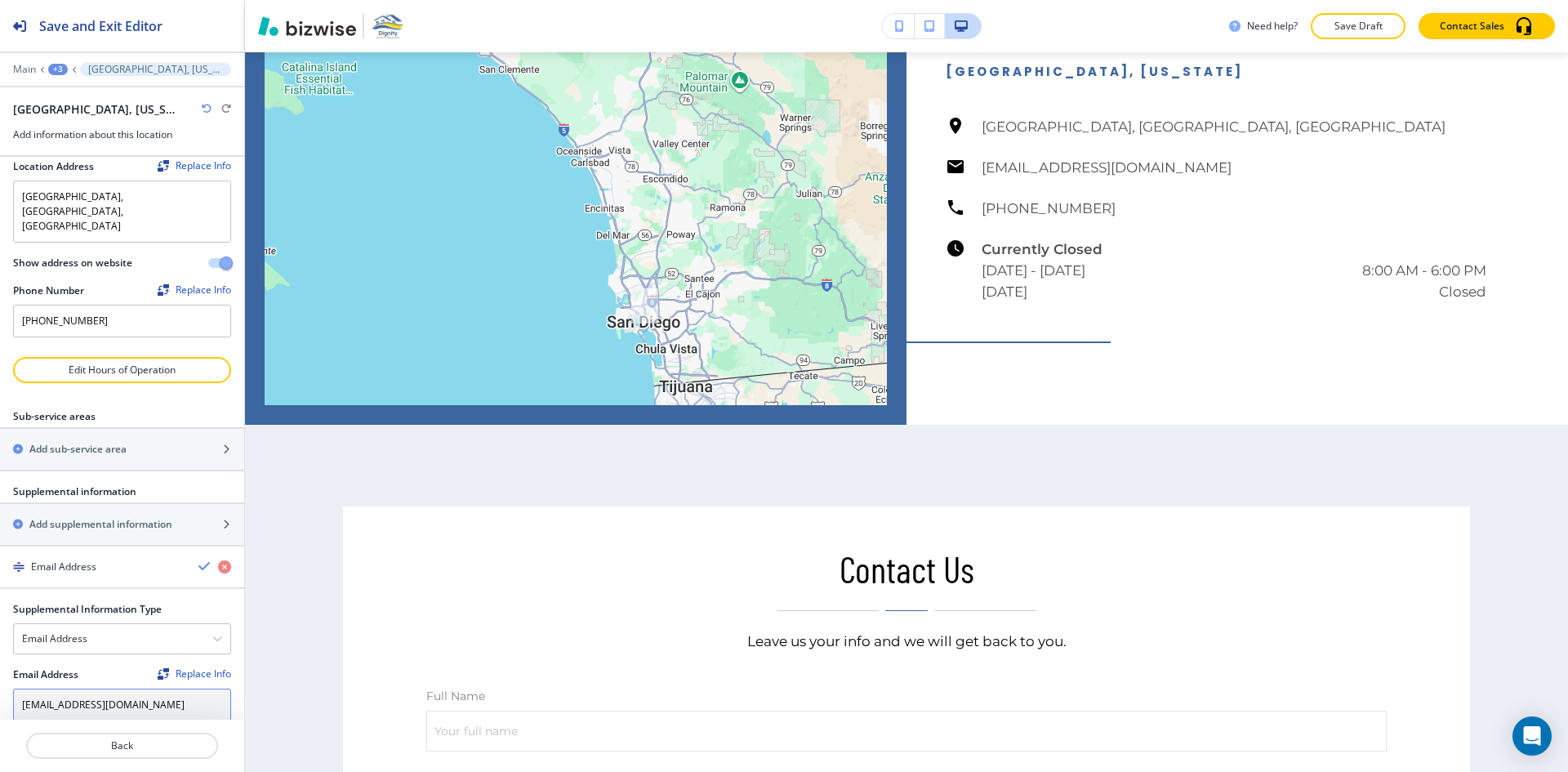
click at [133, 689] on input "[EMAIL_ADDRESS][DOMAIN_NAME]" at bounding box center [121, 705] width 218 height 32
click at [134, 689] on input "[EMAIL_ADDRESS][DOMAIN_NAME]" at bounding box center [121, 705] width 218 height 32
paste input "info@dignityestateservices"
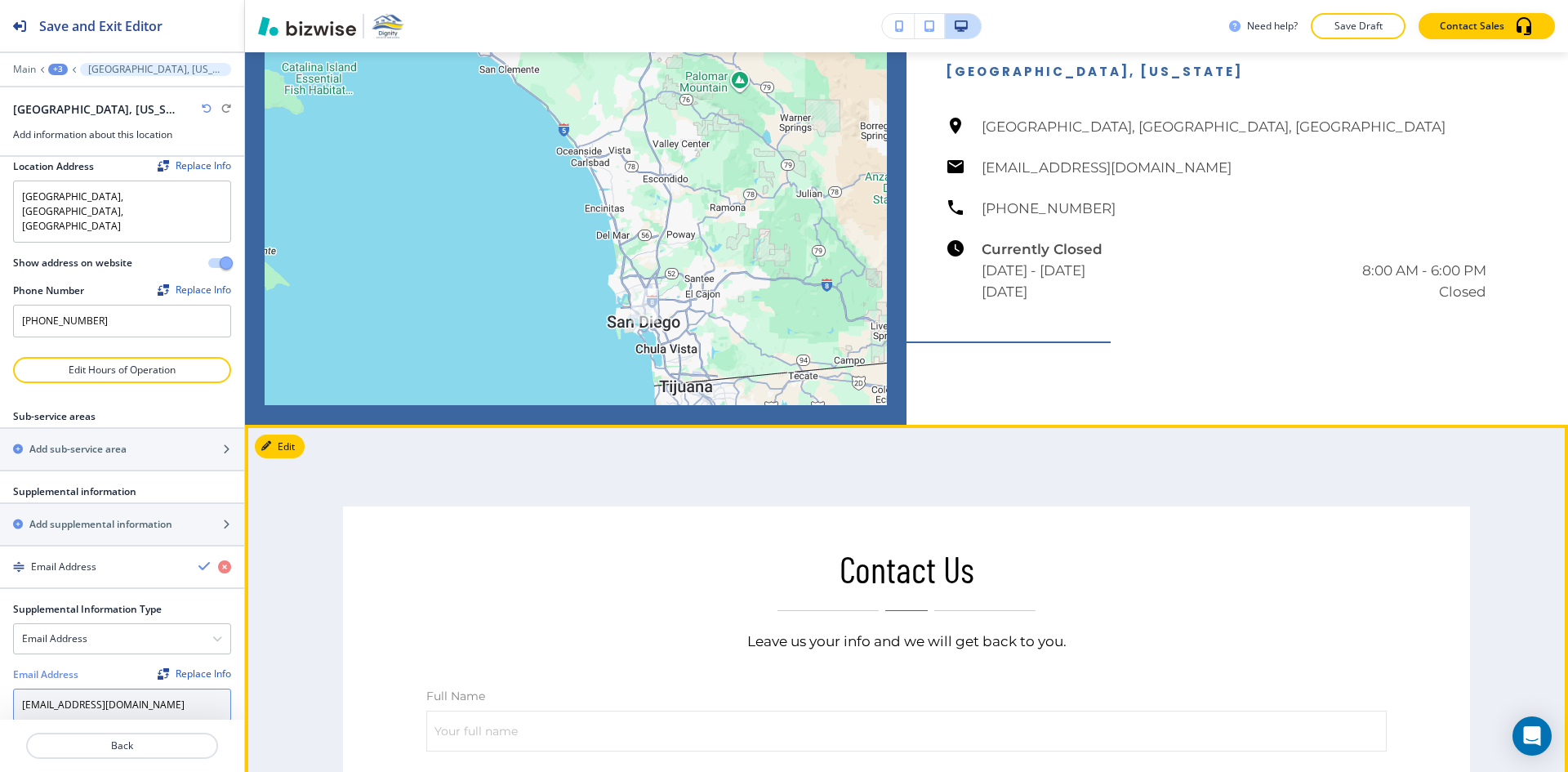
type input "[EMAIL_ADDRESS][DOMAIN_NAME]"
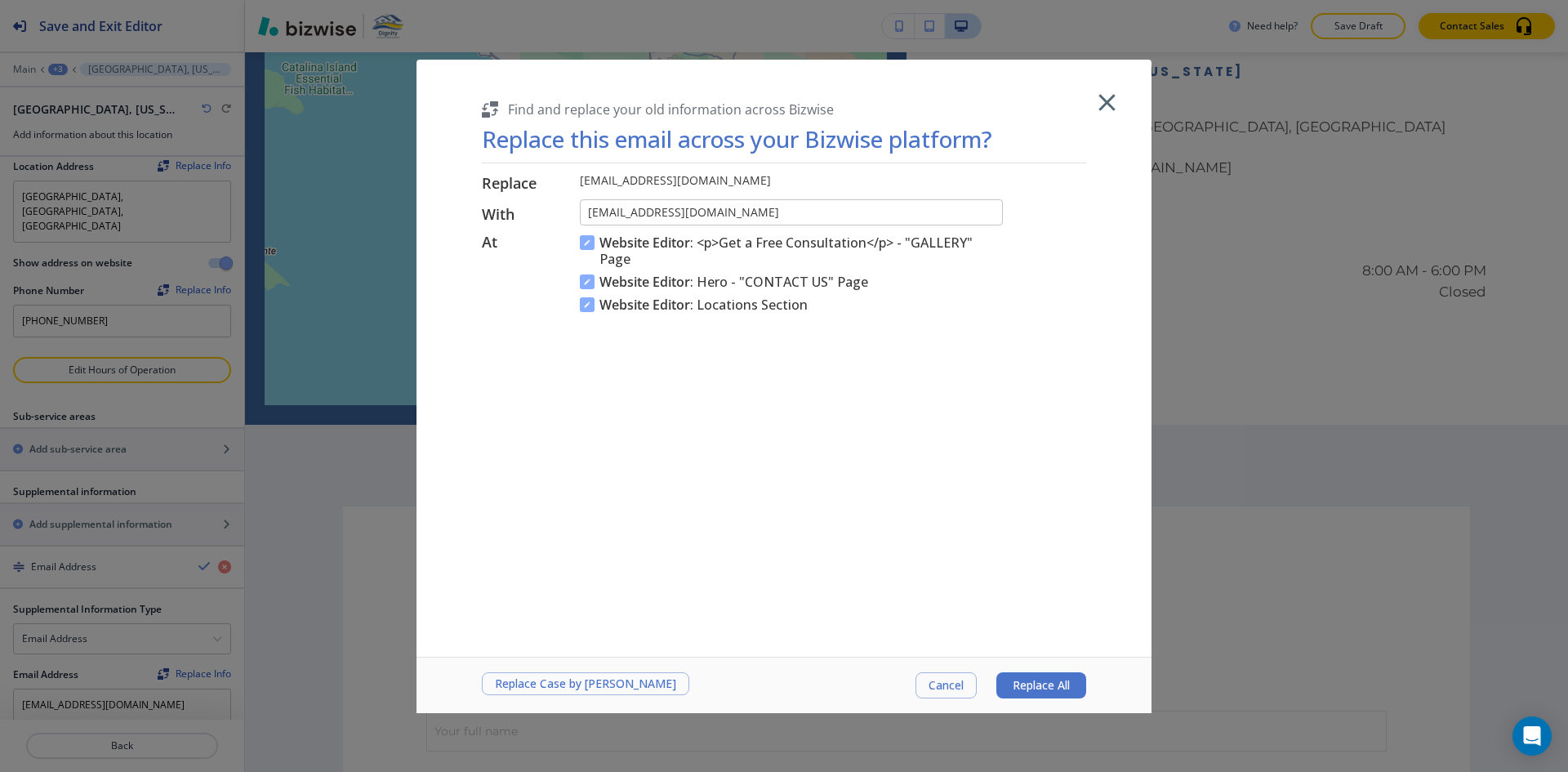
click at [1348, 21] on div at bounding box center [784, 386] width 1568 height 772
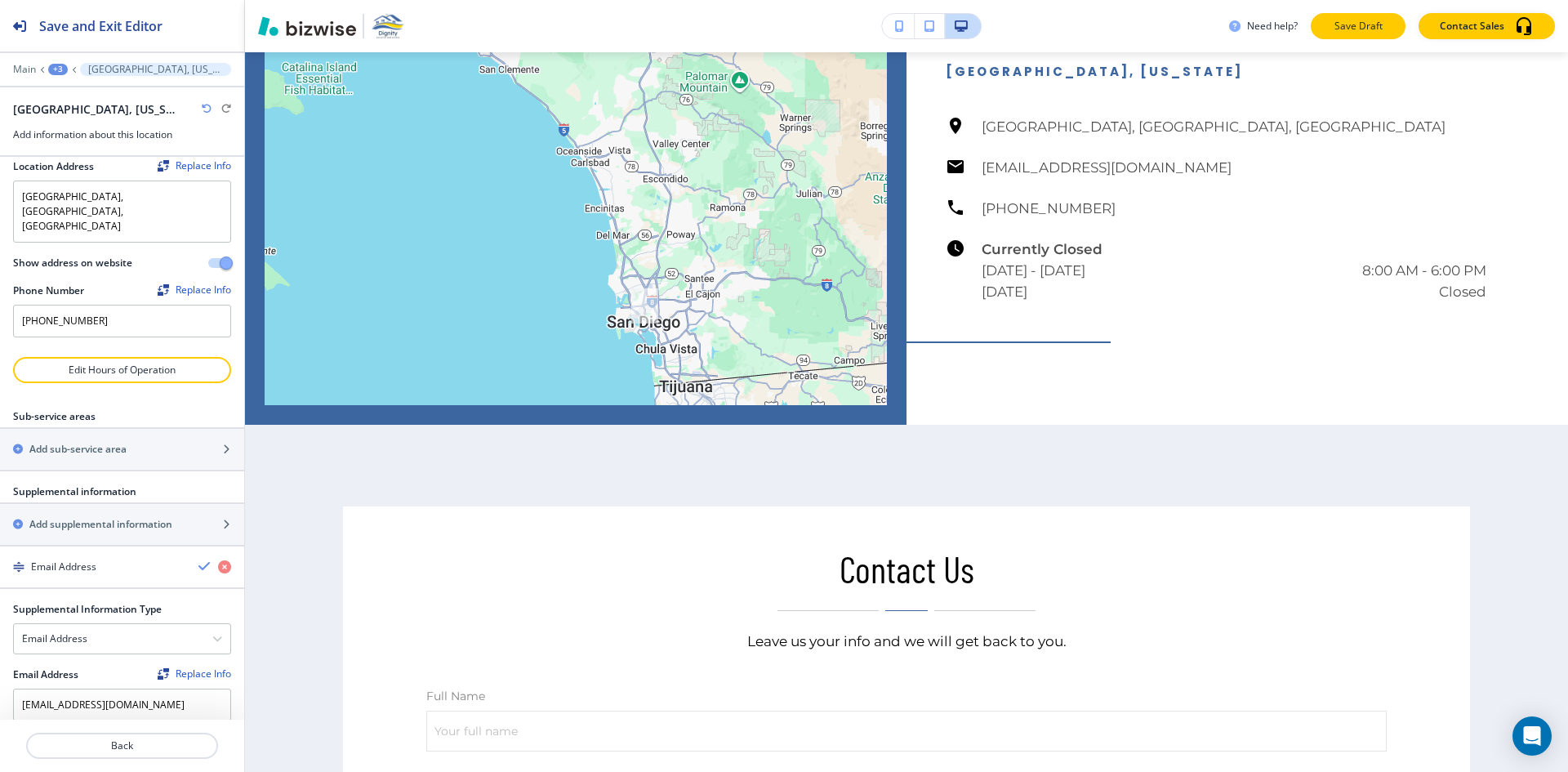
click at [1357, 37] on button "Save Draft" at bounding box center [1357, 25] width 95 height 26
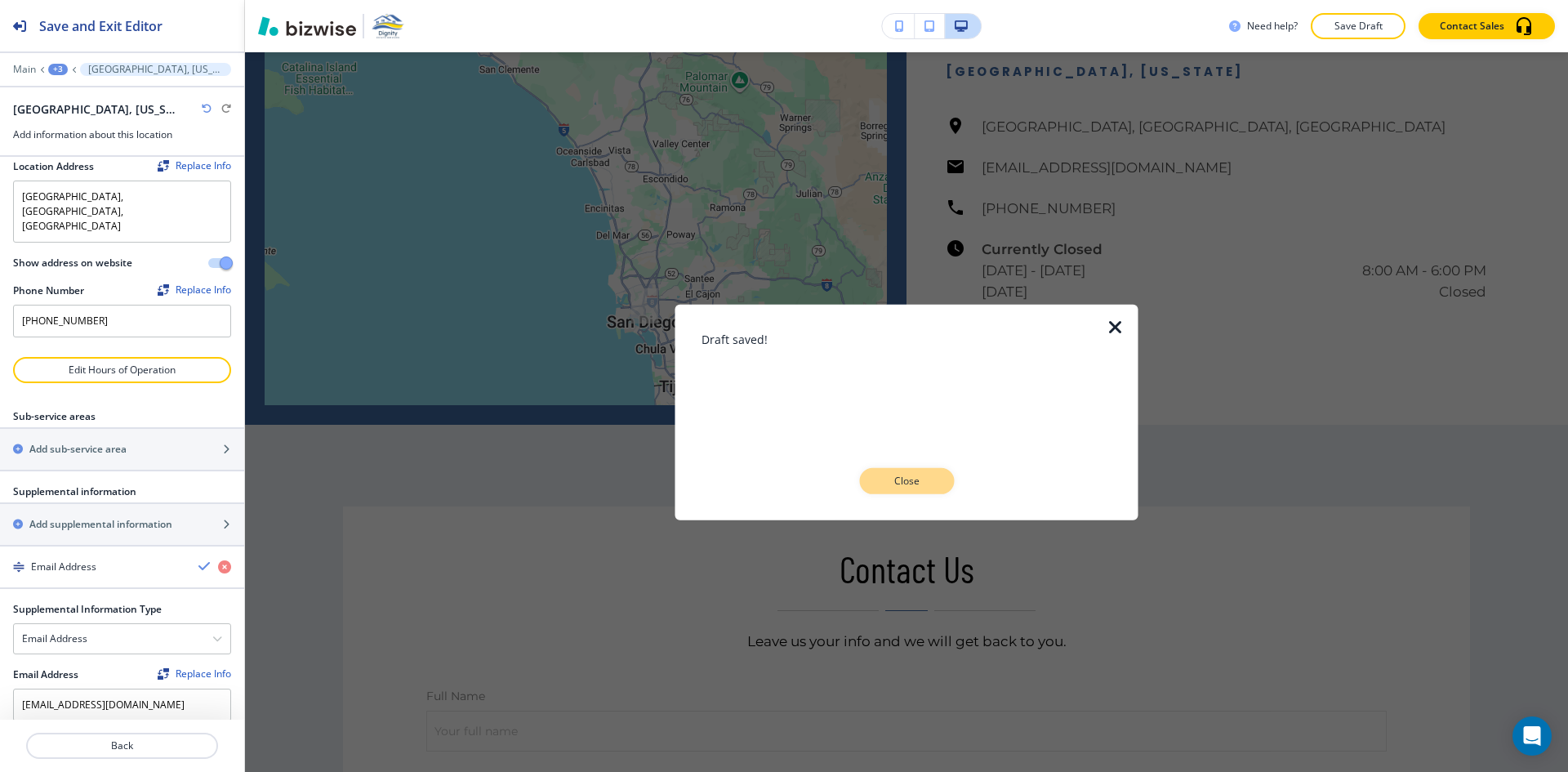
click at [899, 478] on p "Close" at bounding box center [906, 480] width 53 height 15
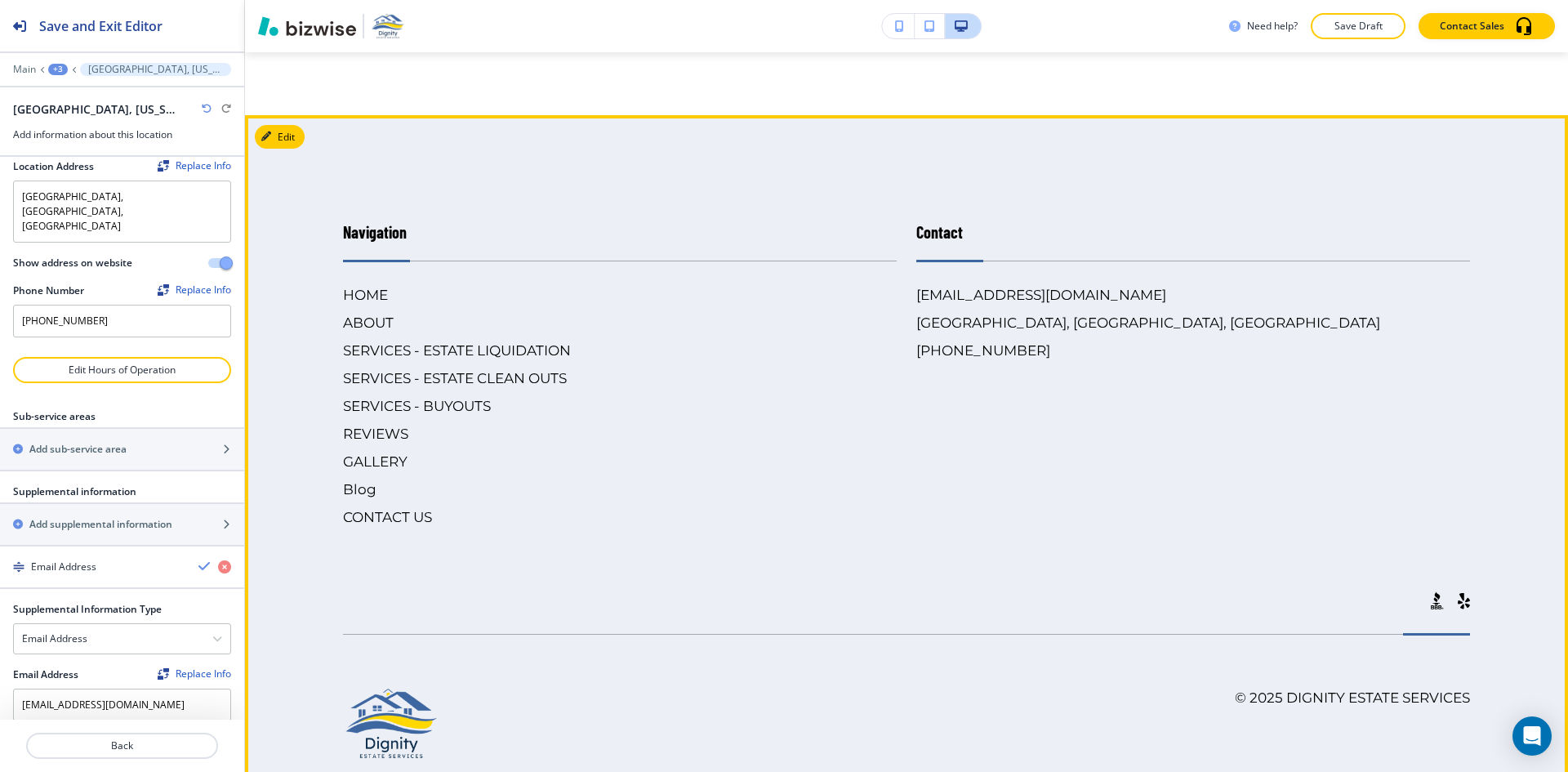
scroll to position [8246, 0]
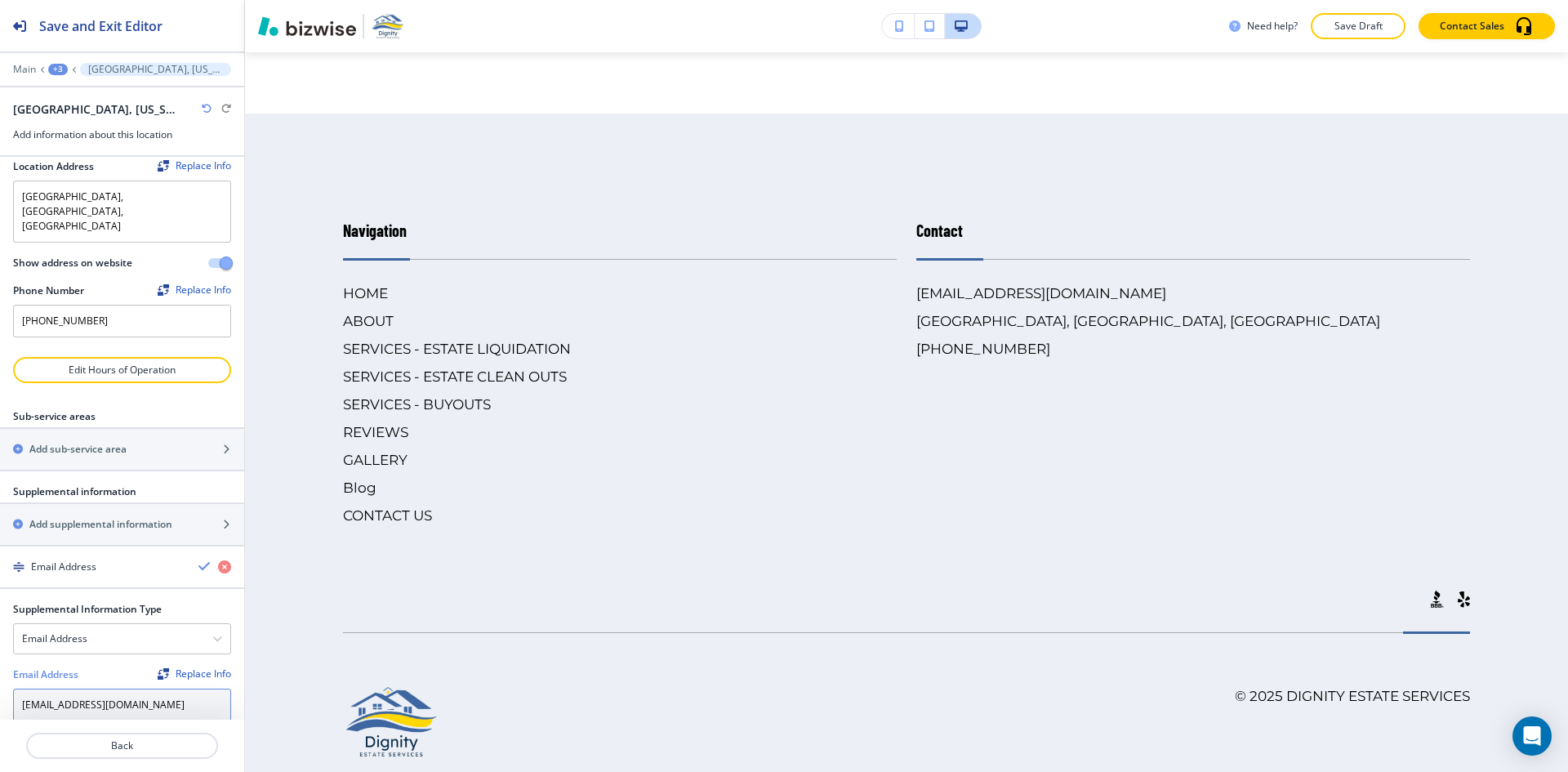
click at [170, 689] on input "[EMAIL_ADDRESS][DOMAIN_NAME]" at bounding box center [121, 705] width 218 height 32
click at [173, 689] on input "[EMAIL_ADDRESS][DOMAIN_NAME]" at bounding box center [121, 705] width 218 height 32
click at [179, 689] on input "[EMAIL_ADDRESS][DOMAIN_NAME]" at bounding box center [121, 705] width 218 height 32
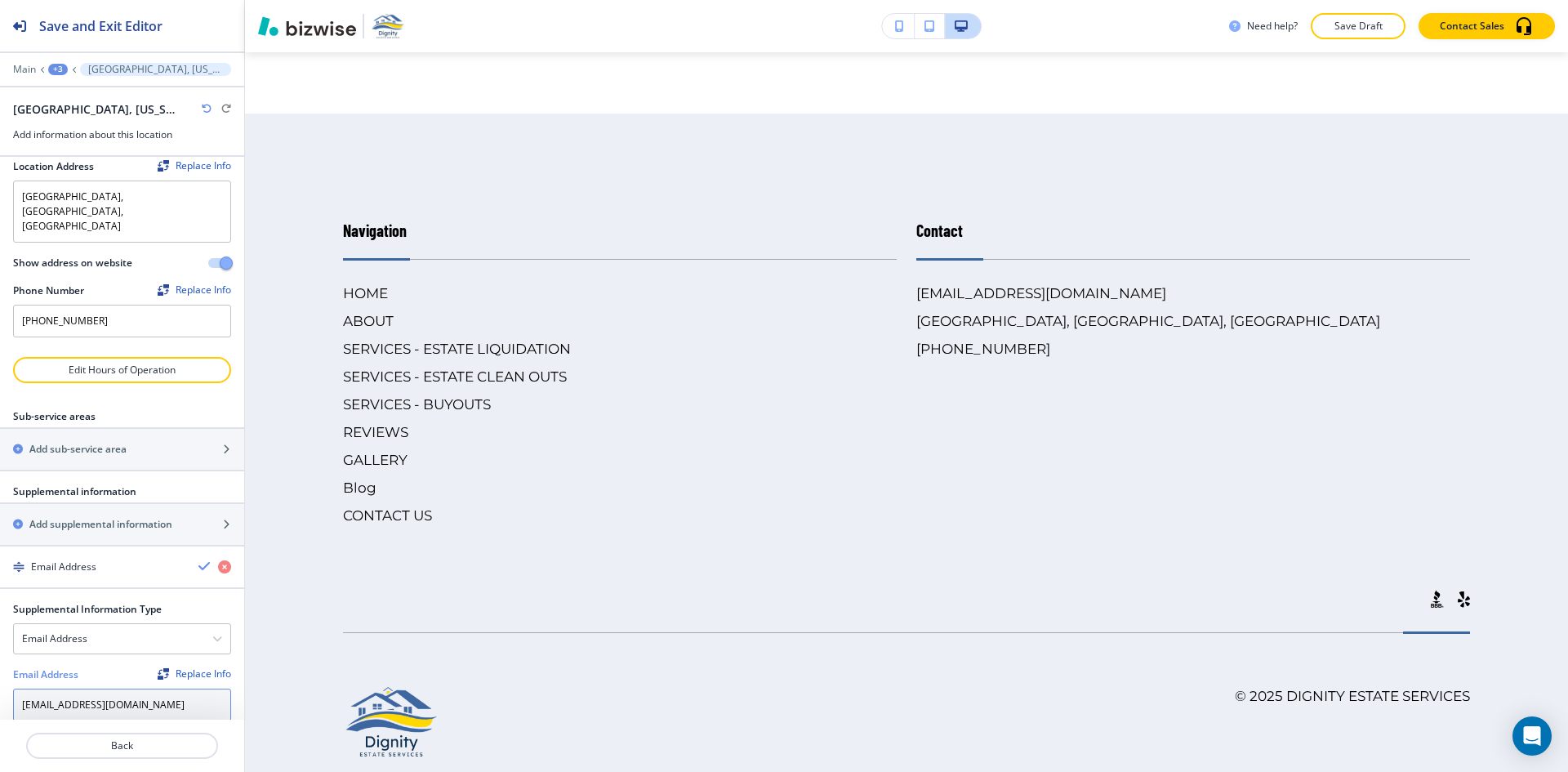
click at [179, 689] on input "[EMAIL_ADDRESS][DOMAIN_NAME]" at bounding box center [121, 705] width 218 height 32
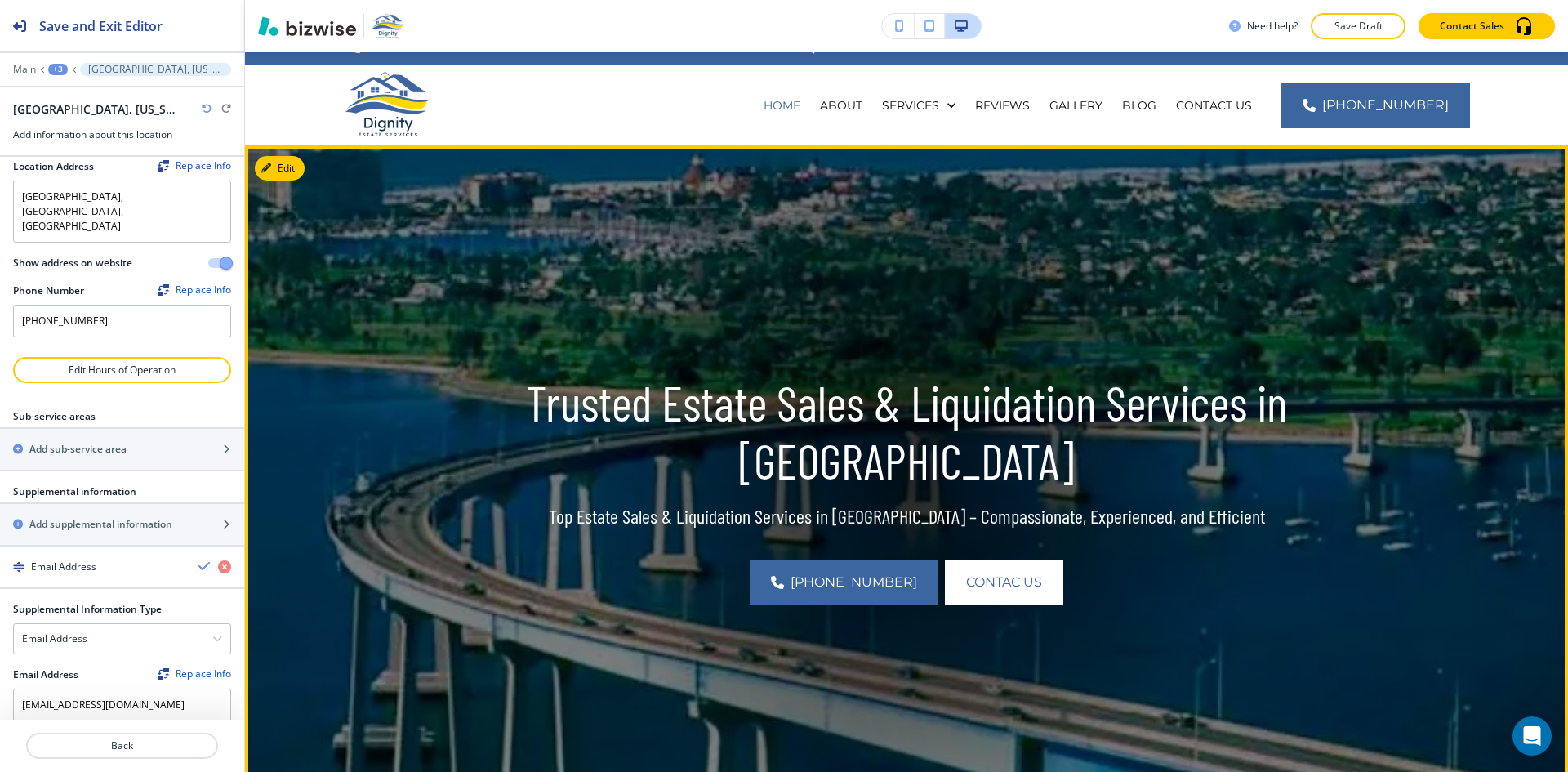
scroll to position [0, 0]
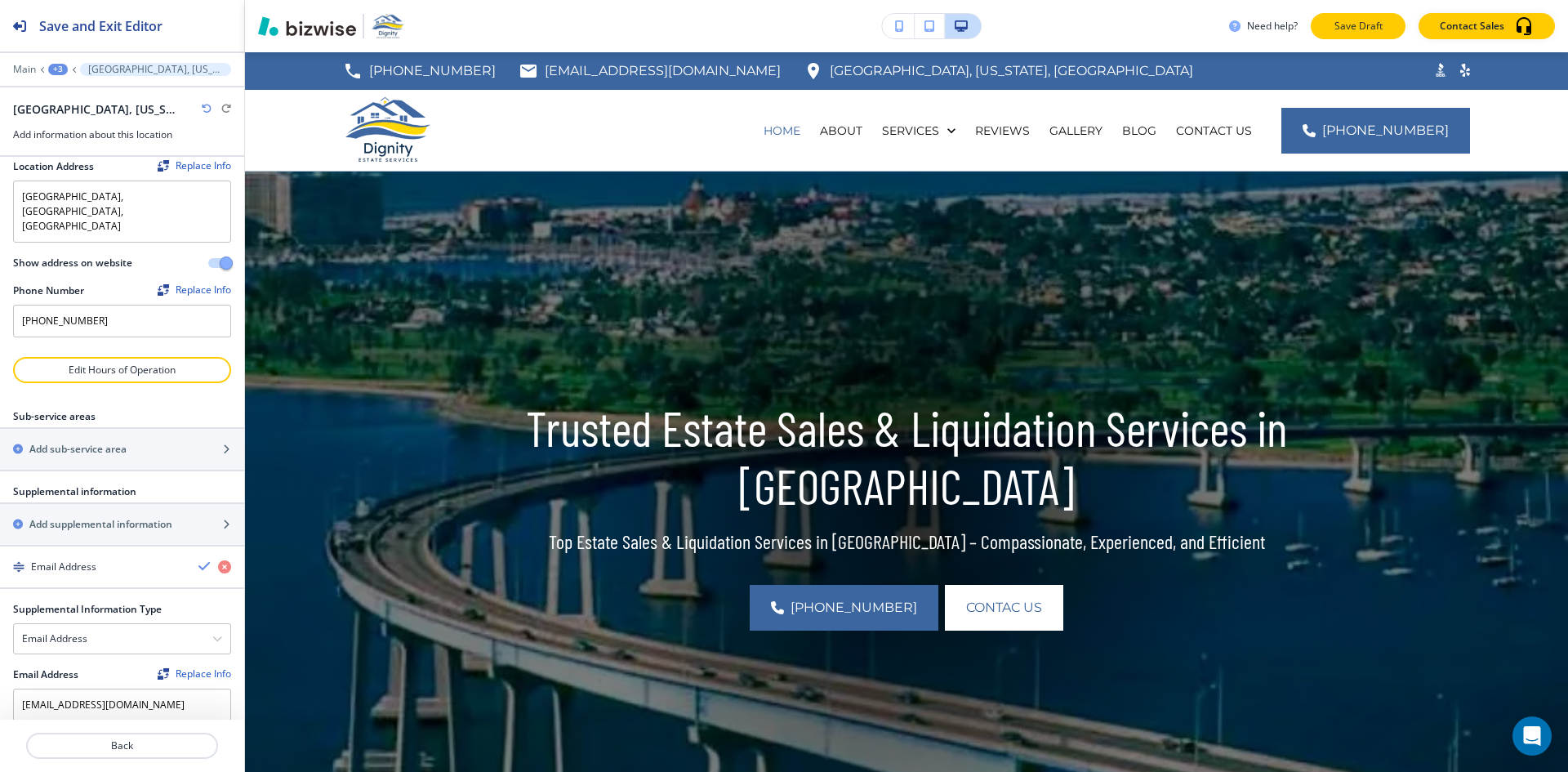
click at [1354, 20] on p "Save Draft" at bounding box center [1358, 25] width 53 height 15
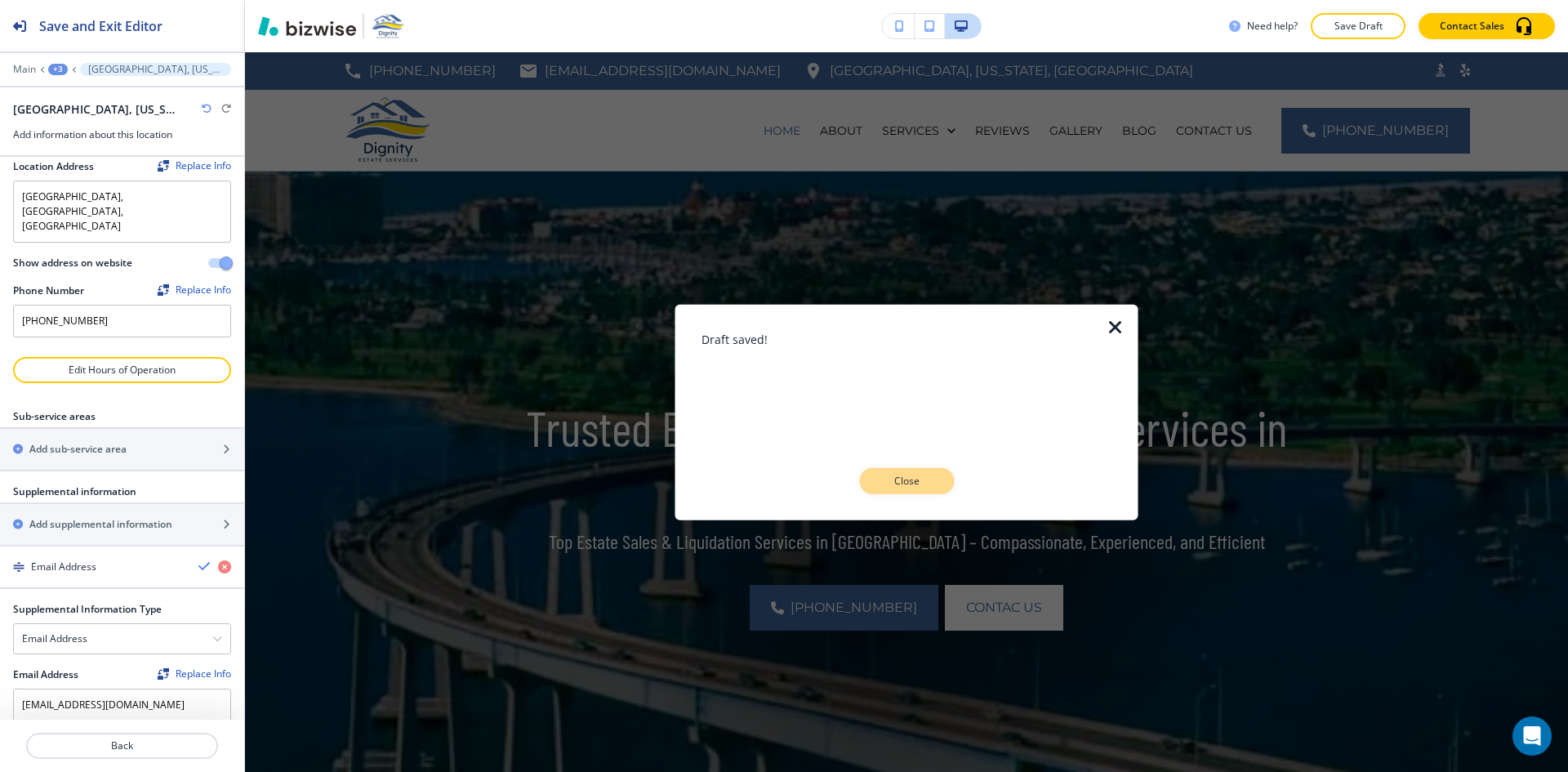
click at [923, 480] on p "Close" at bounding box center [906, 480] width 53 height 15
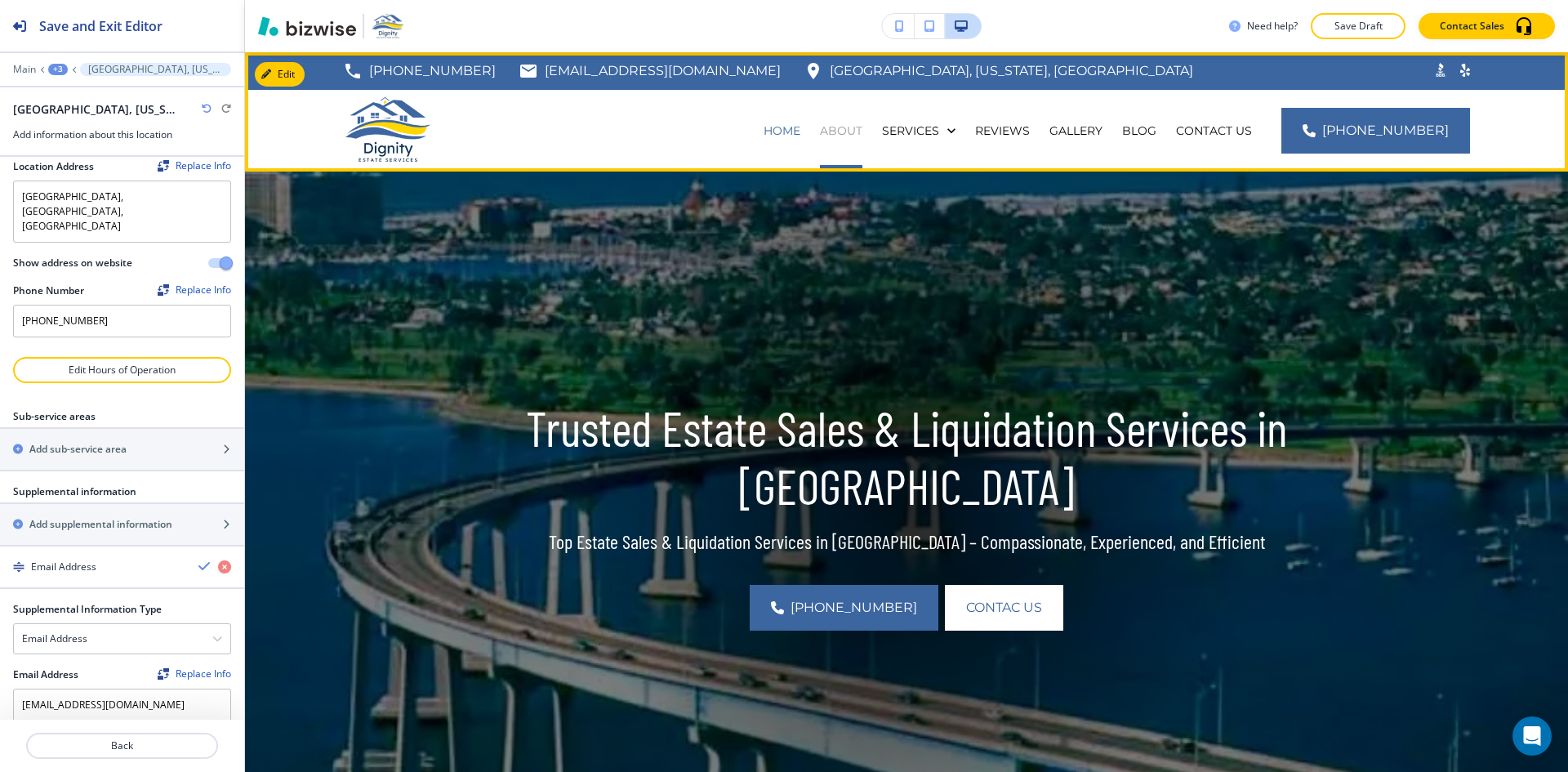
click at [863, 135] on p "ABOUT" at bounding box center [841, 131] width 43 height 17
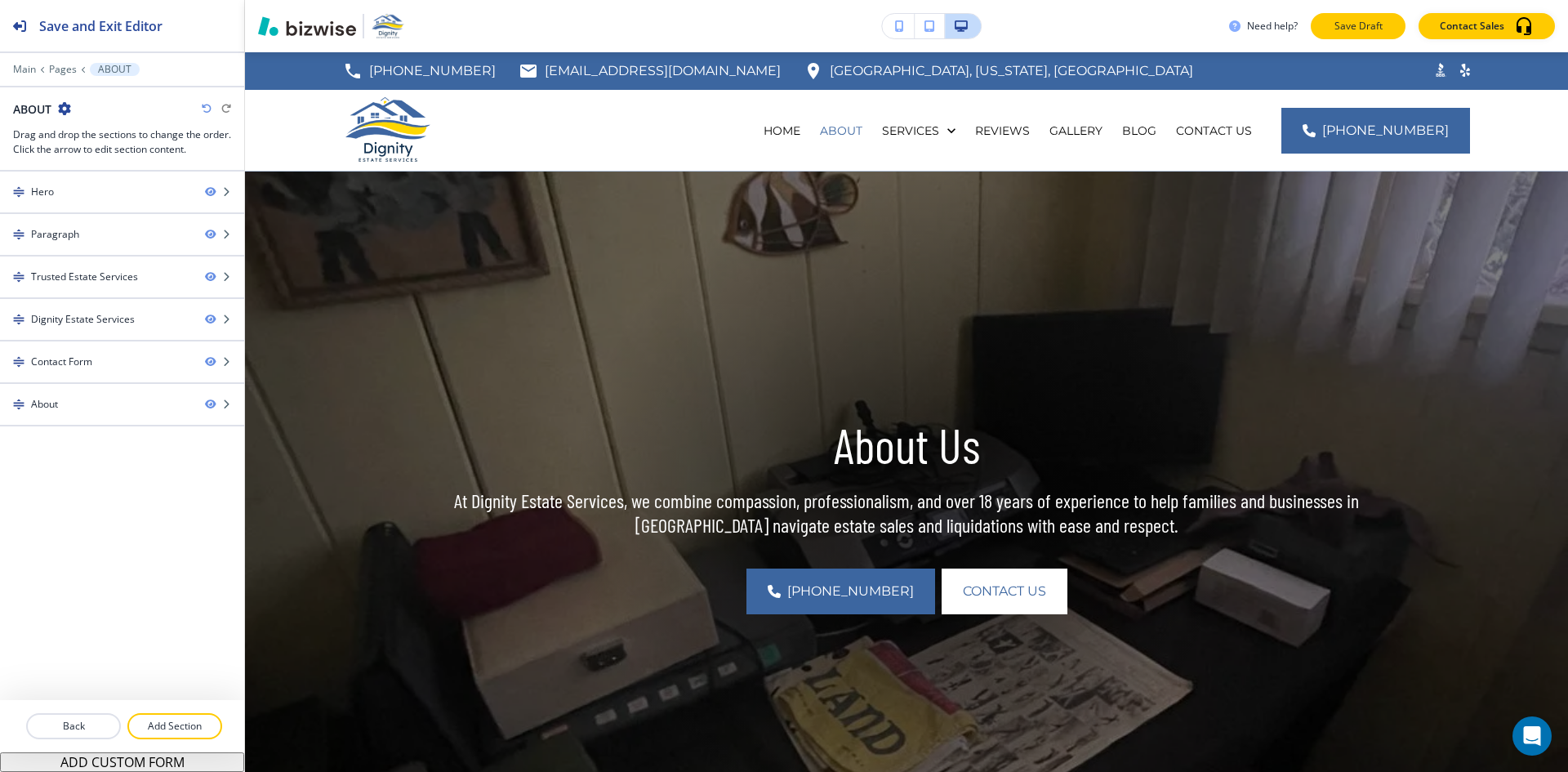
click at [1359, 29] on p "Save Draft" at bounding box center [1358, 25] width 53 height 15
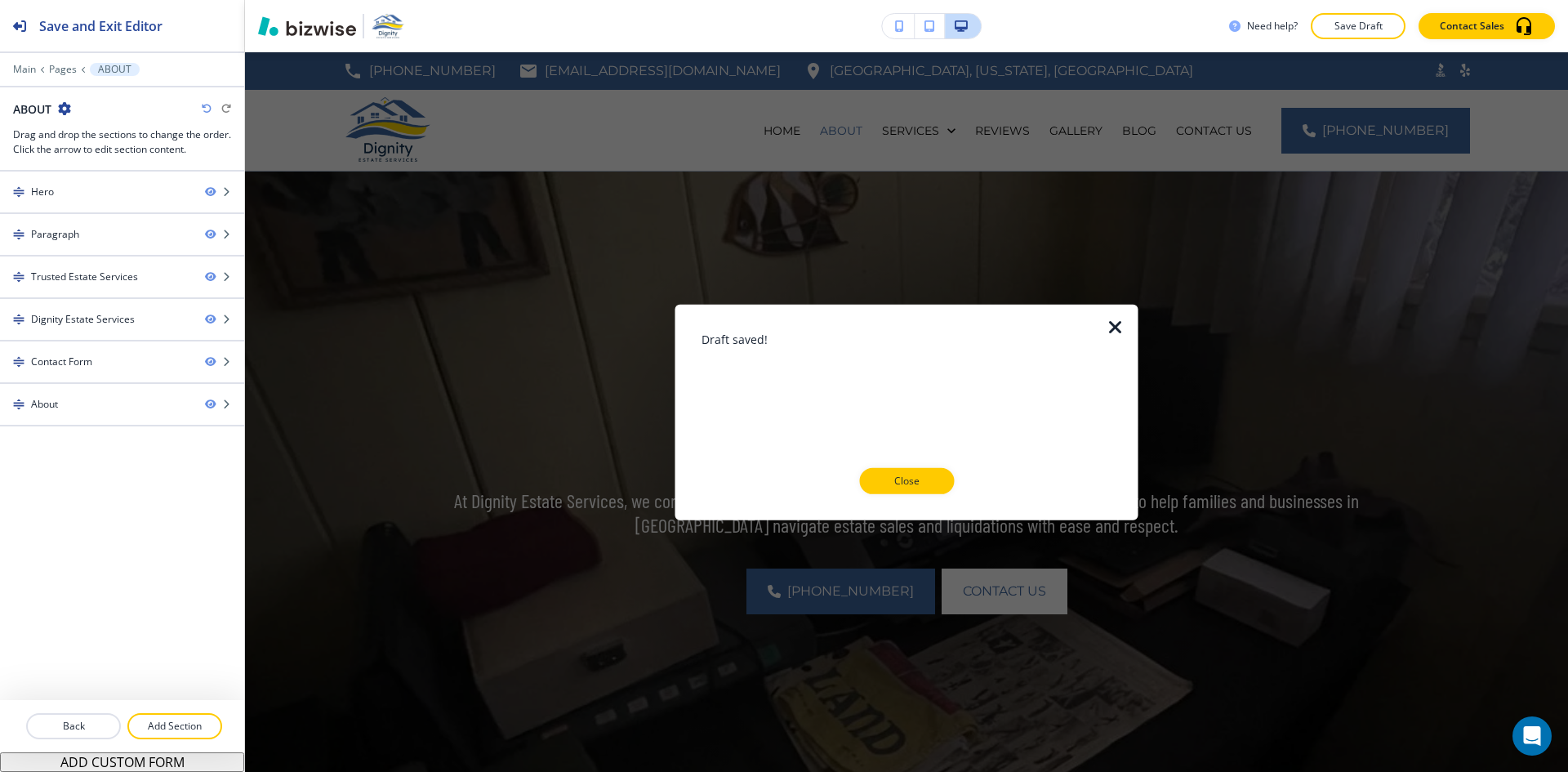
click at [888, 484] on p "Close" at bounding box center [906, 480] width 53 height 15
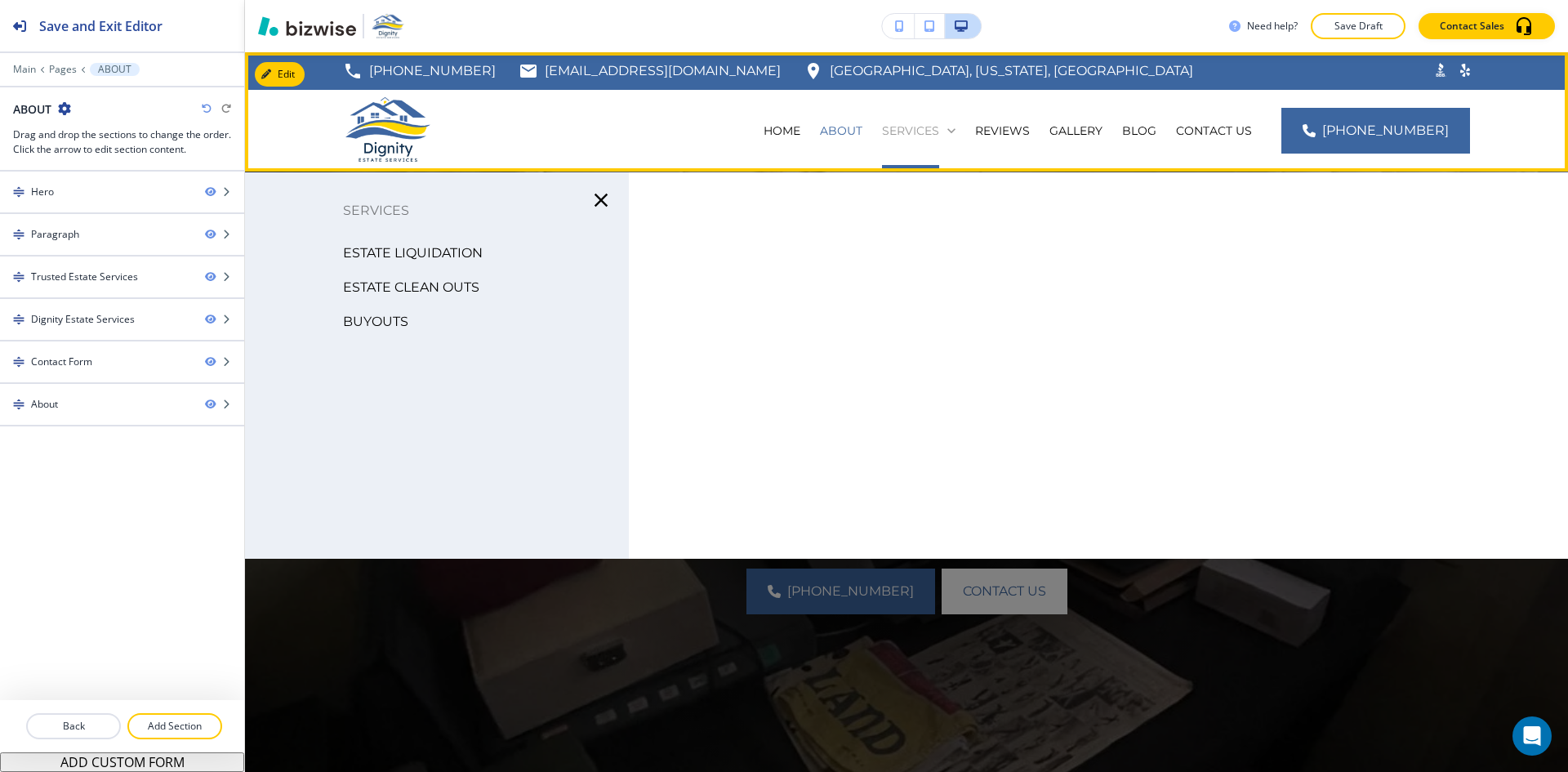
click at [929, 130] on p "SERVICES" at bounding box center [910, 131] width 58 height 17
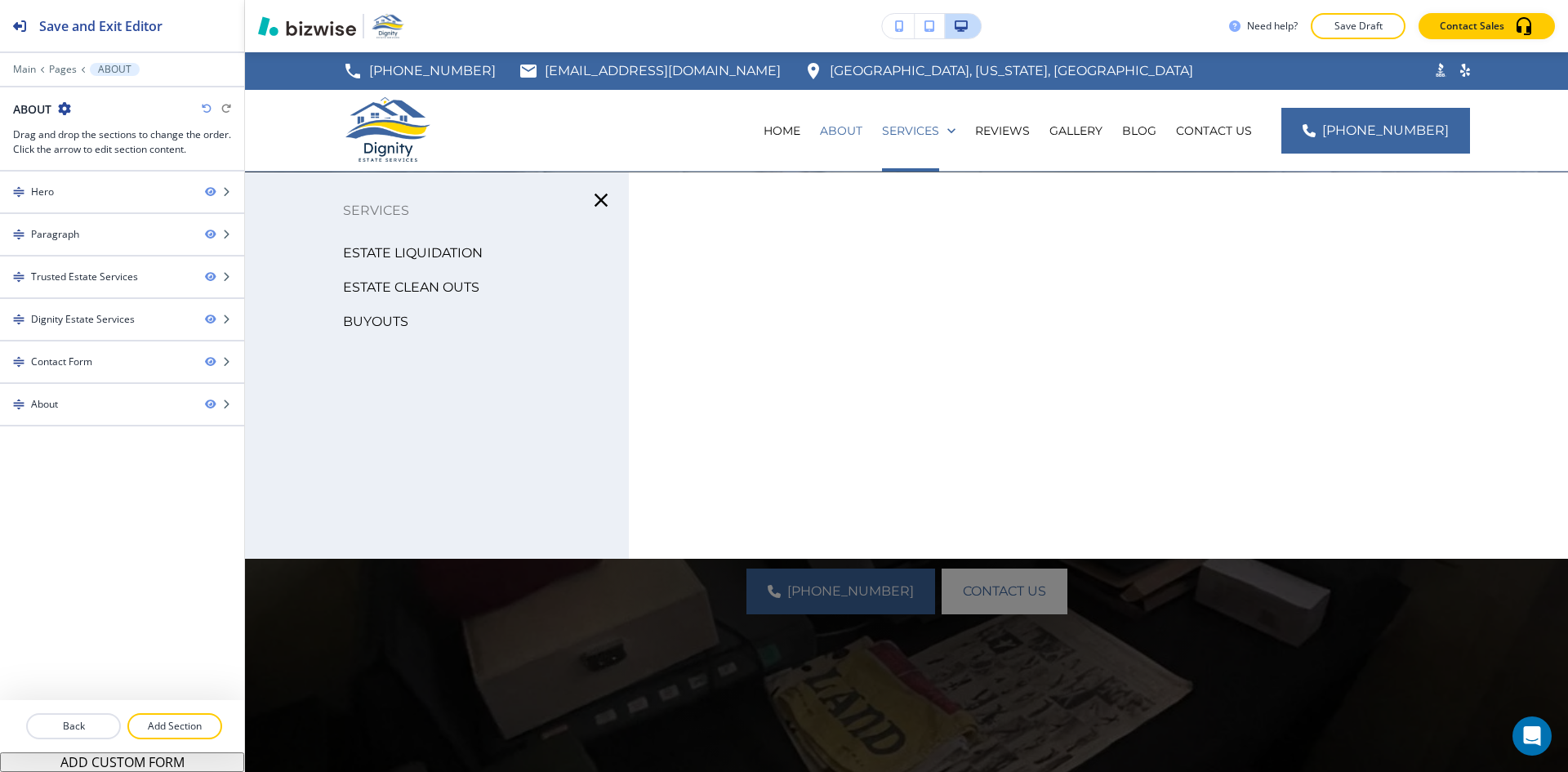
click at [395, 255] on p "ESTATE LIQUIDATION" at bounding box center [413, 253] width 140 height 24
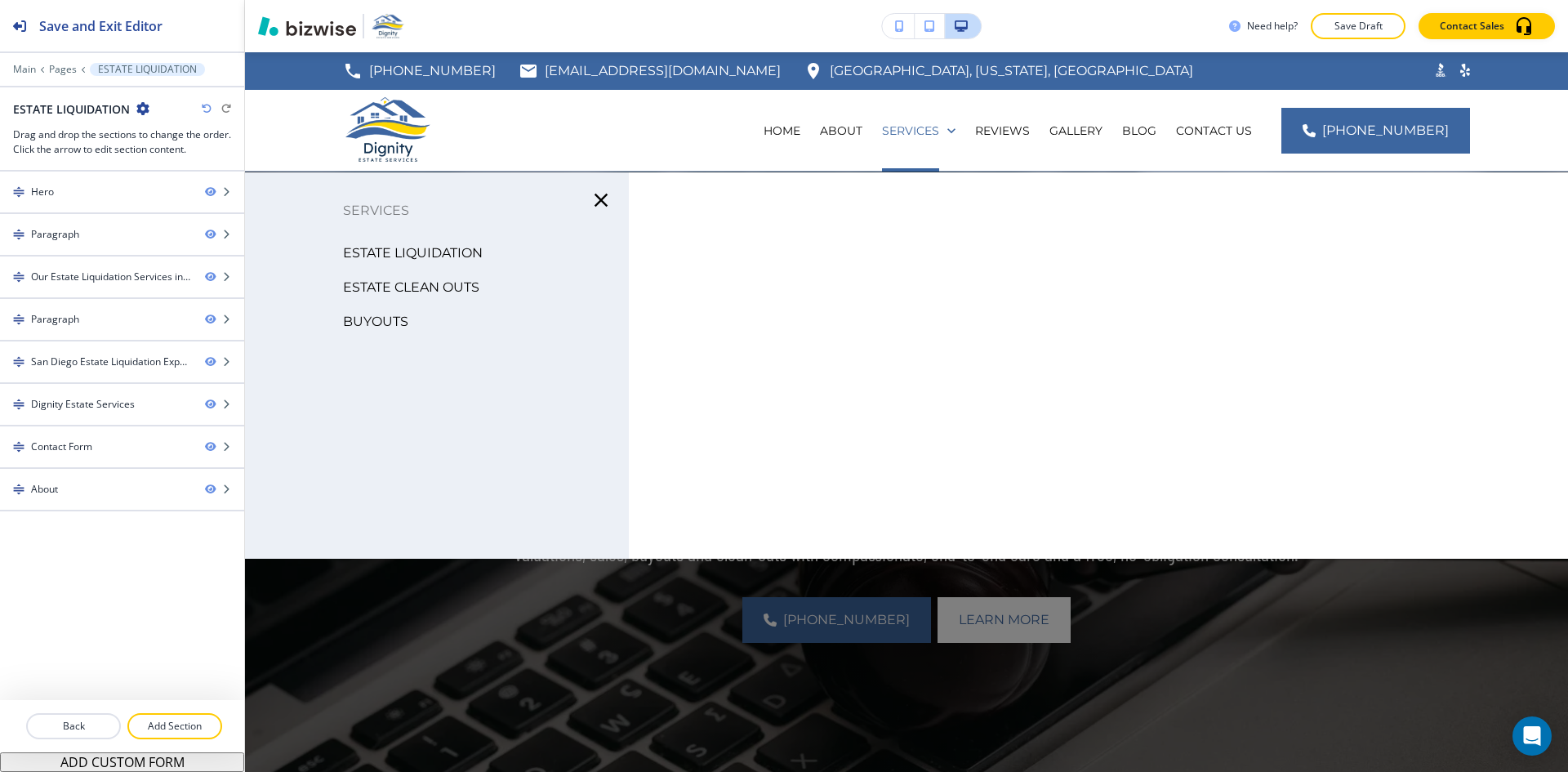
click at [431, 283] on p "ESTATE CLEAN OUTS" at bounding box center [412, 287] width 137 height 24
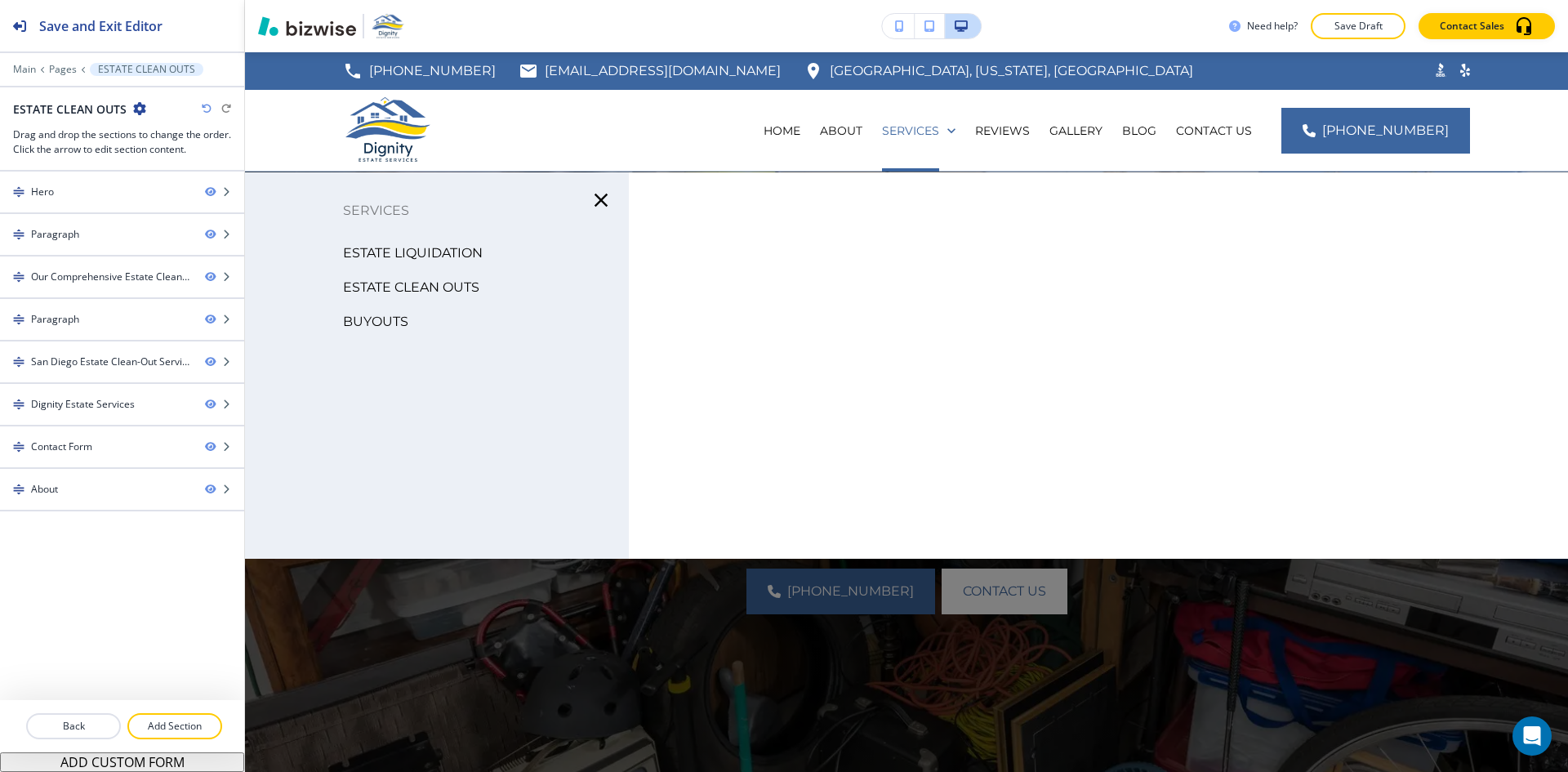
click at [389, 323] on p "BUYOUTS" at bounding box center [376, 321] width 65 height 24
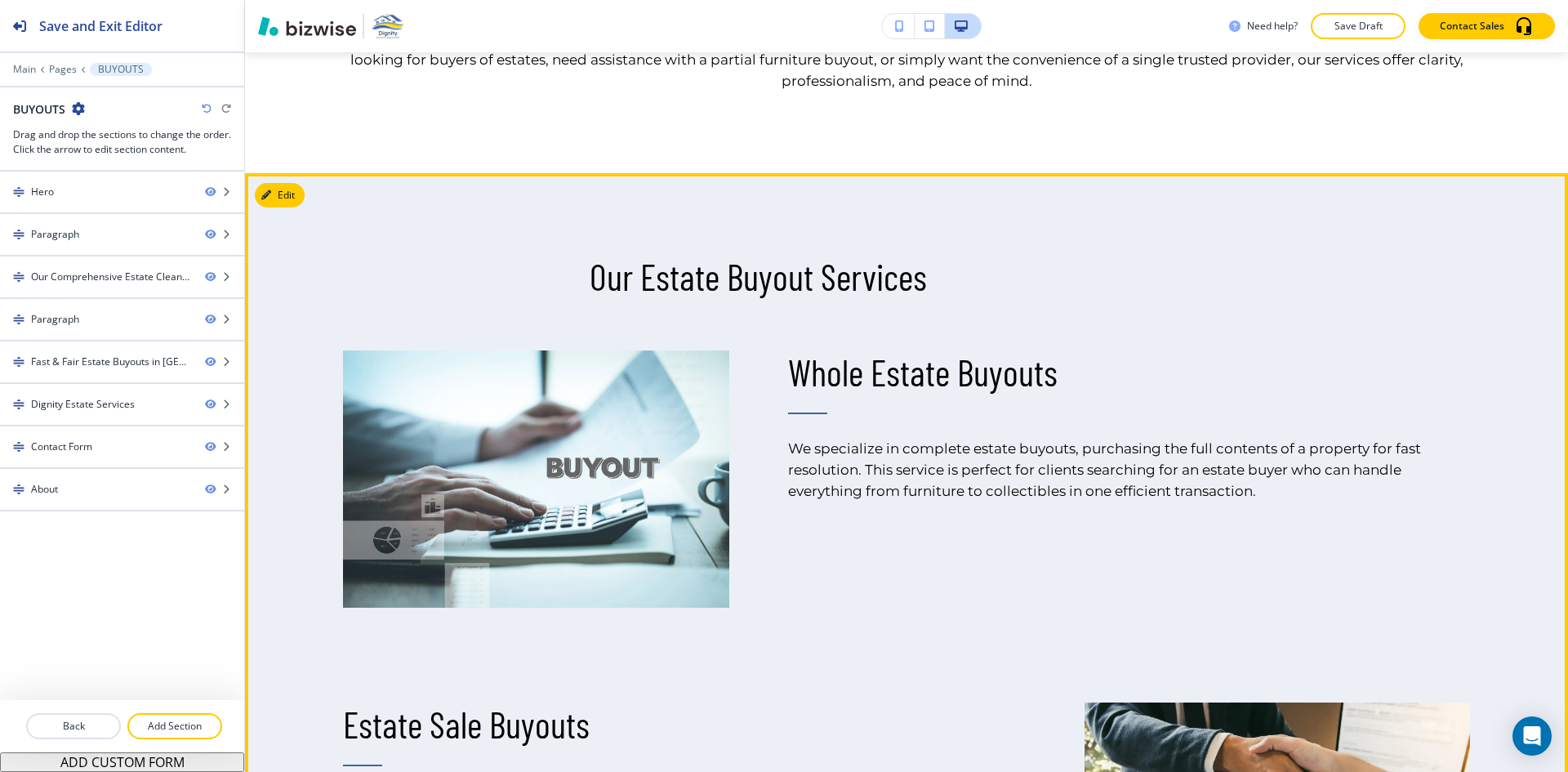
scroll to position [980, 0]
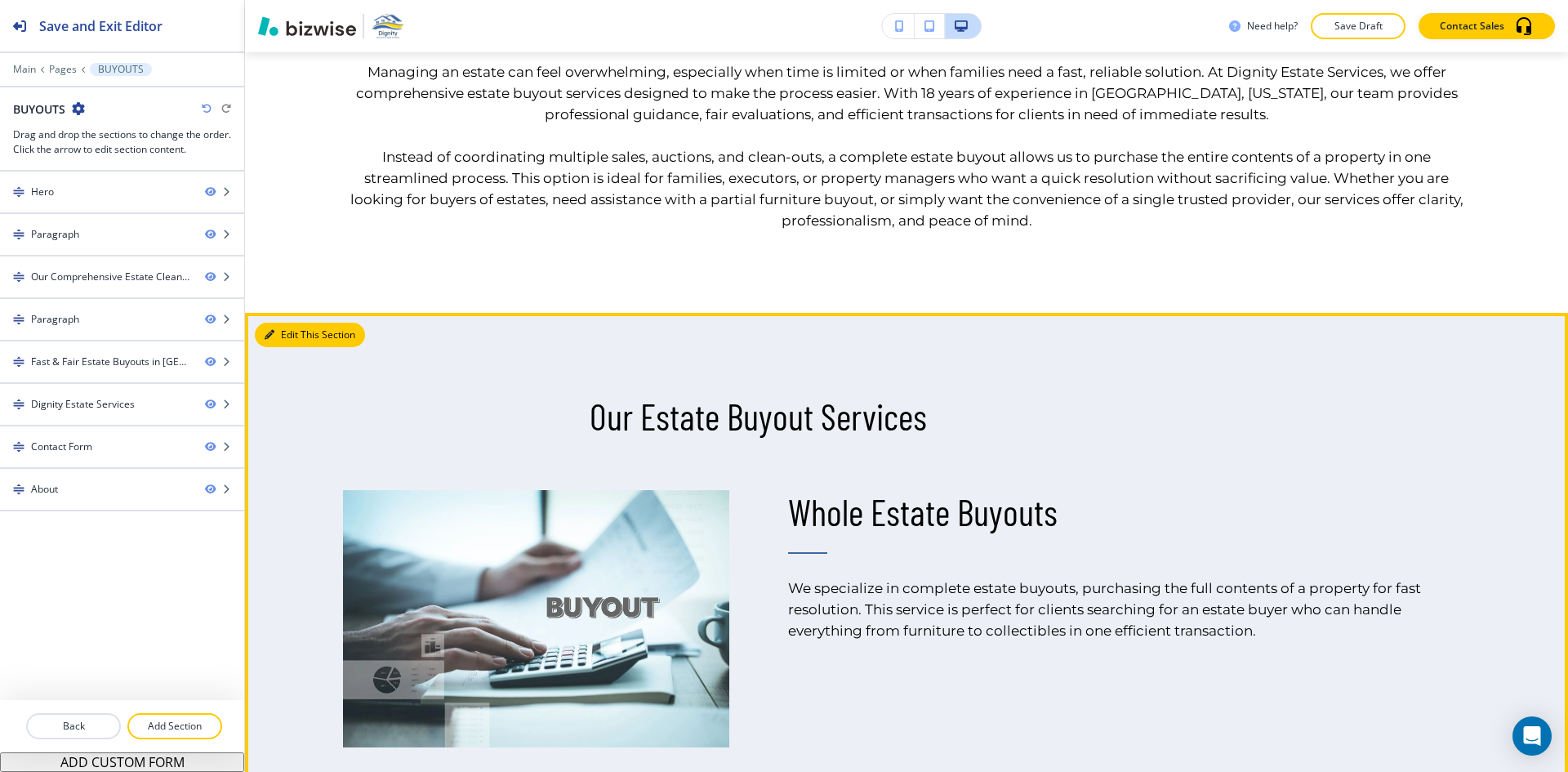
click at [298, 338] on button "Edit This Section" at bounding box center [309, 335] width 110 height 24
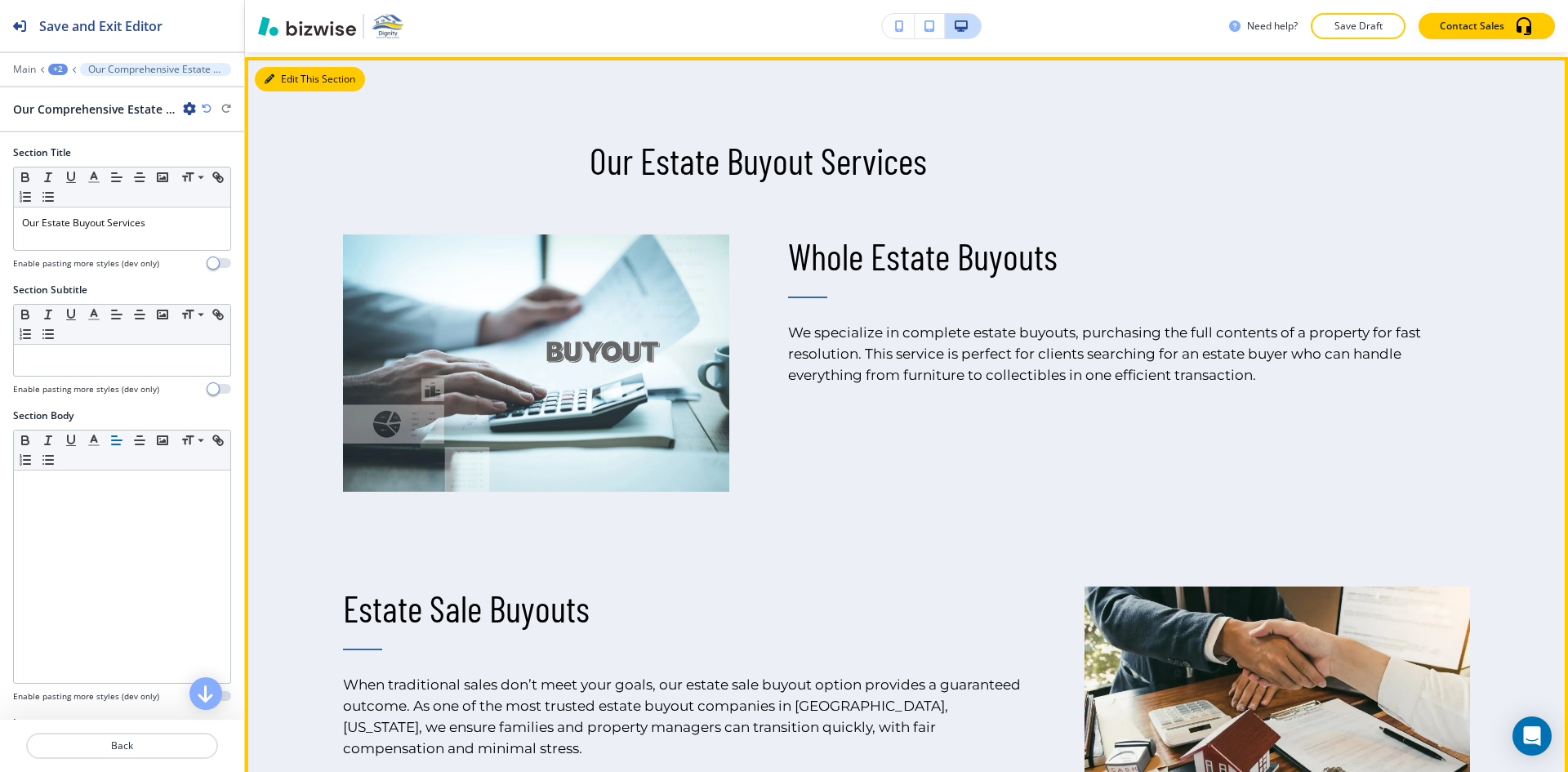
scroll to position [1240, 0]
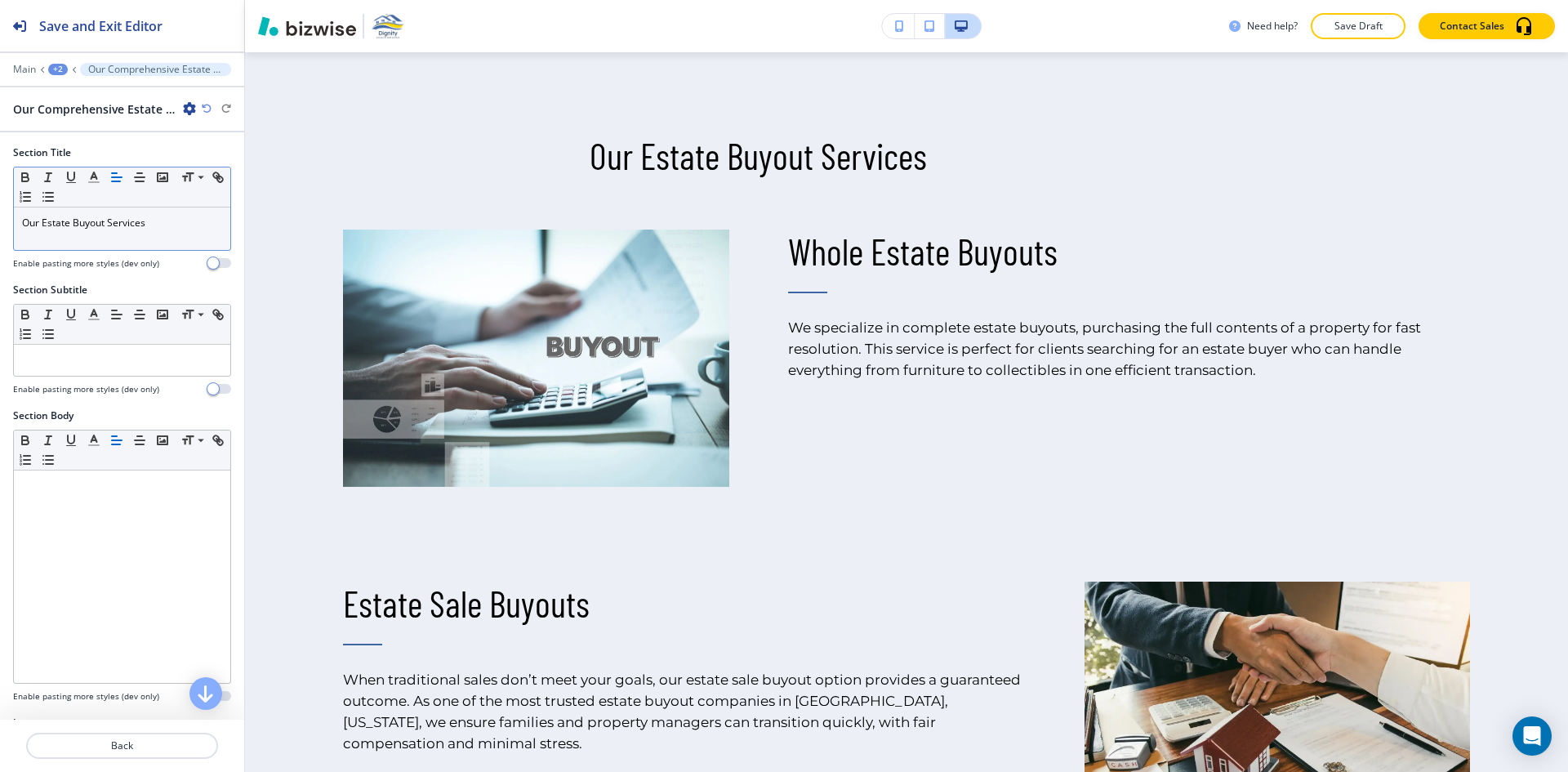
click at [115, 180] on icon "button" at bounding box center [116, 177] width 15 height 15
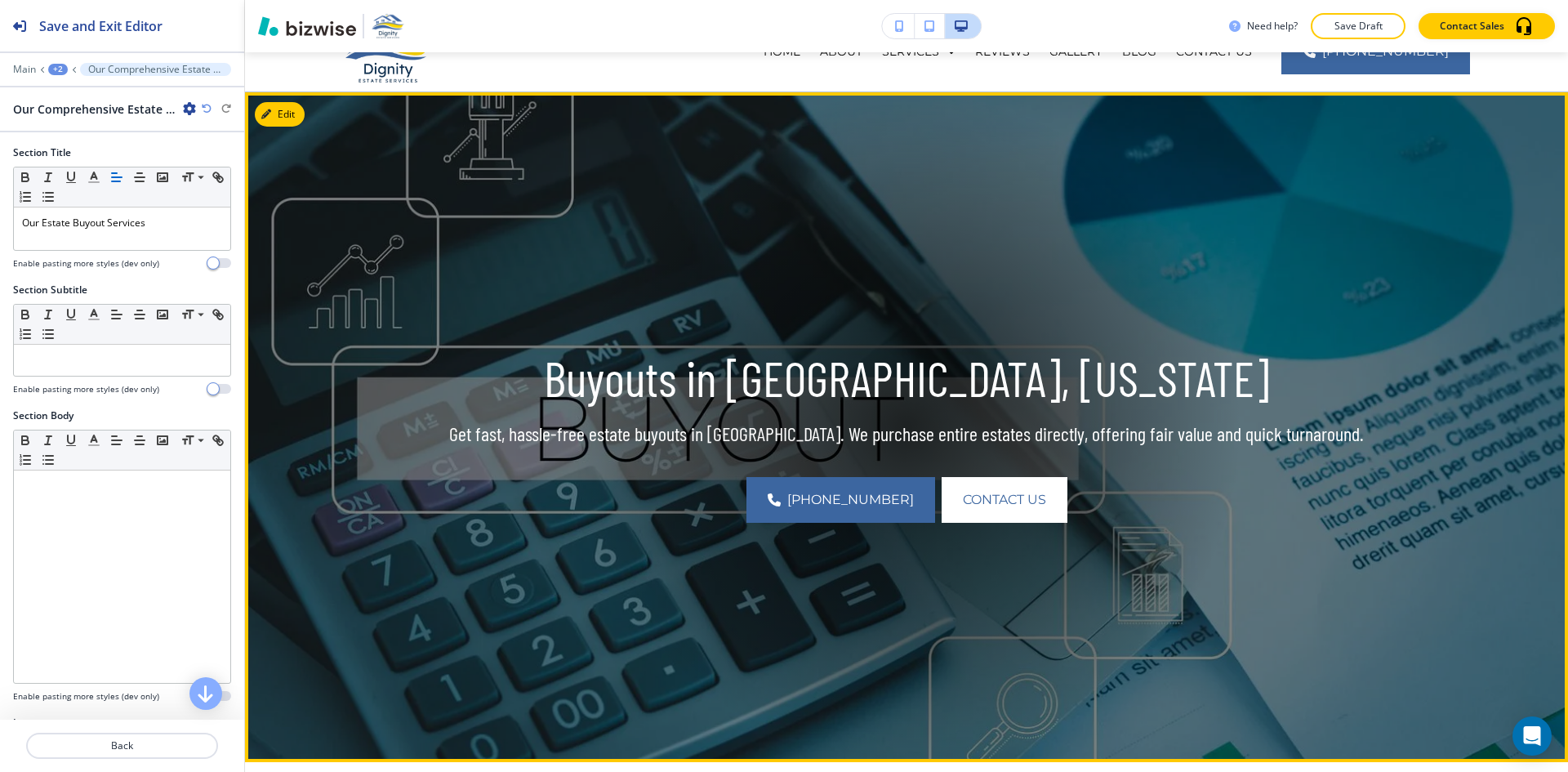
scroll to position [0, 0]
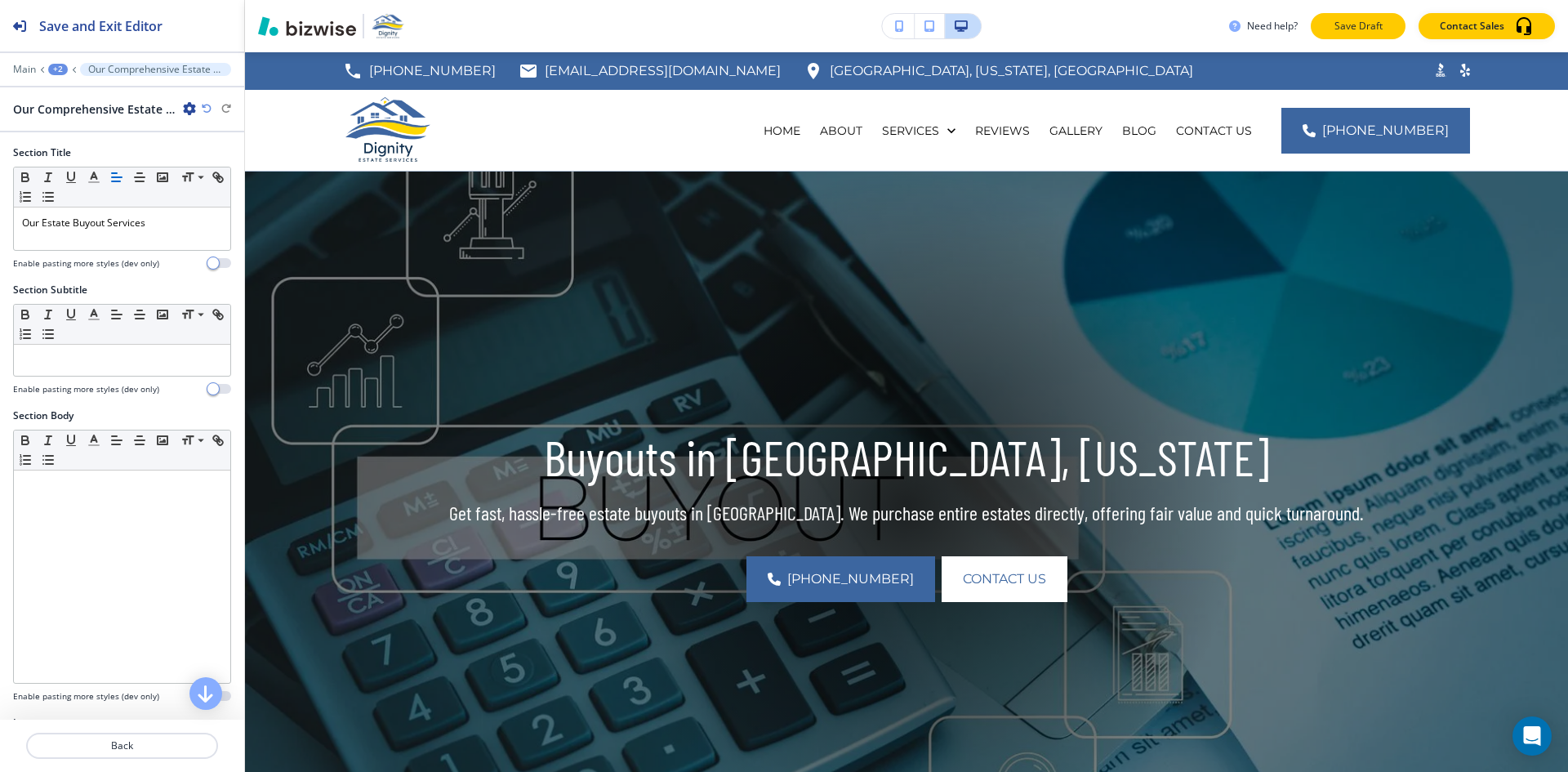
click at [1335, 18] on button "Save Draft" at bounding box center [1357, 25] width 95 height 26
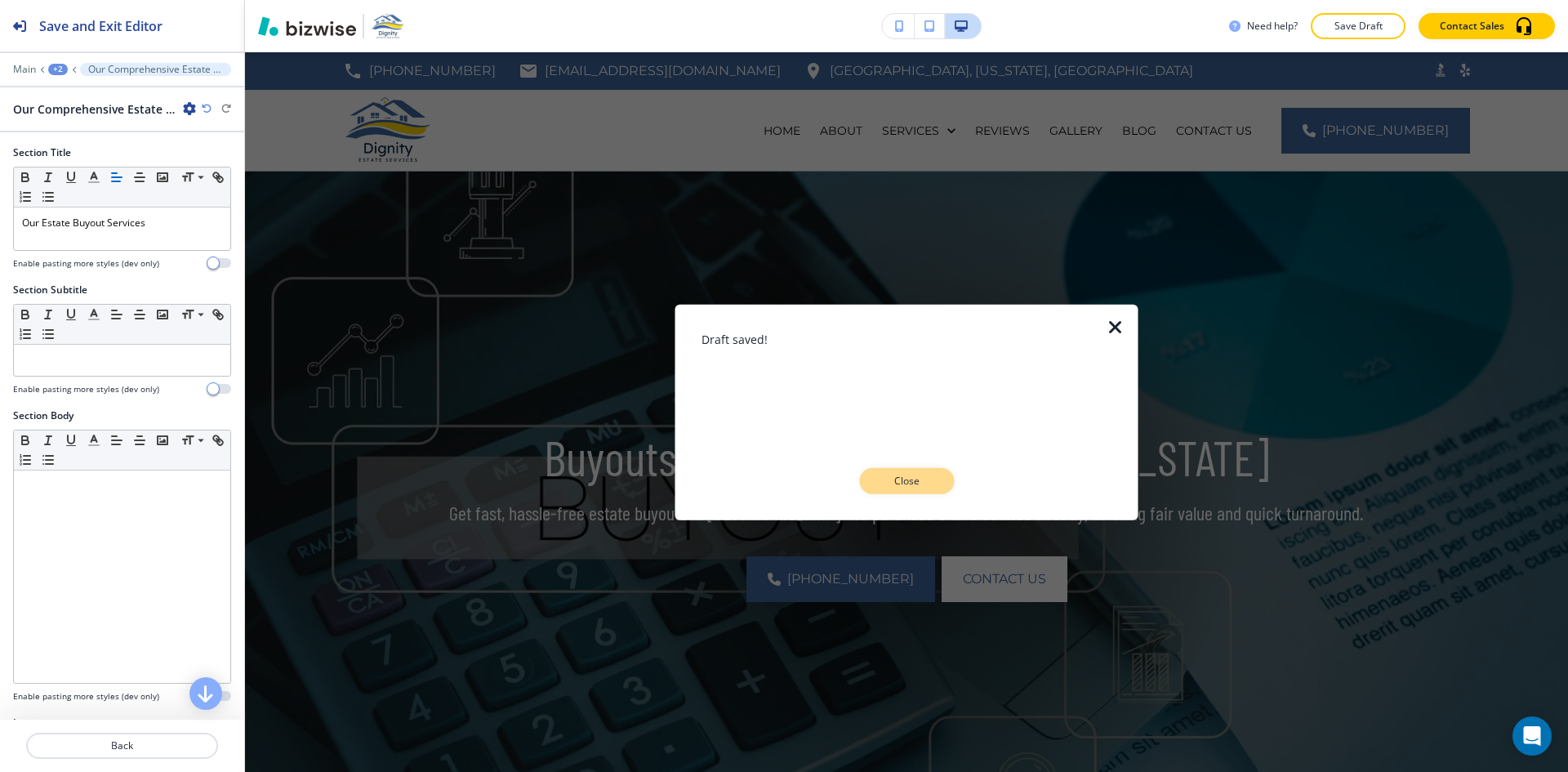
click at [914, 476] on p "Close" at bounding box center [906, 480] width 53 height 15
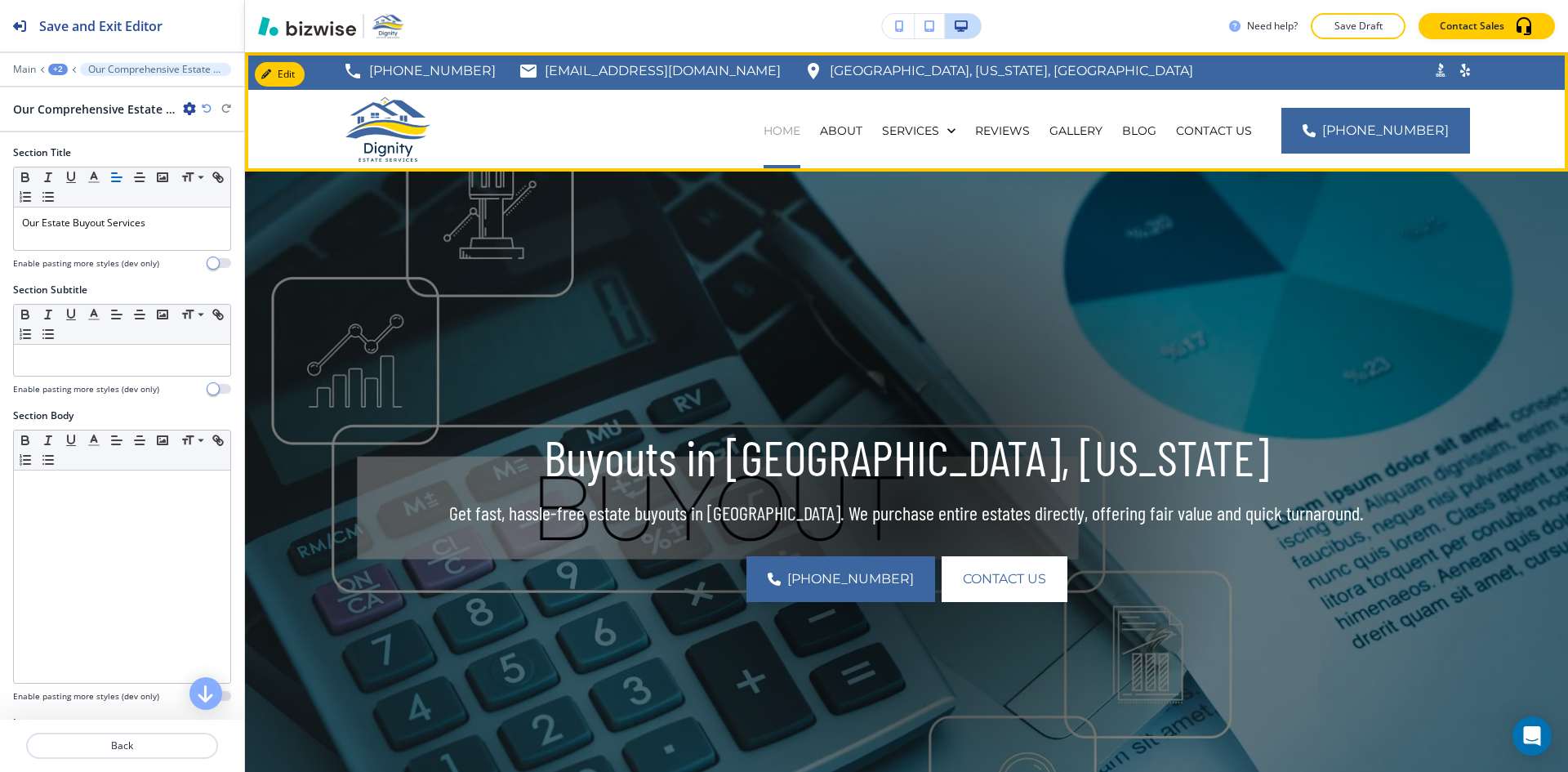
click at [800, 132] on p "HOME" at bounding box center [783, 131] width 37 height 17
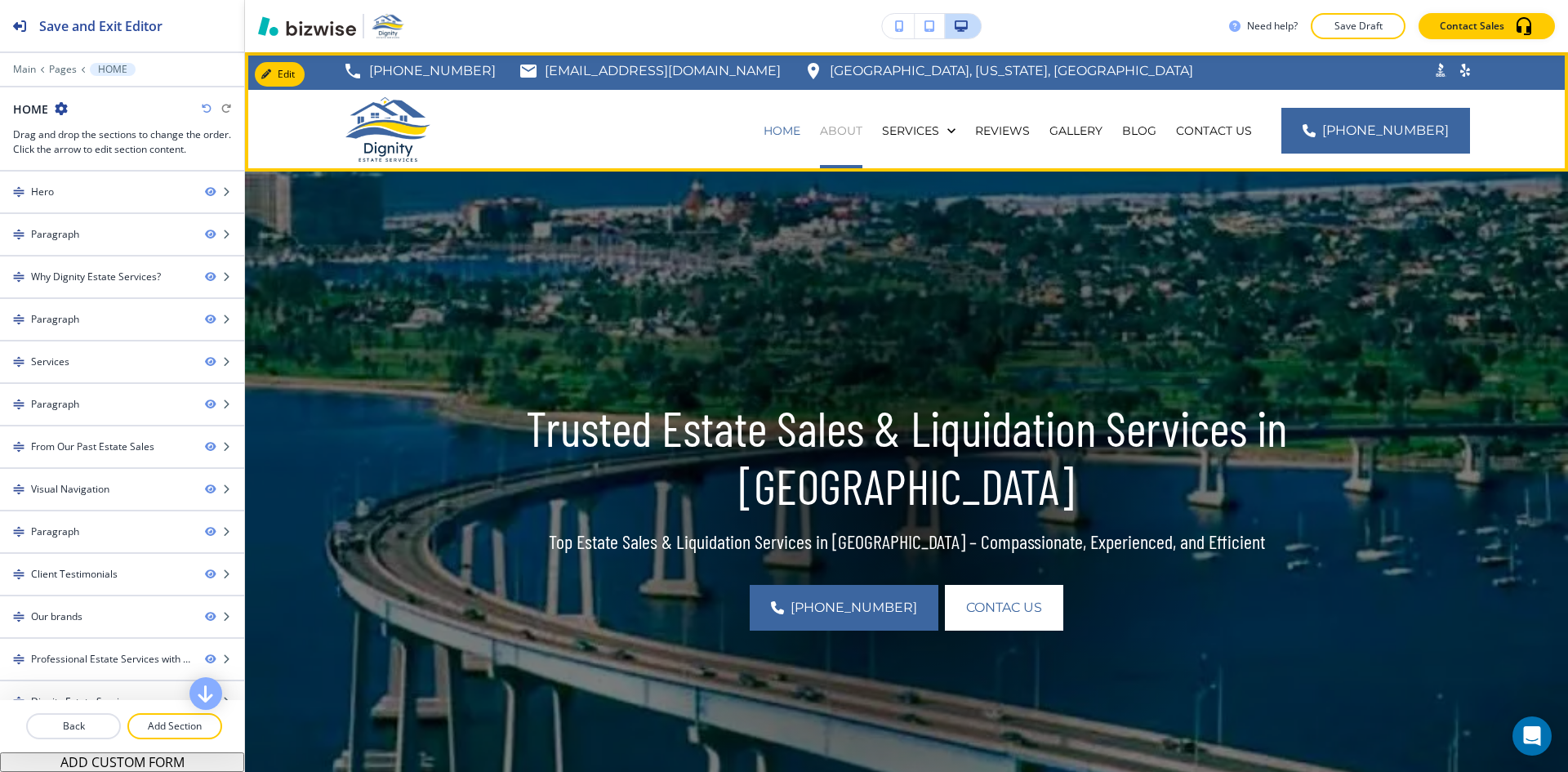
click at [863, 133] on p "ABOUT" at bounding box center [841, 131] width 43 height 17
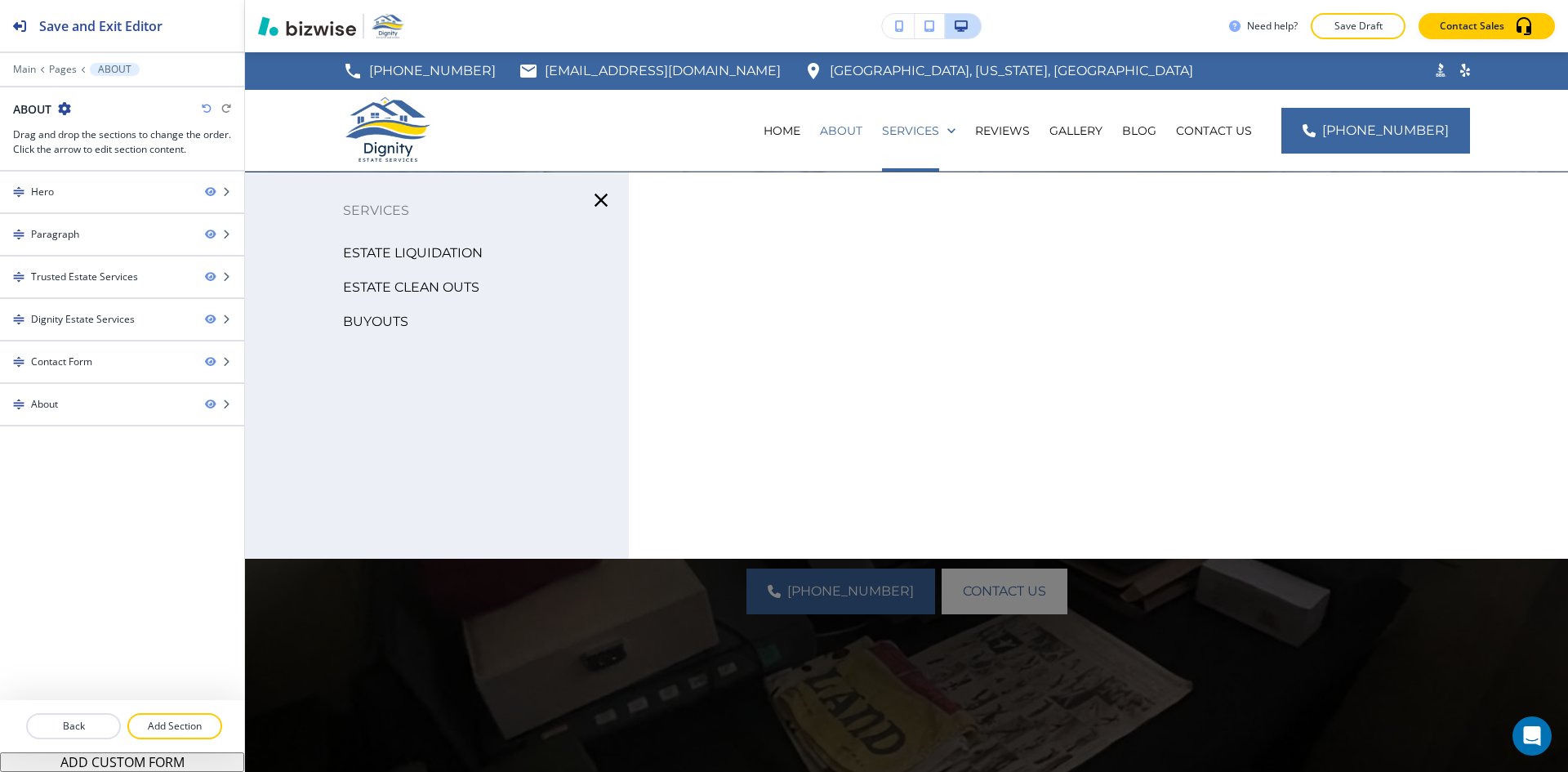
click at [459, 252] on p "ESTATE LIQUIDATION" at bounding box center [413, 253] width 140 height 24
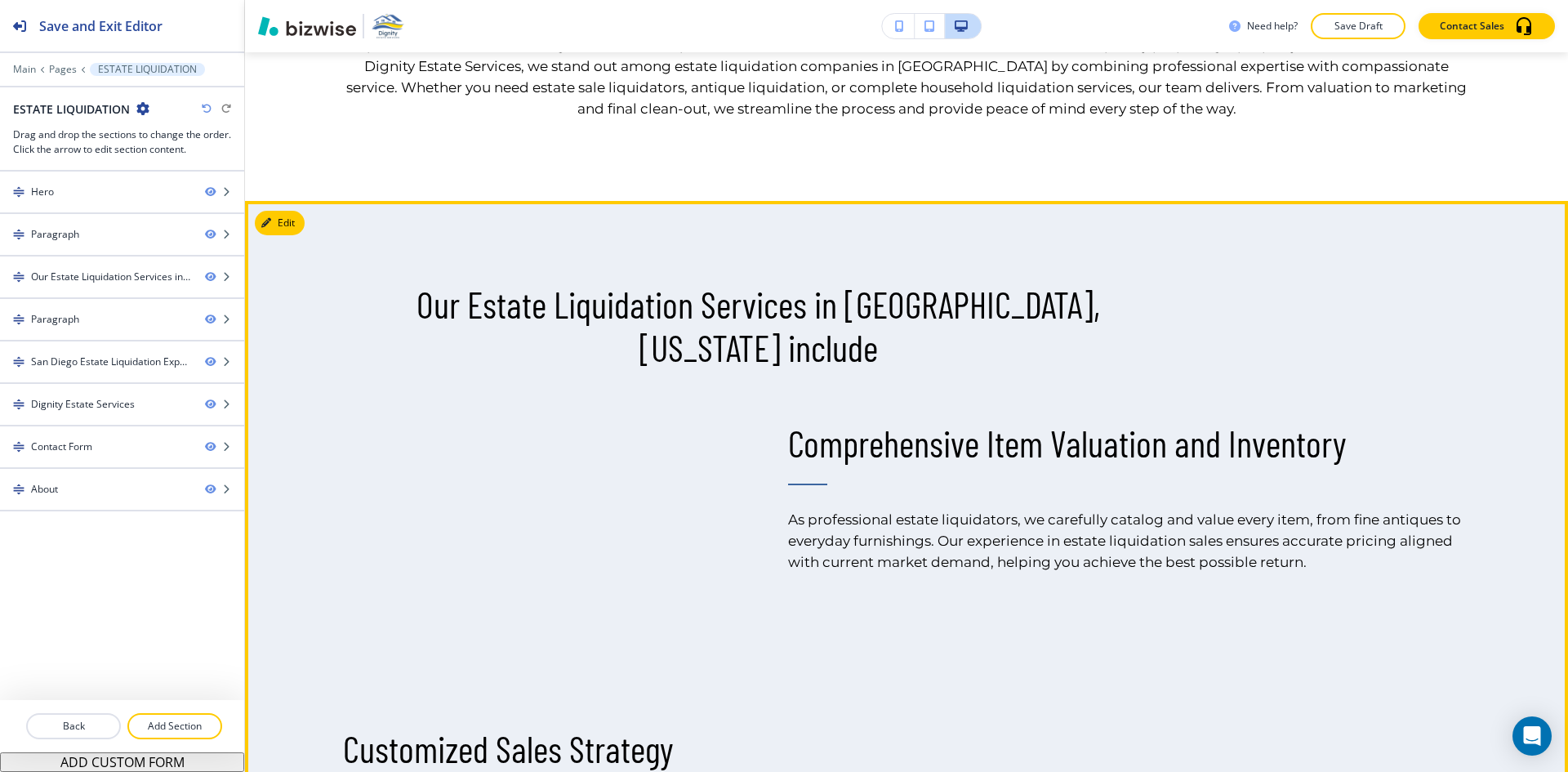
scroll to position [1062, 0]
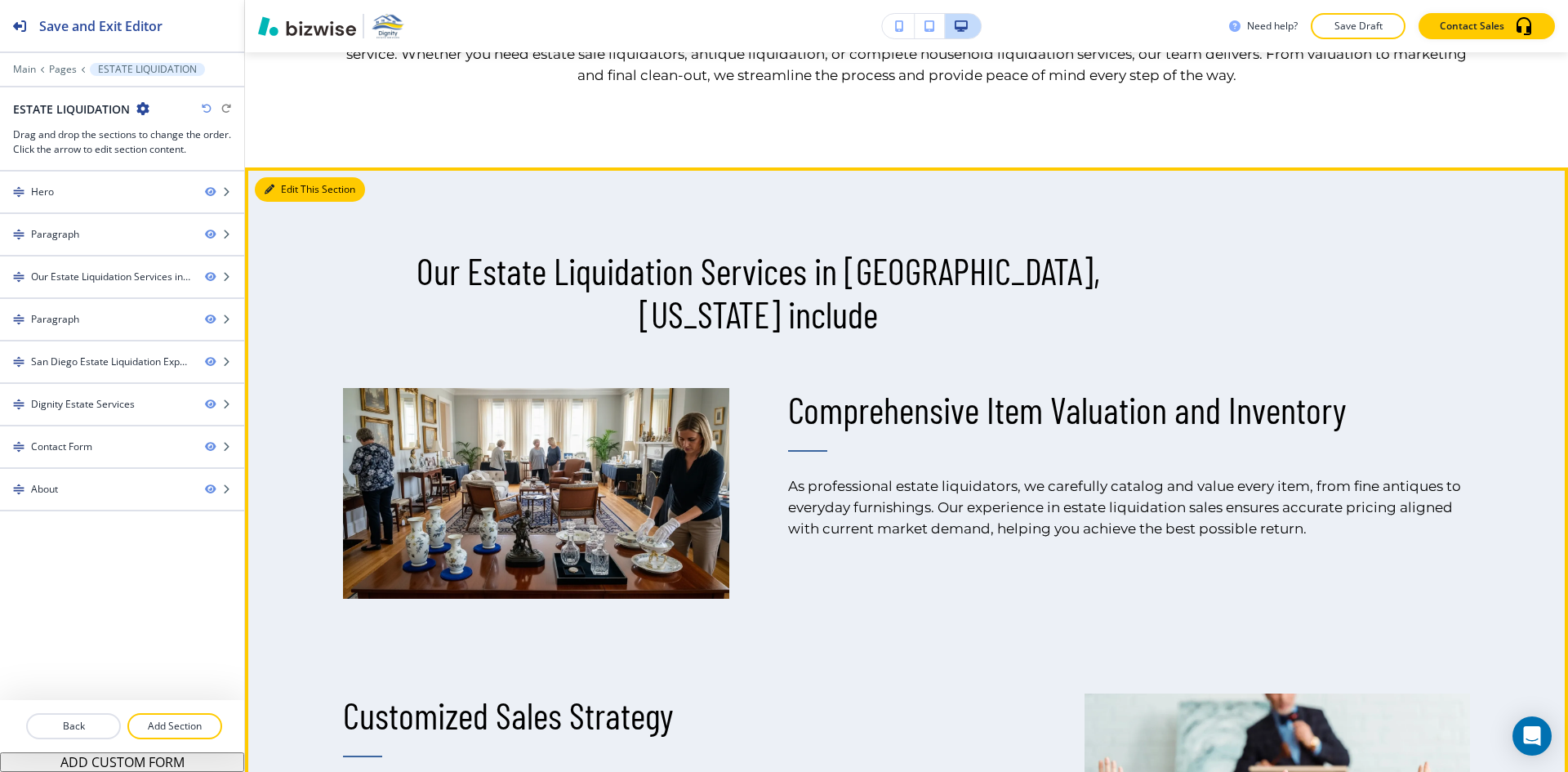
click at [288, 185] on button "Edit This Section" at bounding box center [309, 189] width 110 height 24
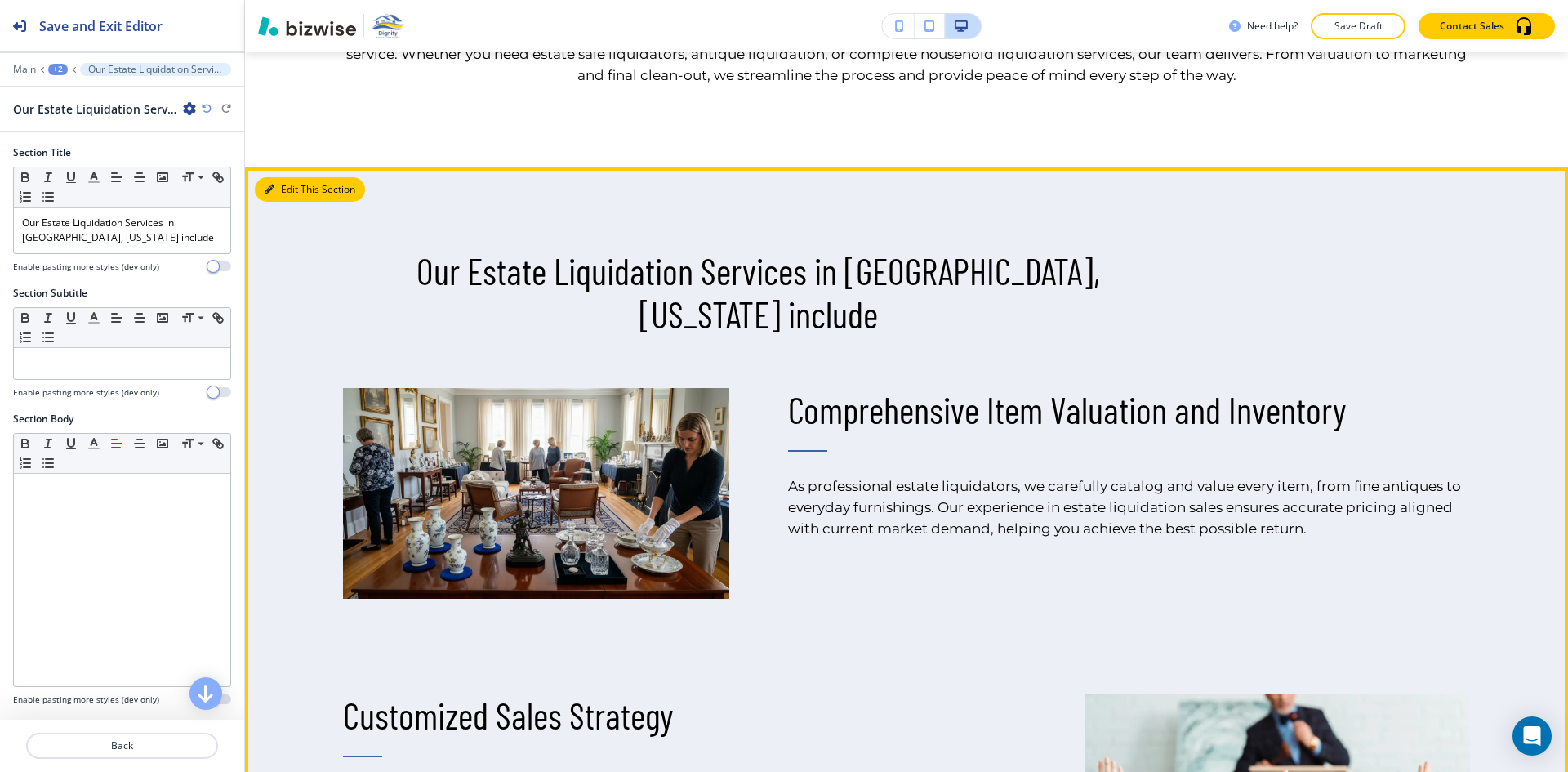
scroll to position [1177, 0]
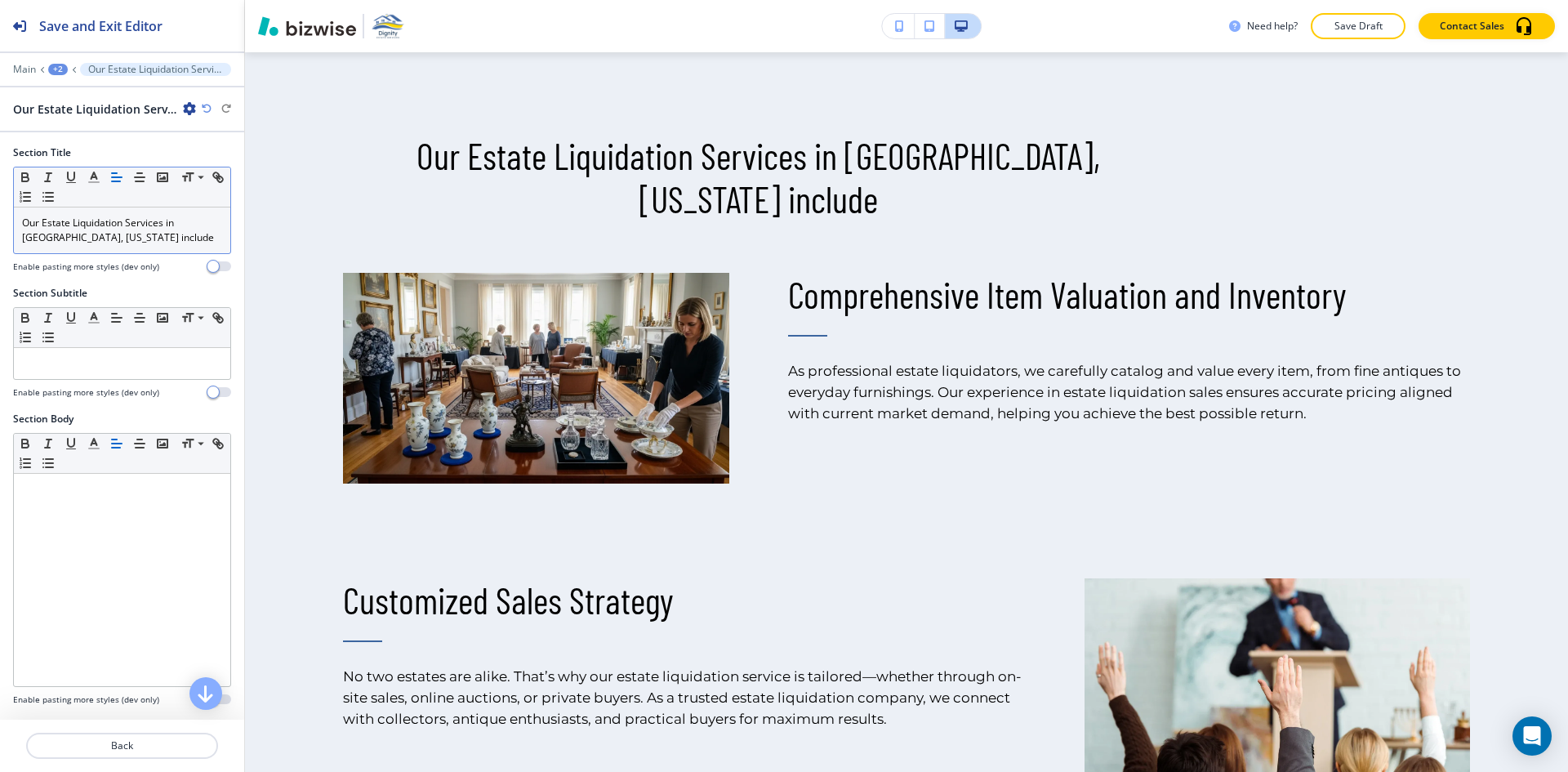
click at [120, 179] on icon "button" at bounding box center [116, 177] width 15 height 15
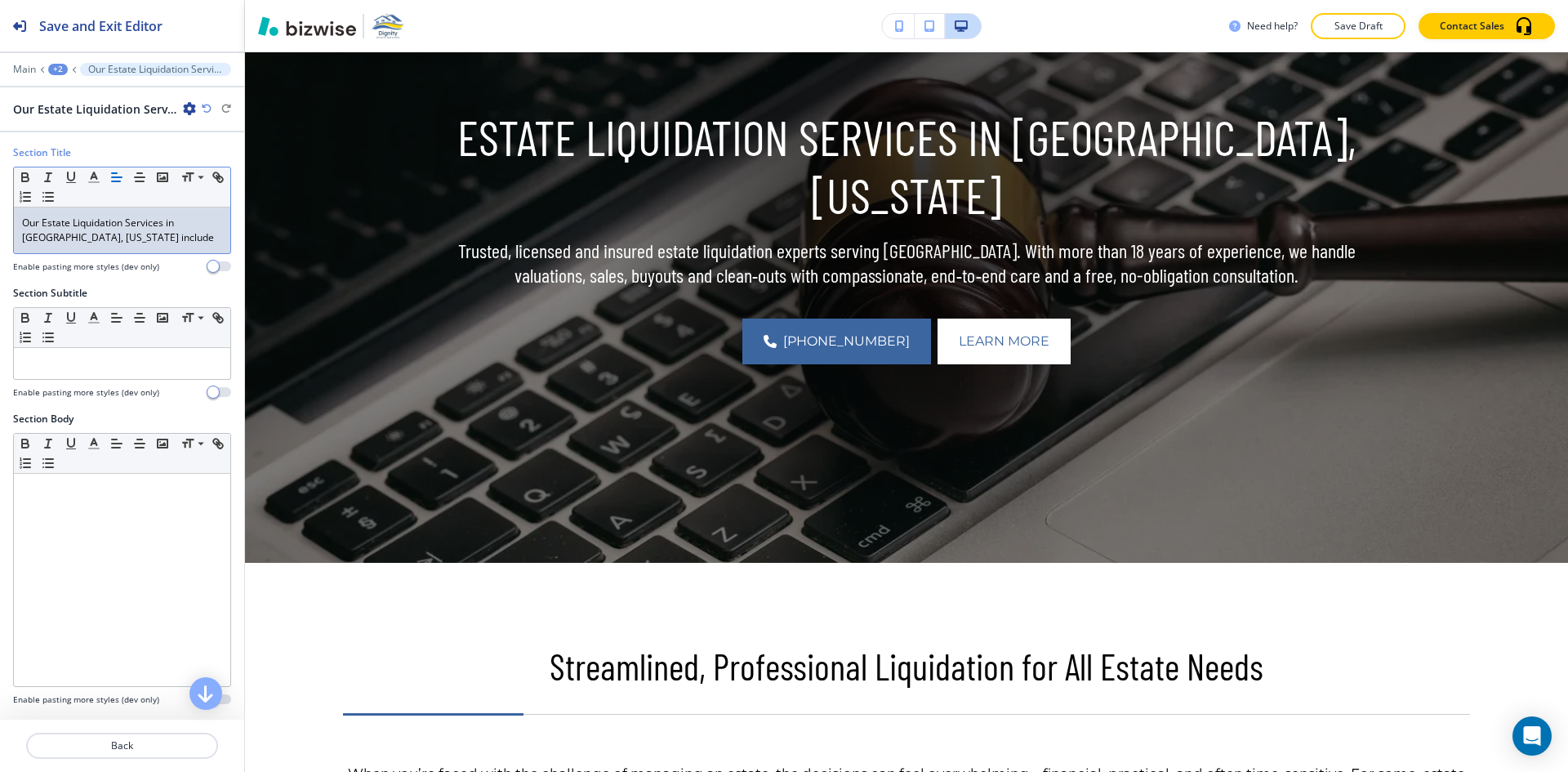
scroll to position [0, 0]
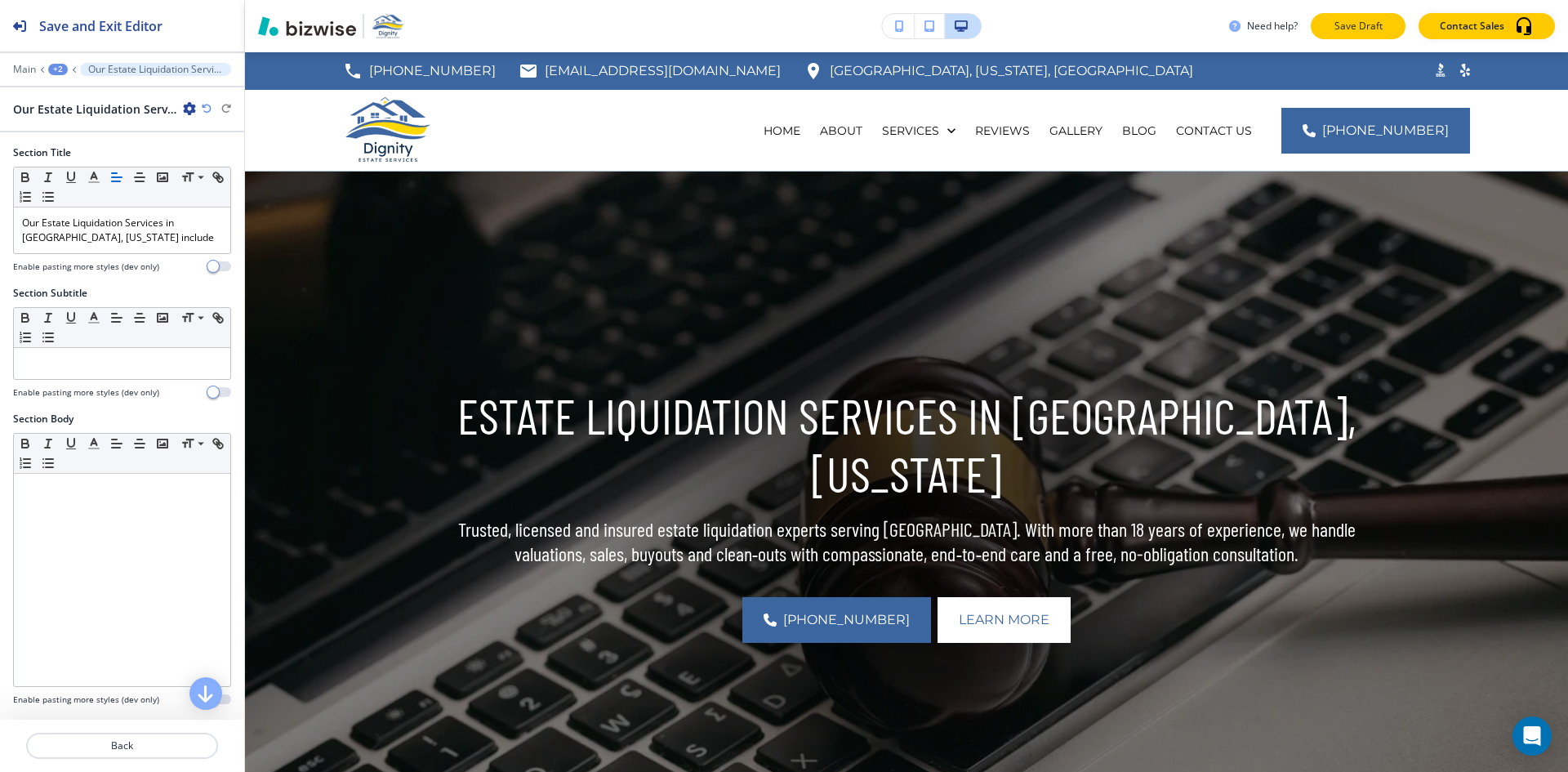
click at [1326, 21] on button "Save Draft" at bounding box center [1357, 25] width 95 height 26
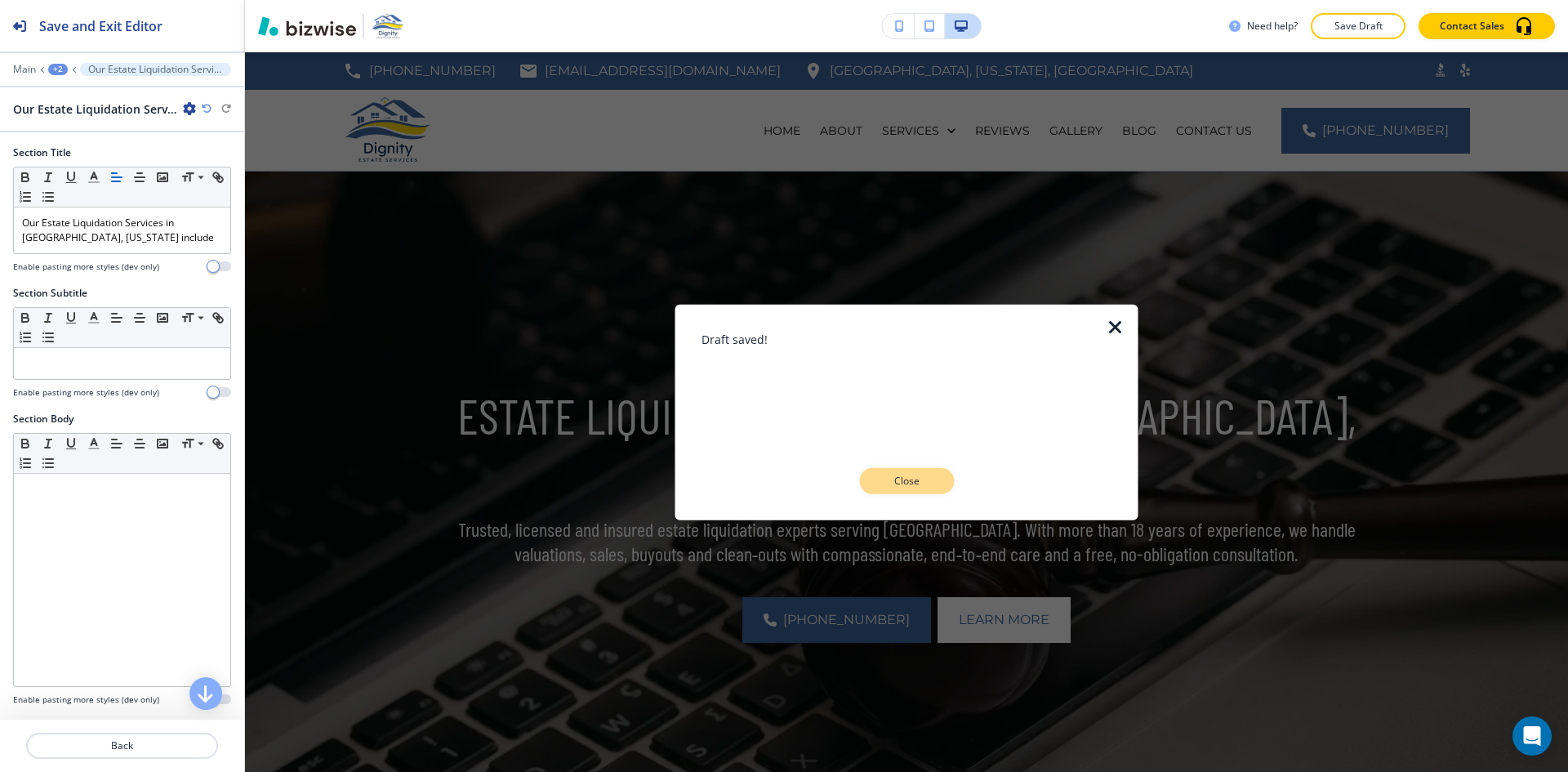
click at [908, 478] on p "Close" at bounding box center [906, 480] width 53 height 15
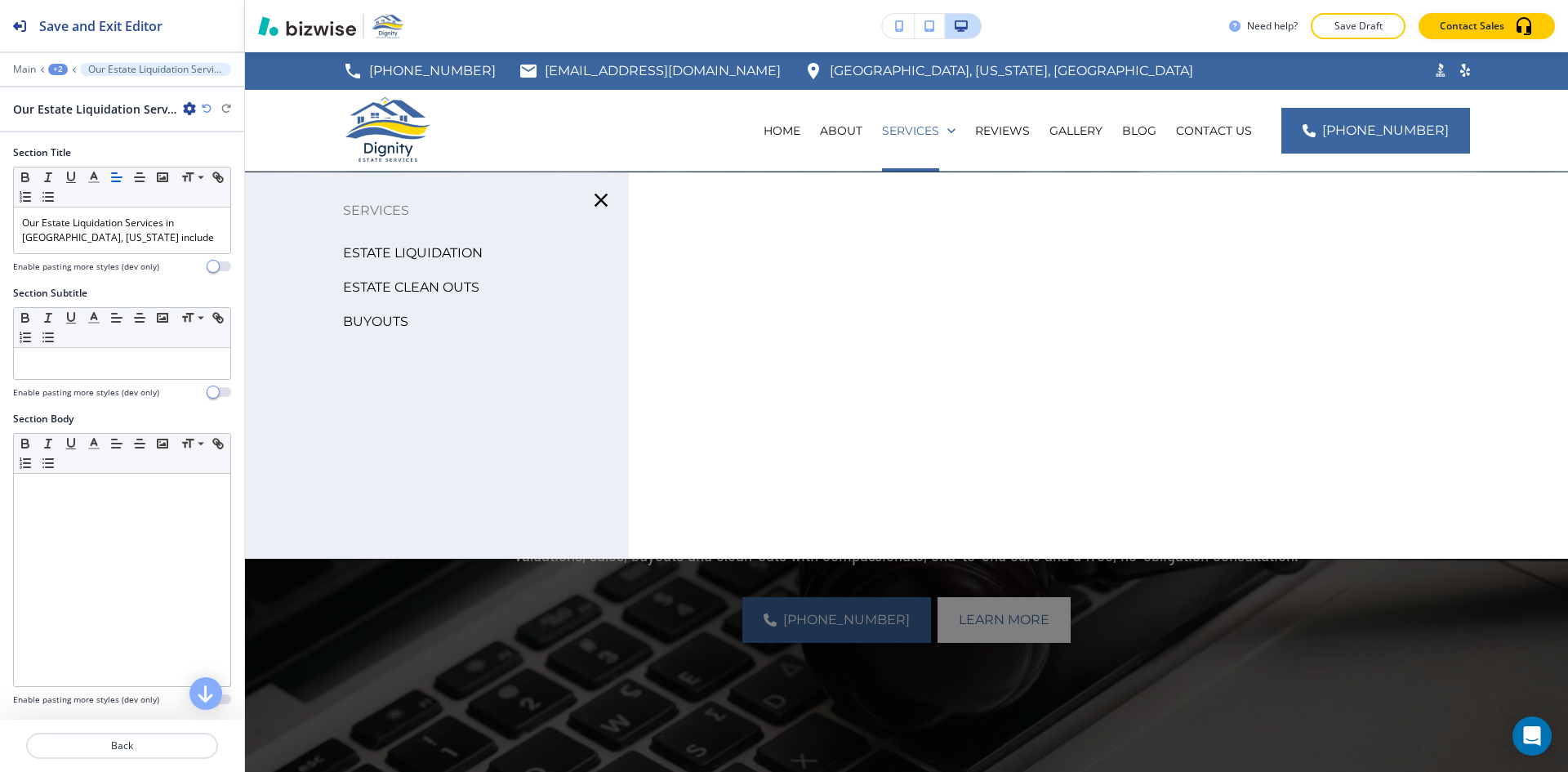
click at [453, 288] on p "ESTATE CLEAN OUTS" at bounding box center [412, 287] width 137 height 24
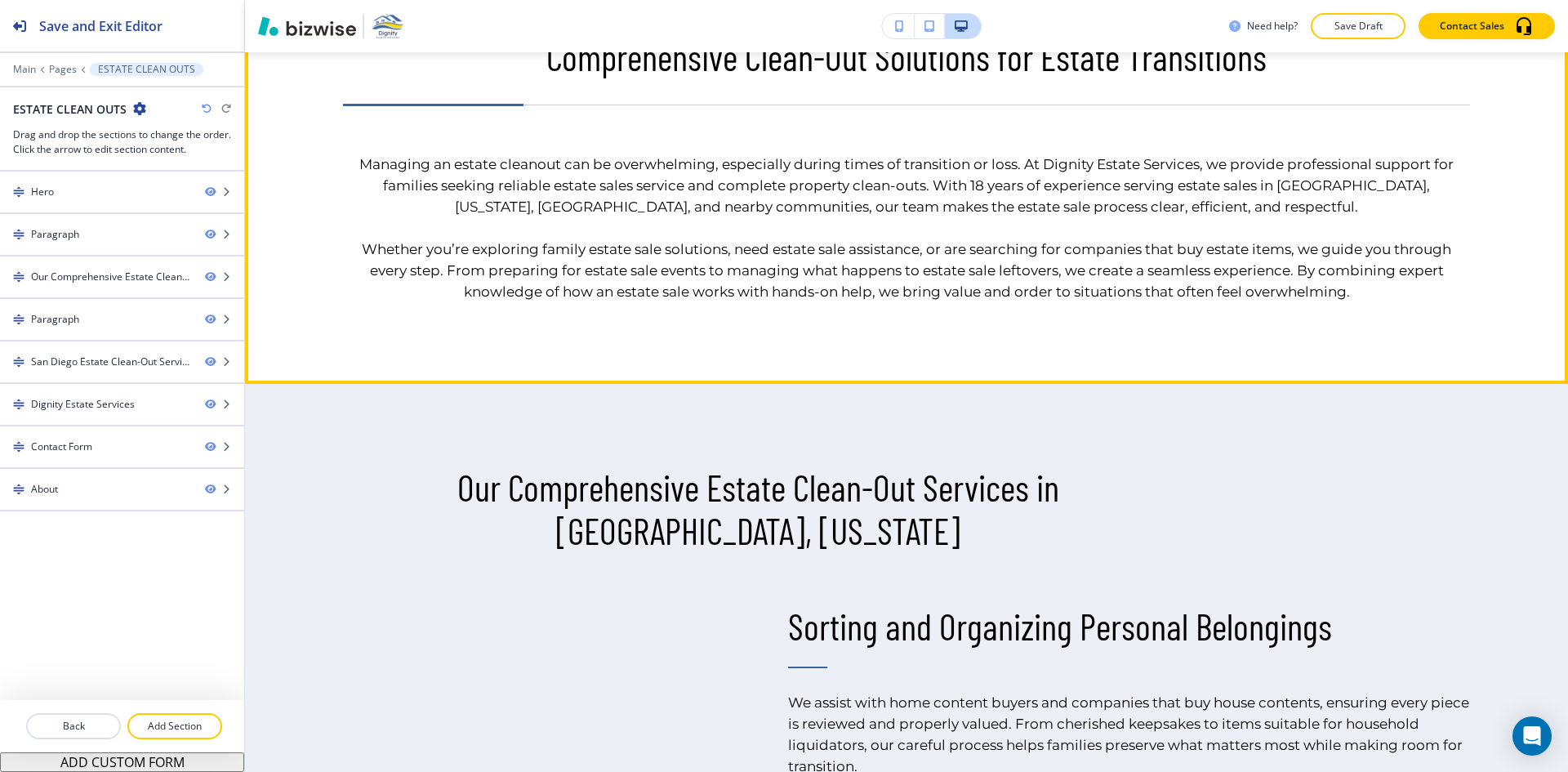
scroll to position [899, 0]
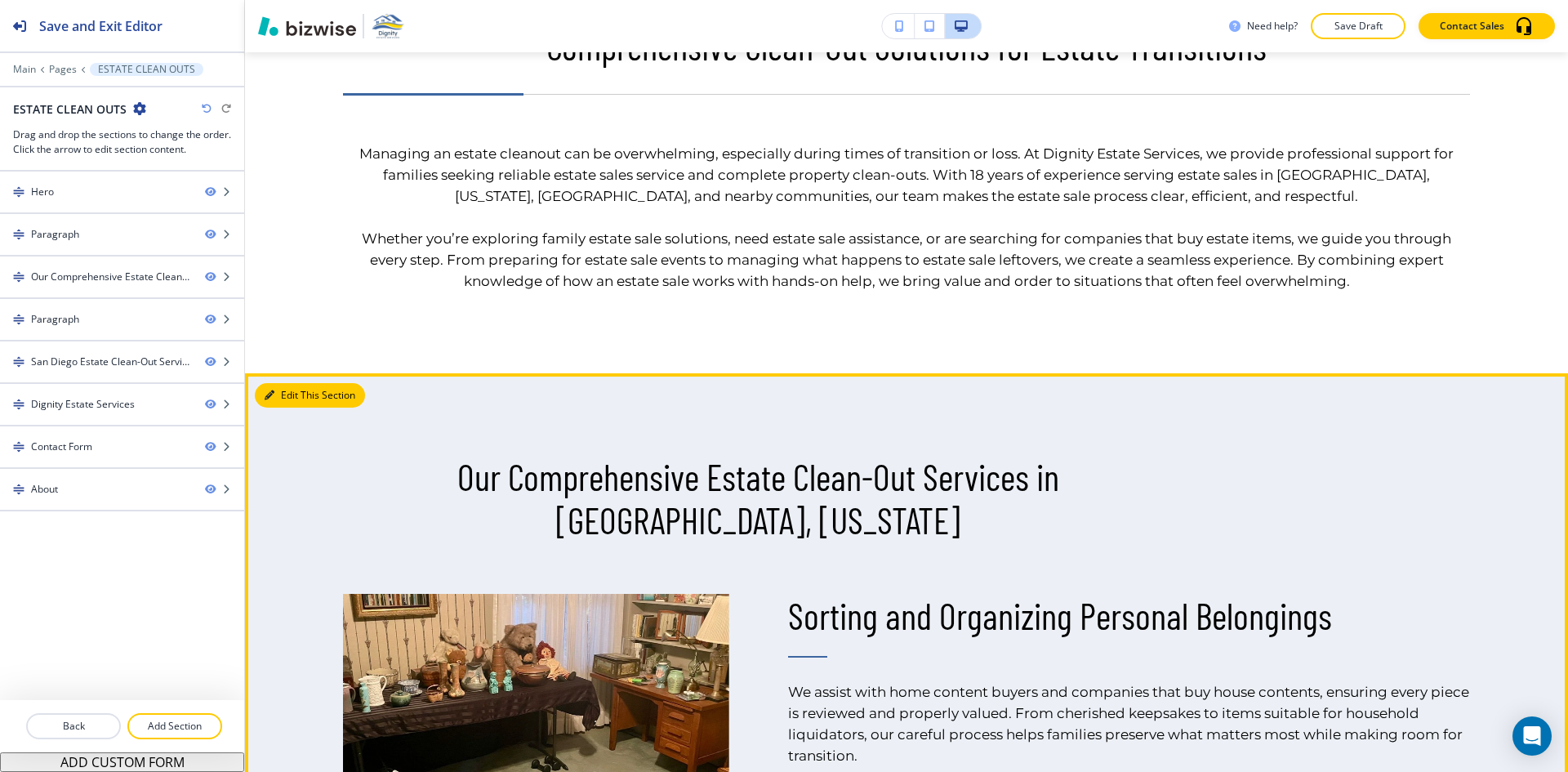
click at [294, 392] on button "Edit This Section" at bounding box center [309, 395] width 110 height 24
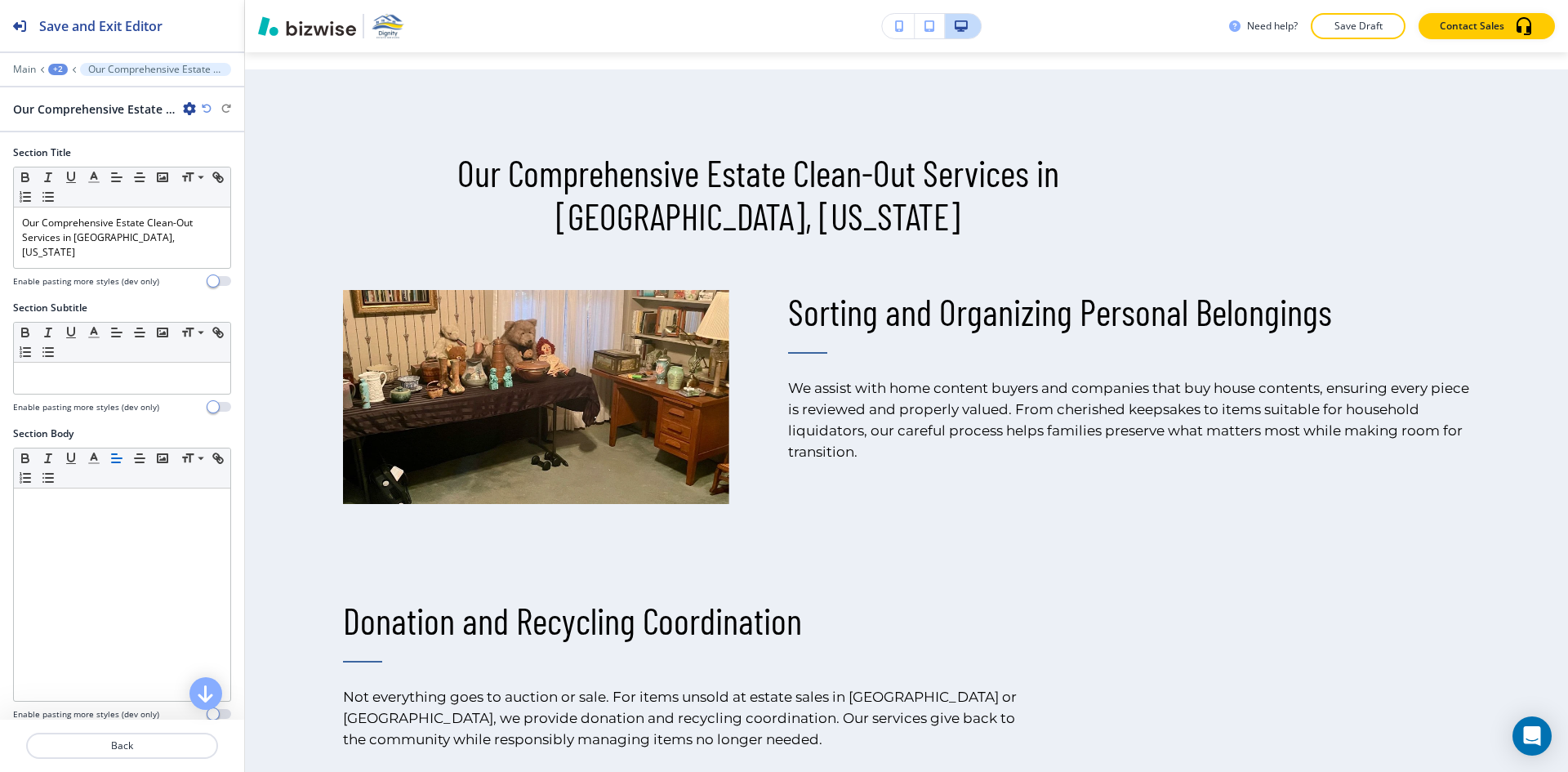
scroll to position [1220, 0]
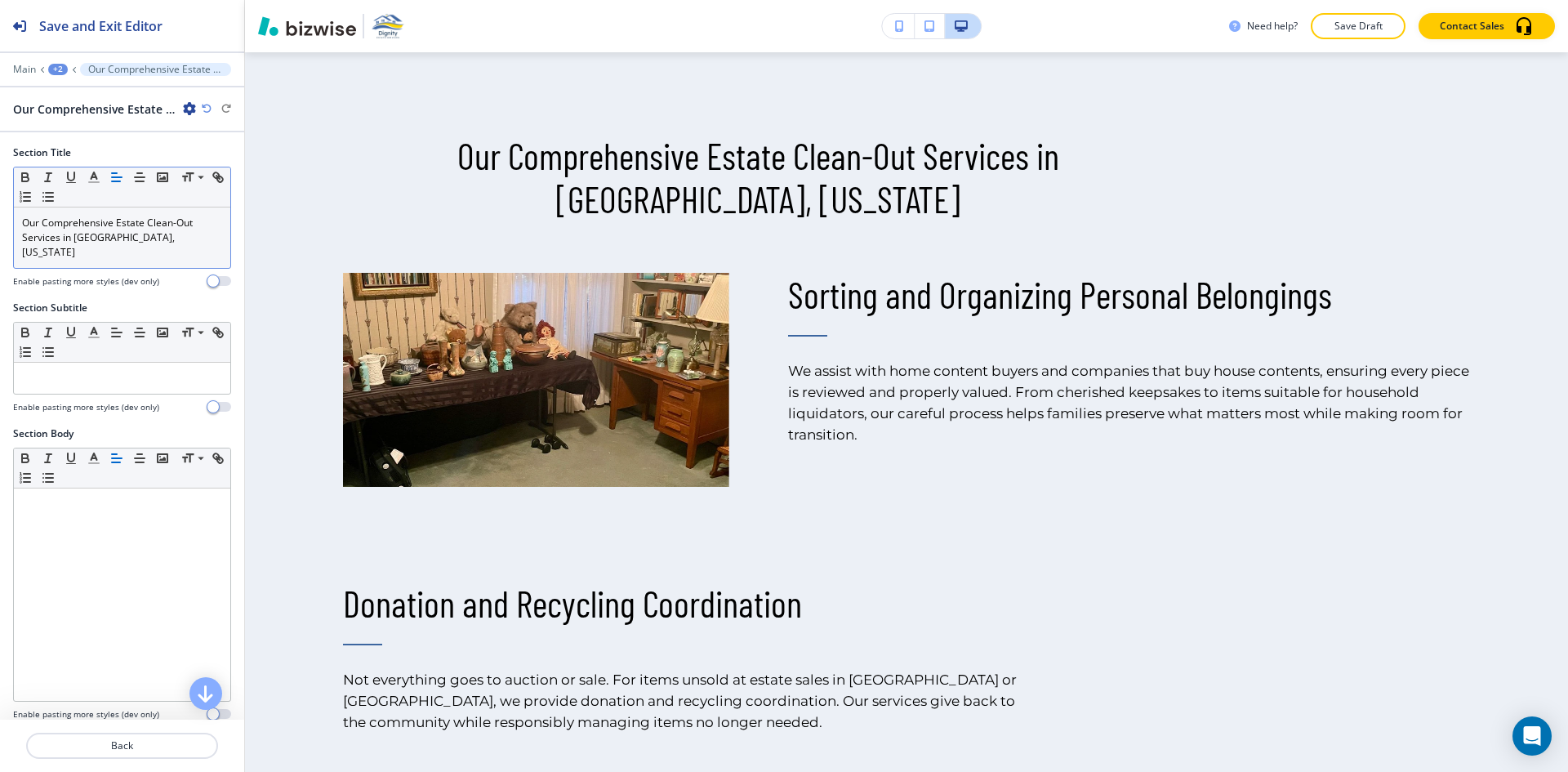
click at [110, 178] on icon "button" at bounding box center [116, 177] width 15 height 15
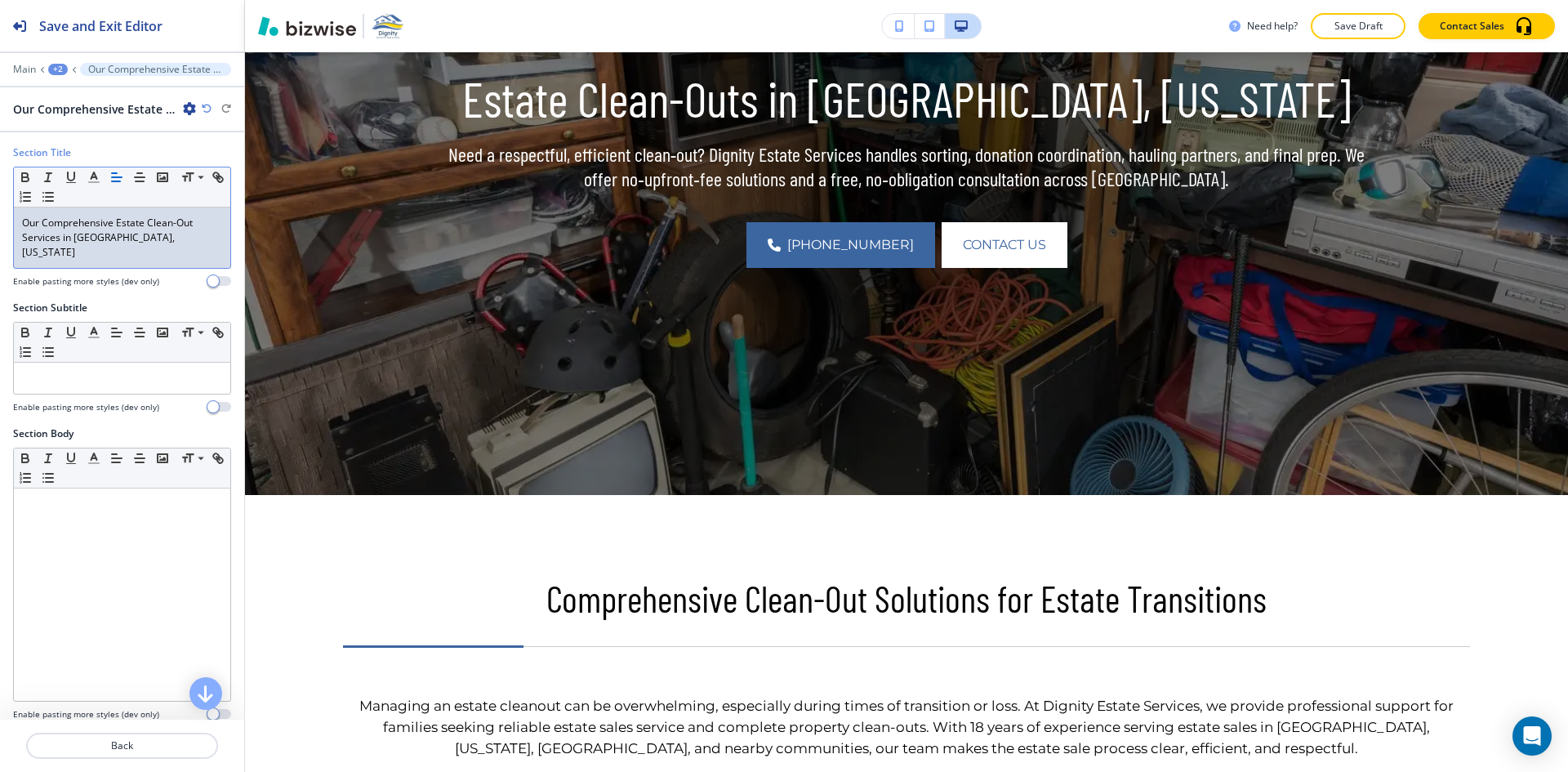
scroll to position [321, 0]
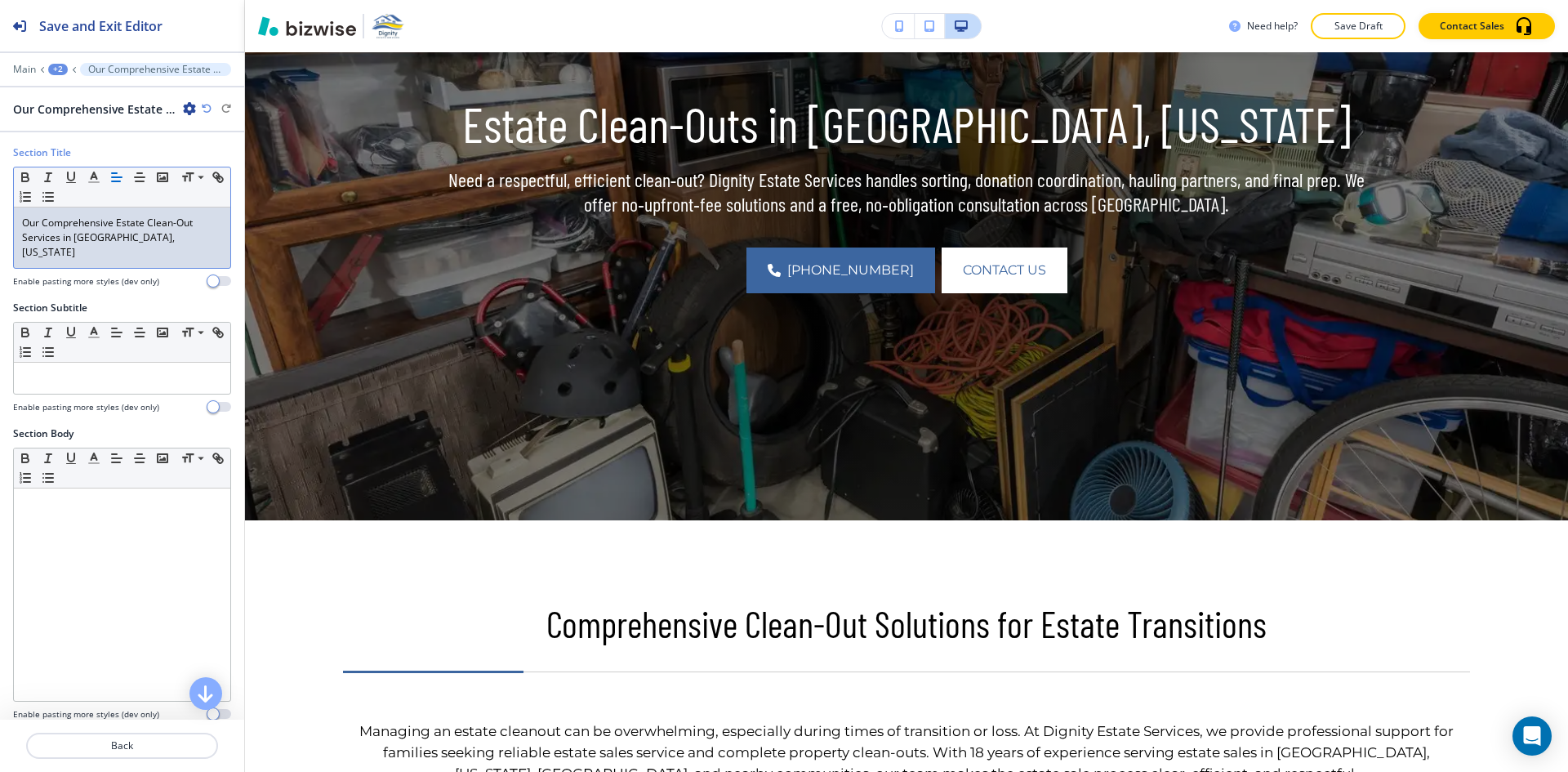
click at [1347, 42] on div "Need help? Save Draft Contact Sales" at bounding box center [906, 26] width 1323 height 53
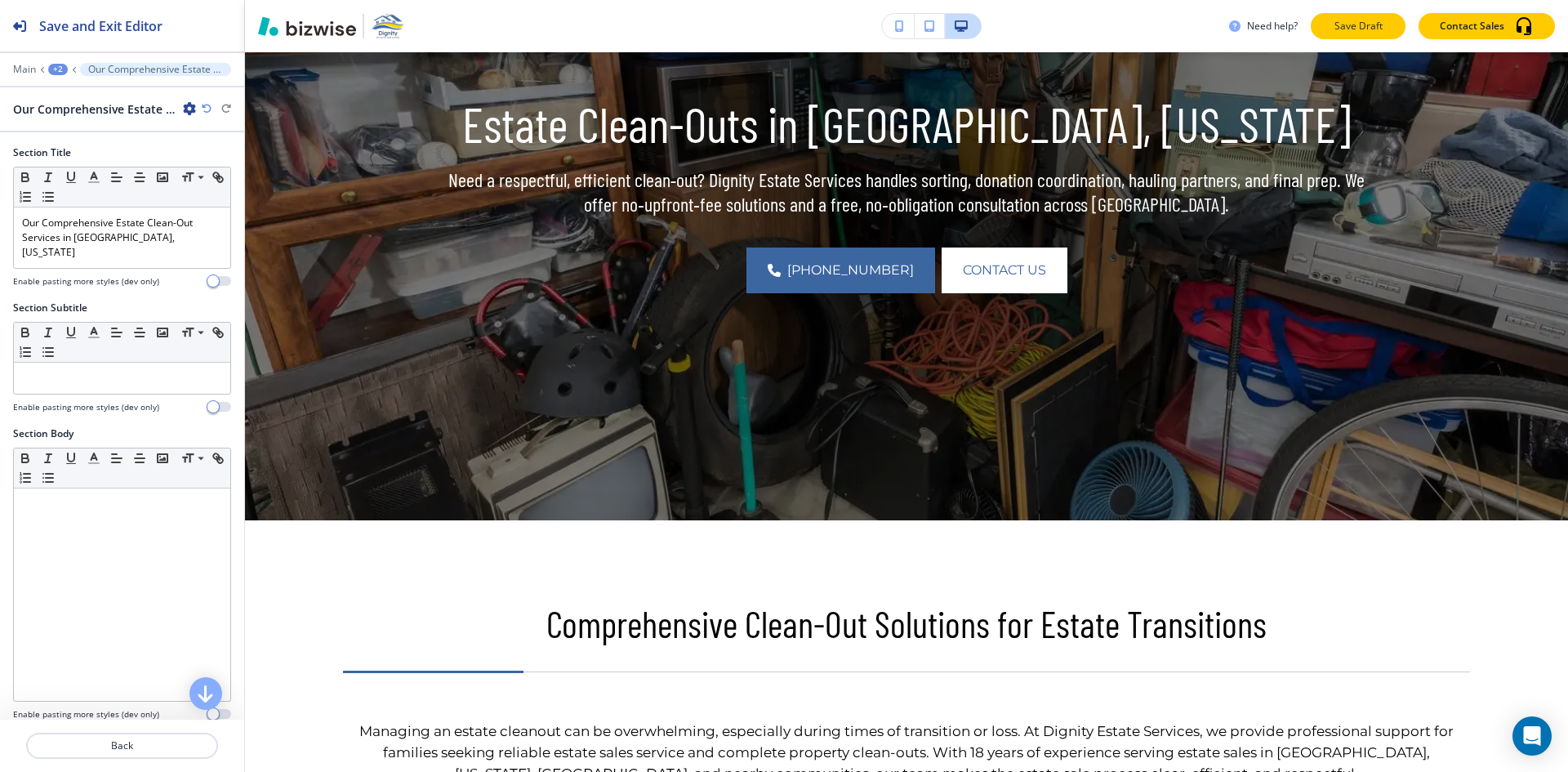
click at [1348, 34] on button "Save Draft" at bounding box center [1357, 25] width 95 height 26
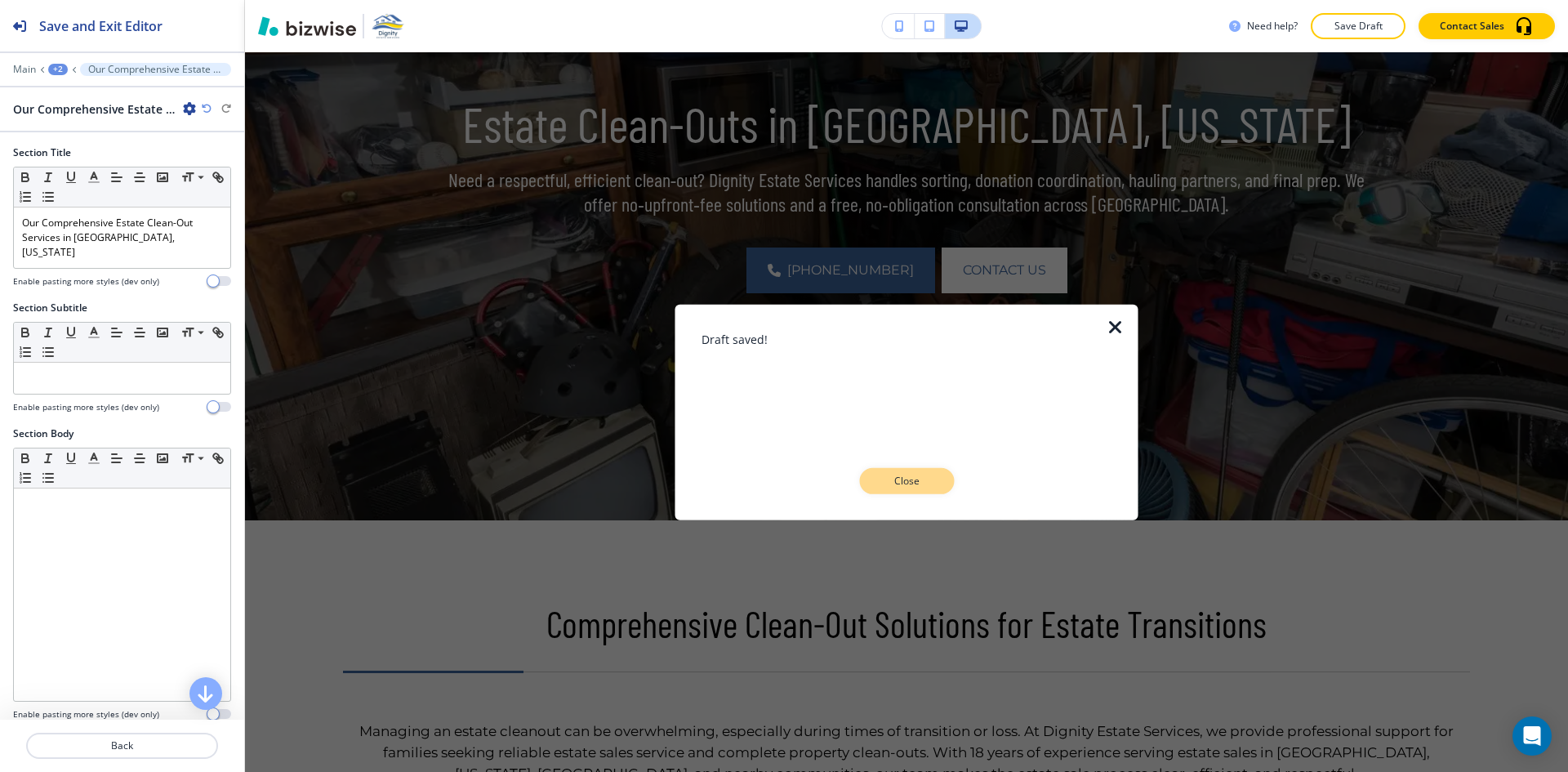
click at [894, 474] on p "Close" at bounding box center [906, 480] width 53 height 15
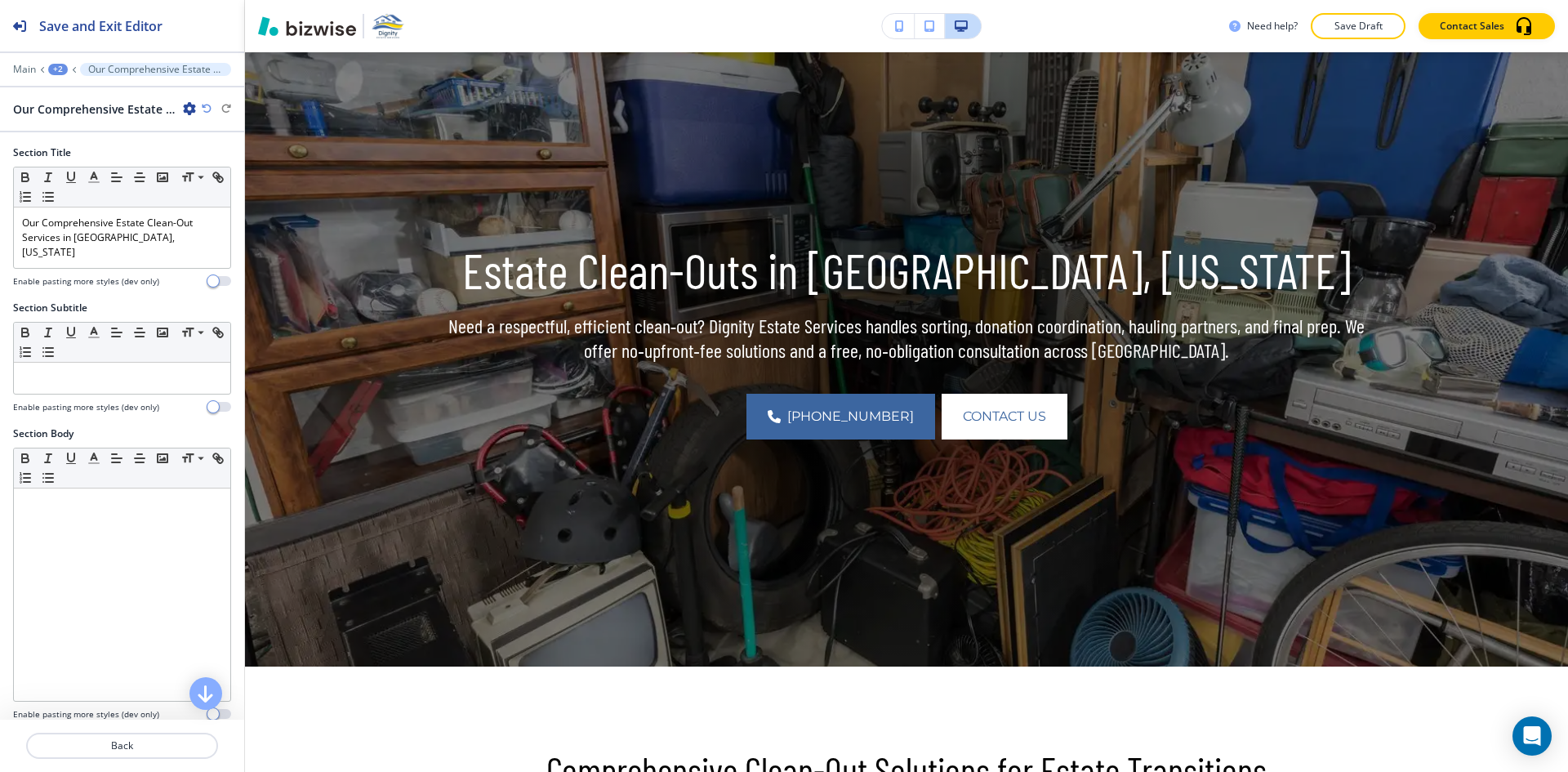
scroll to position [0, 0]
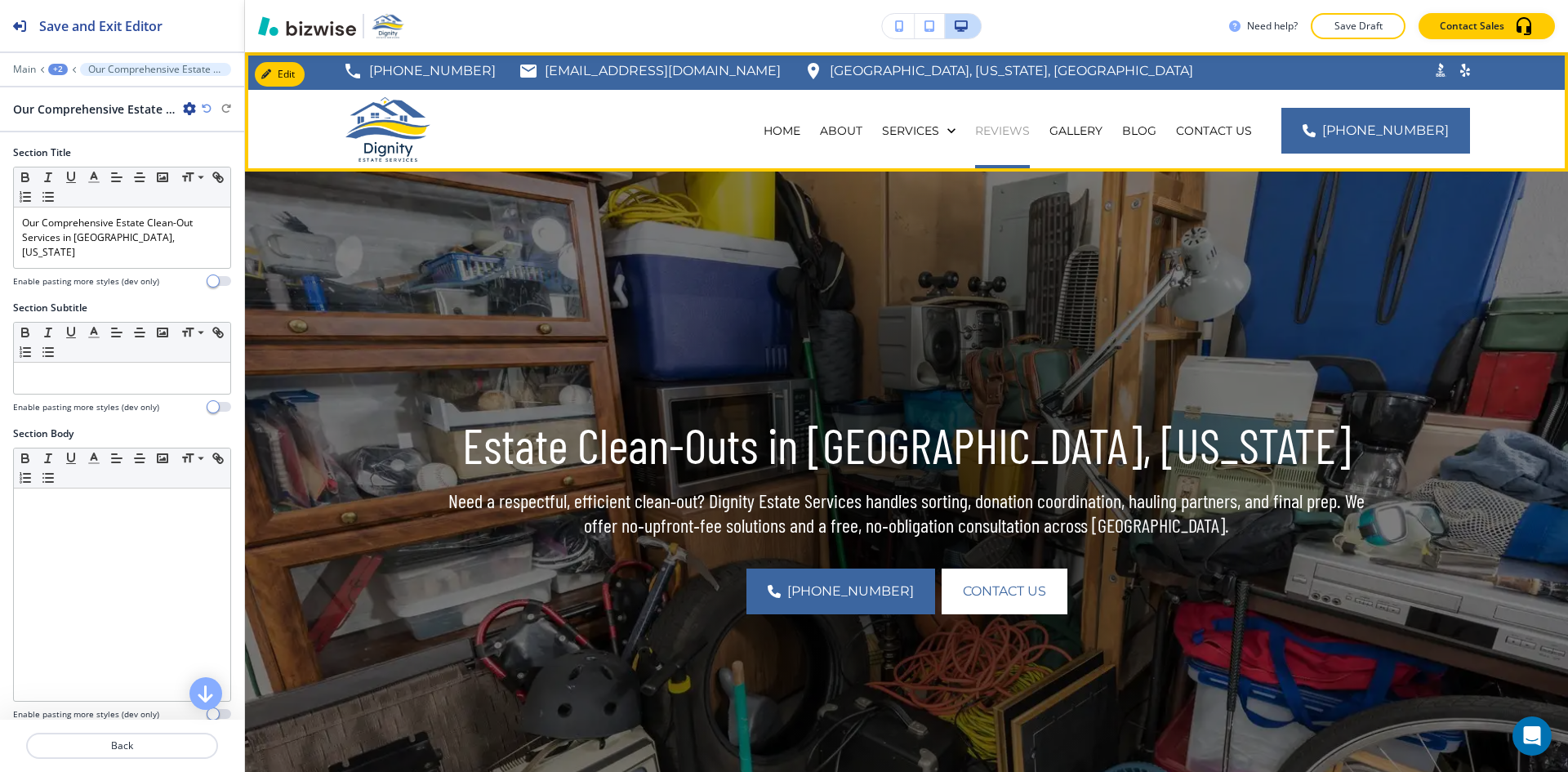
click at [1029, 133] on p "REVIEWS" at bounding box center [1002, 131] width 55 height 17
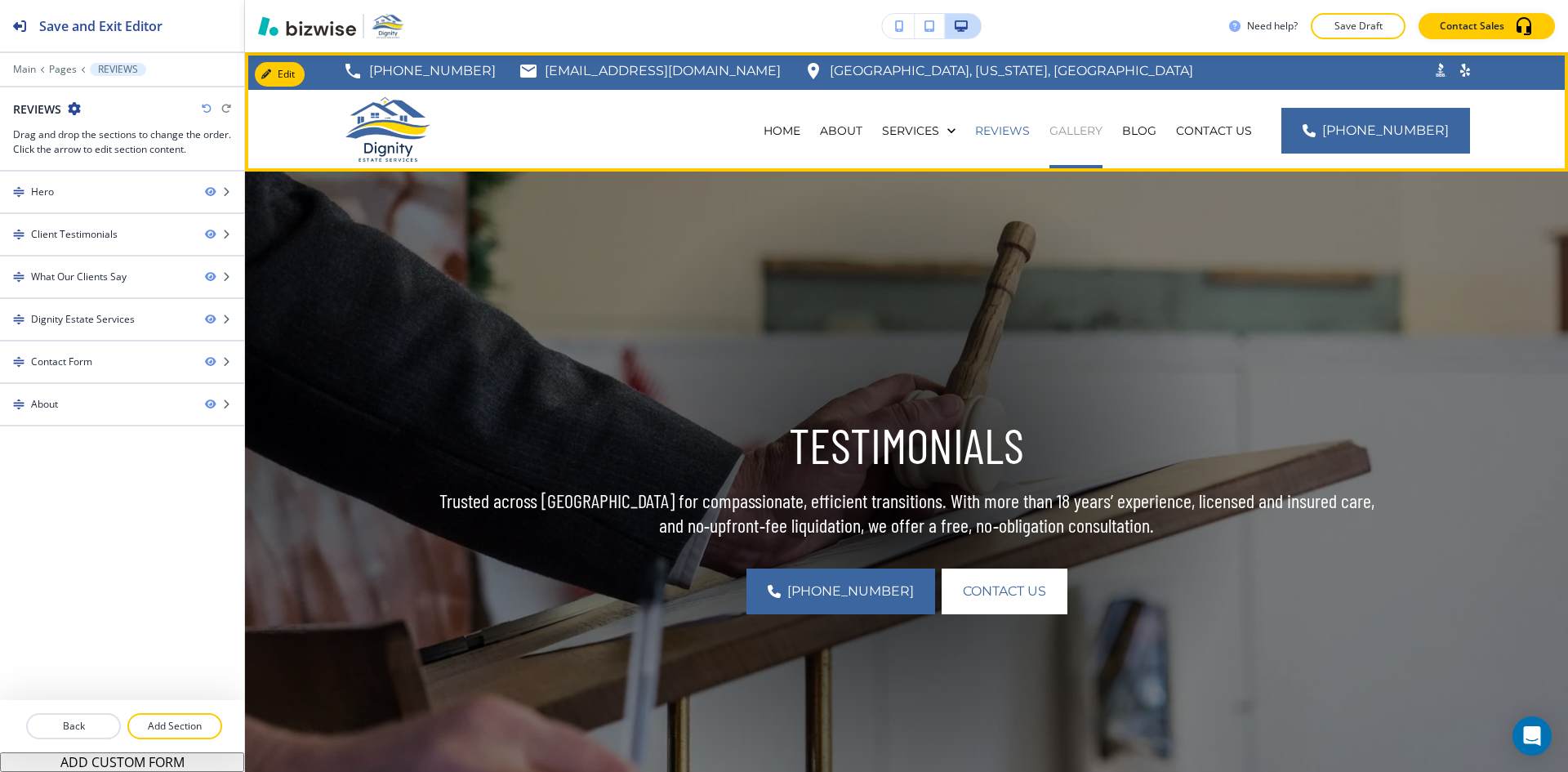
click at [1103, 123] on p "GALLERY" at bounding box center [1075, 131] width 53 height 17
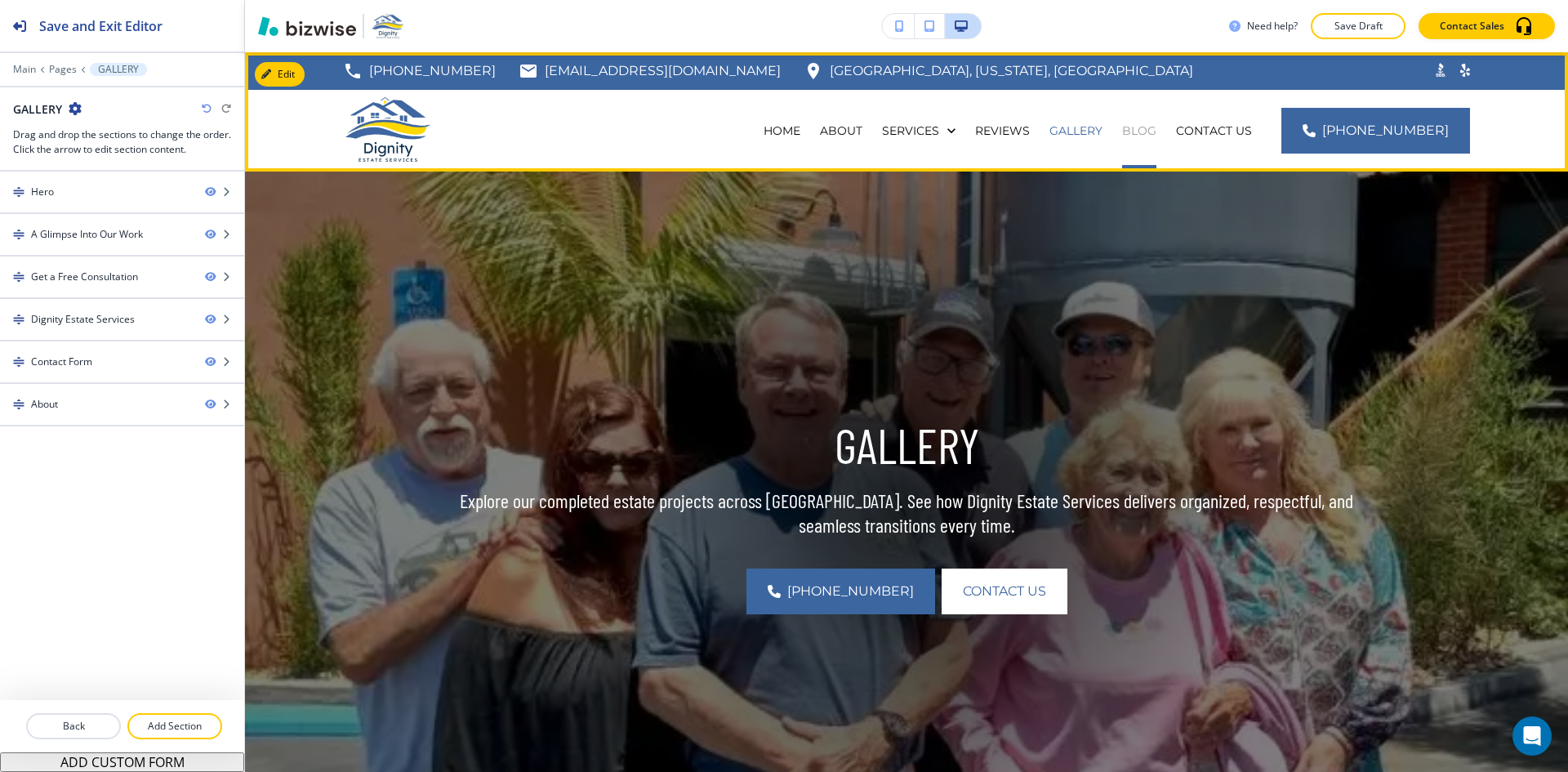
click at [1156, 128] on p "Blog" at bounding box center [1139, 131] width 34 height 17
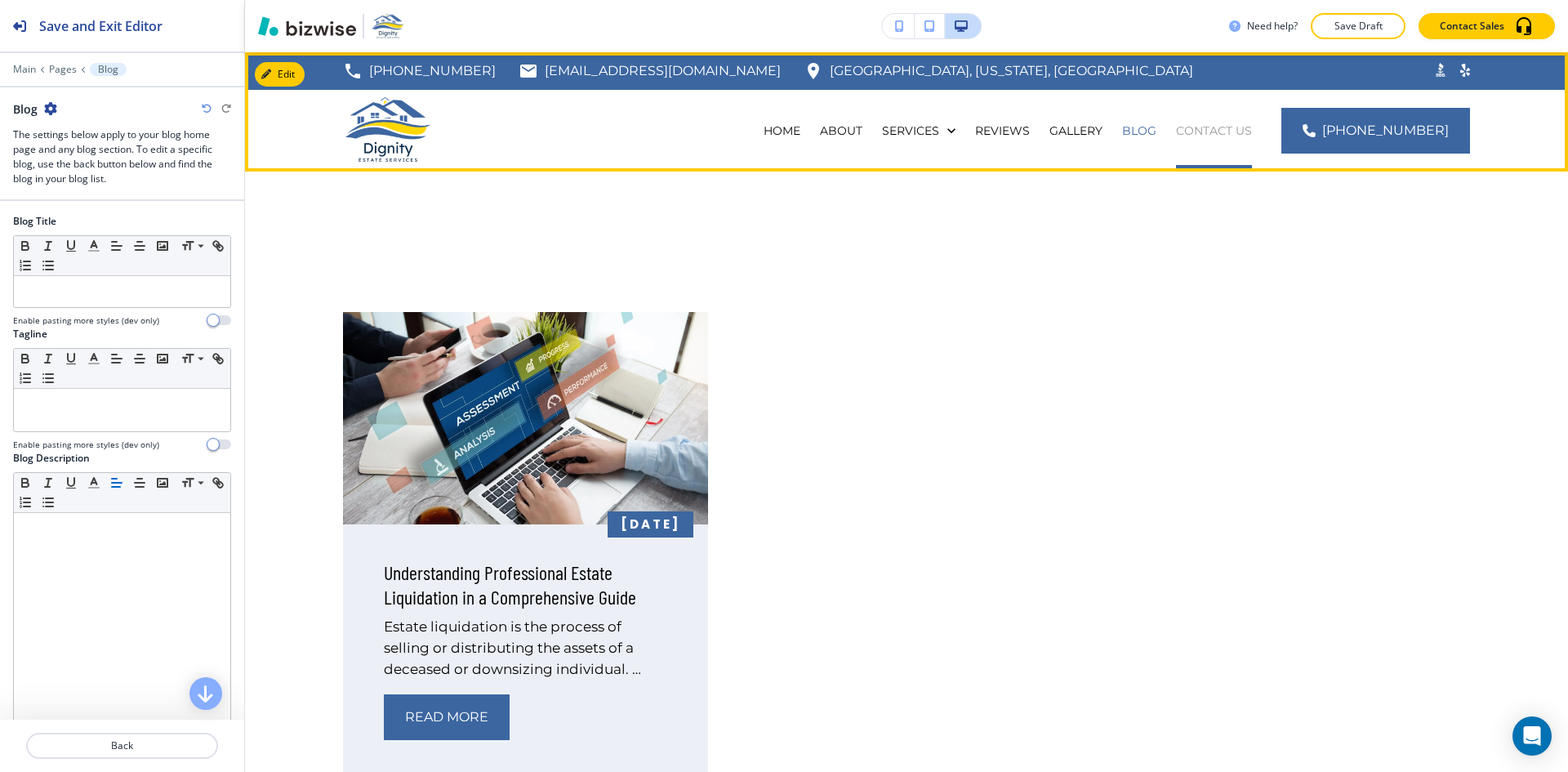
click at [1231, 134] on p "CONTACT US" at bounding box center [1214, 131] width 76 height 17
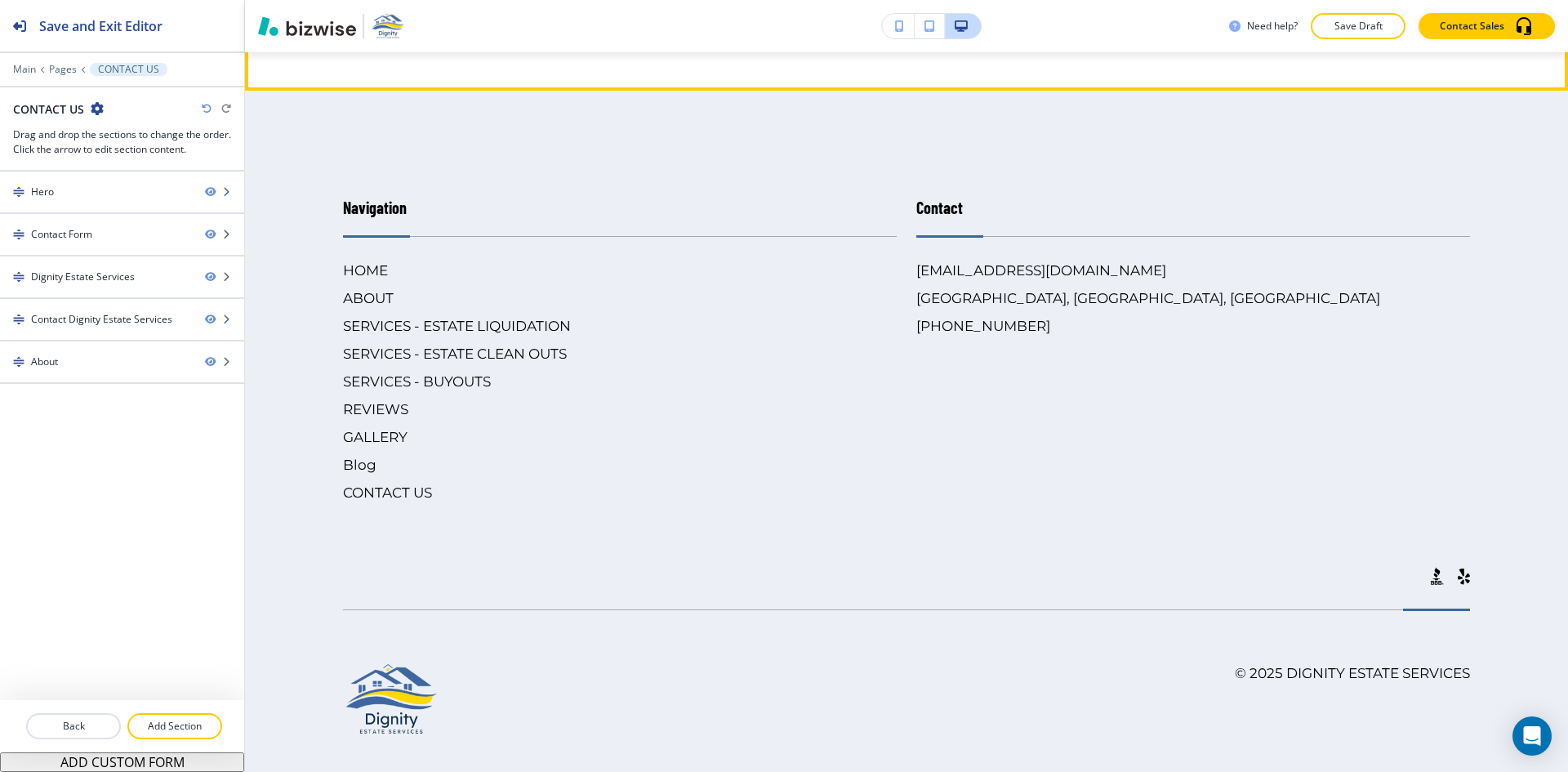
scroll to position [3315, 0]
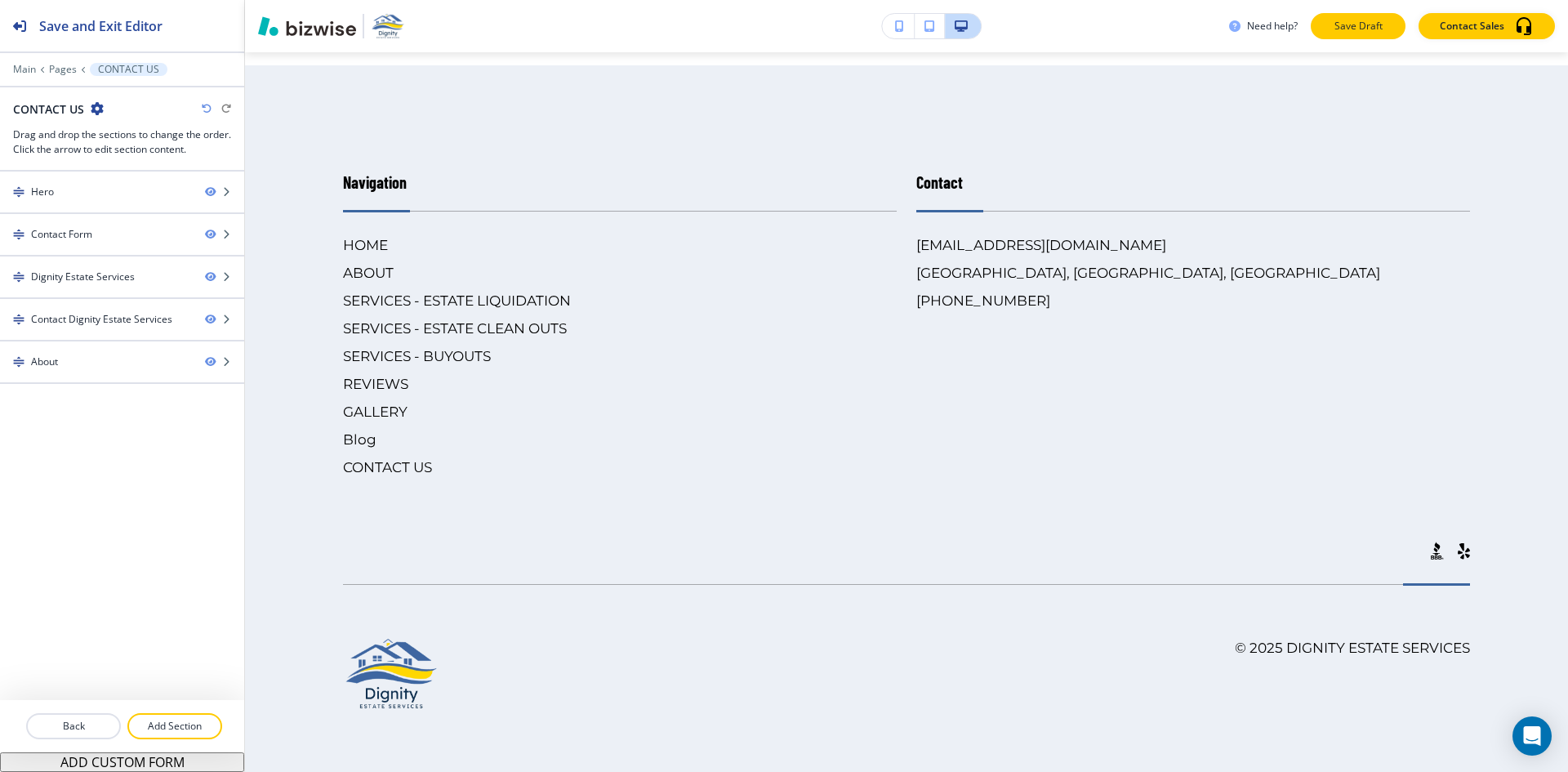
click at [1367, 21] on p "Save Draft" at bounding box center [1358, 25] width 53 height 15
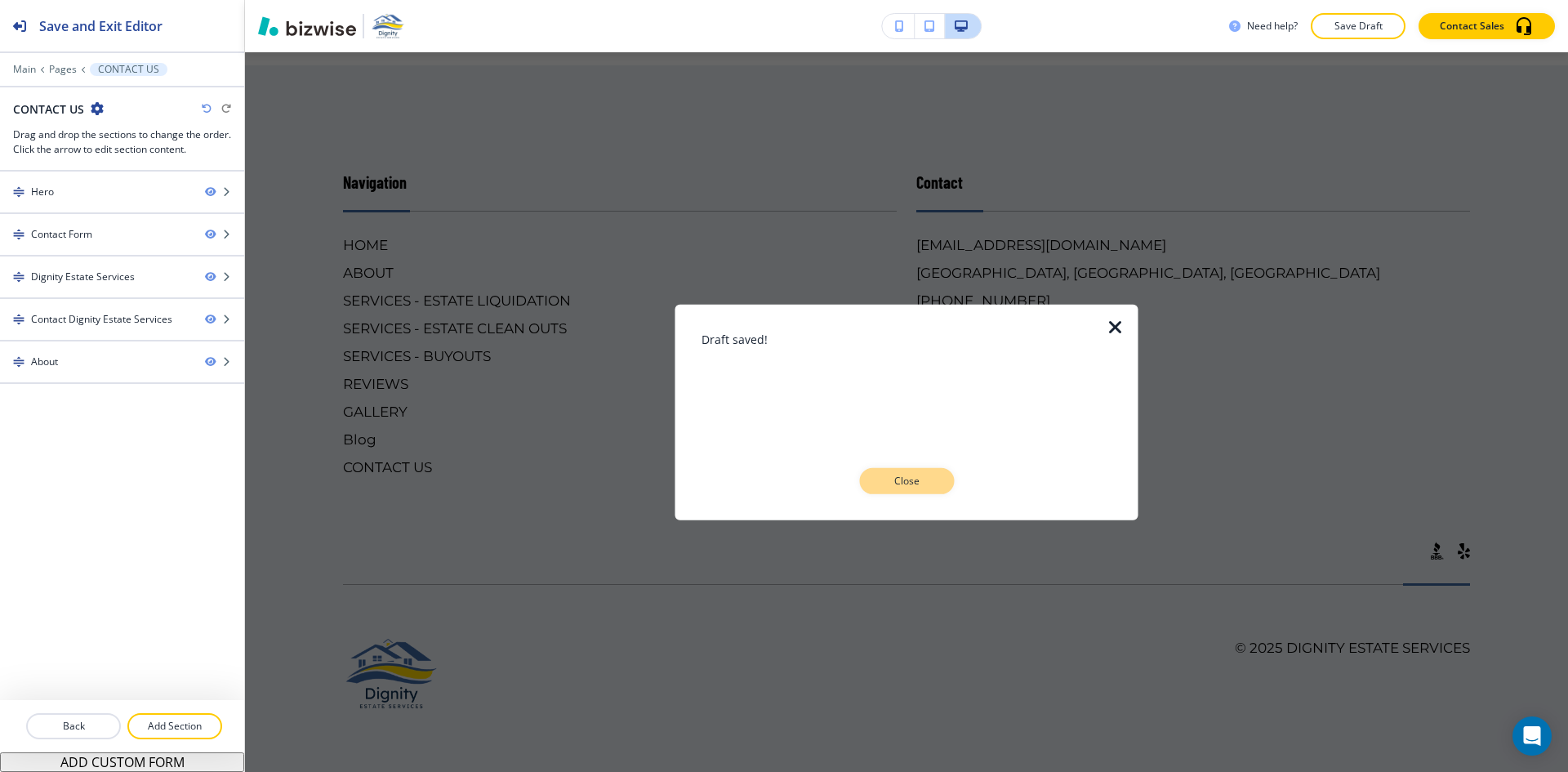
click at [934, 479] on button "Close" at bounding box center [905, 481] width 95 height 26
